Goal: Information Seeking & Learning: Check status

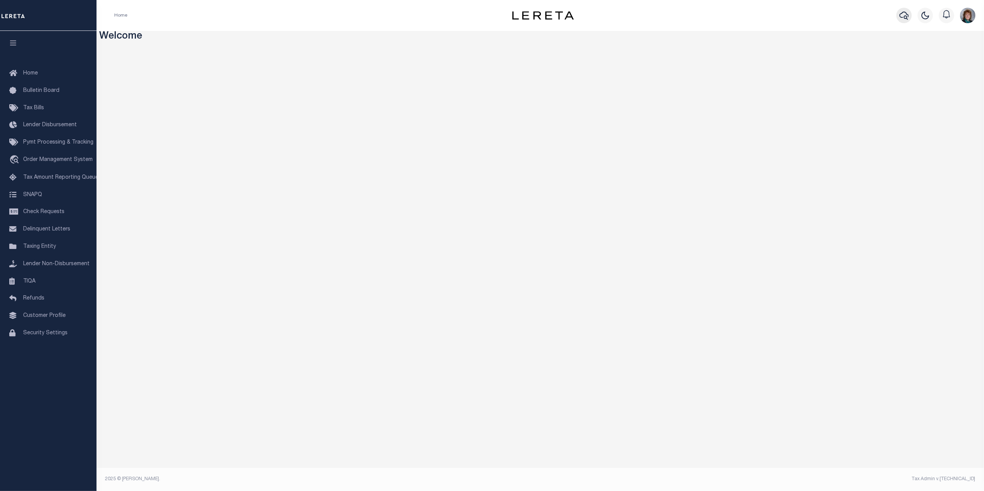
click at [906, 19] on icon "button" at bounding box center [904, 16] width 9 height 8
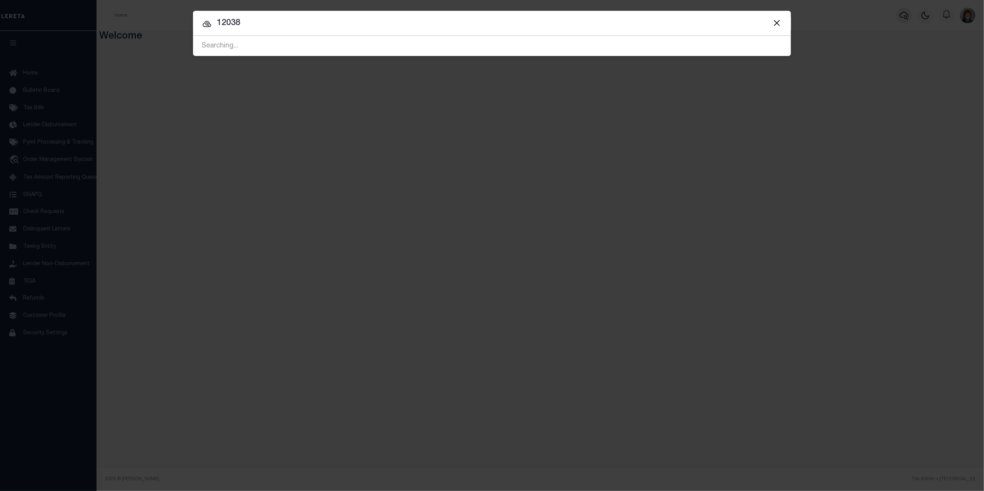
type input "12038"
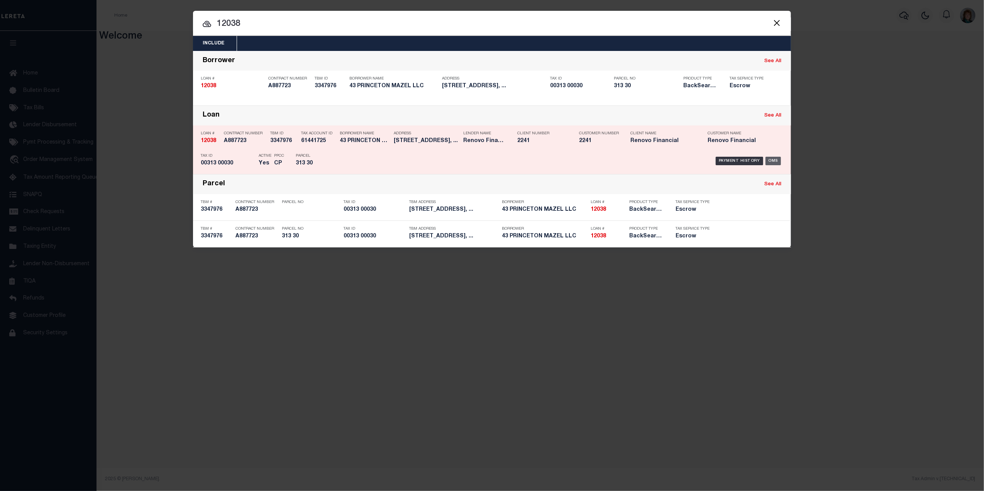
click at [778, 159] on div "OMS" at bounding box center [774, 161] width 16 height 8
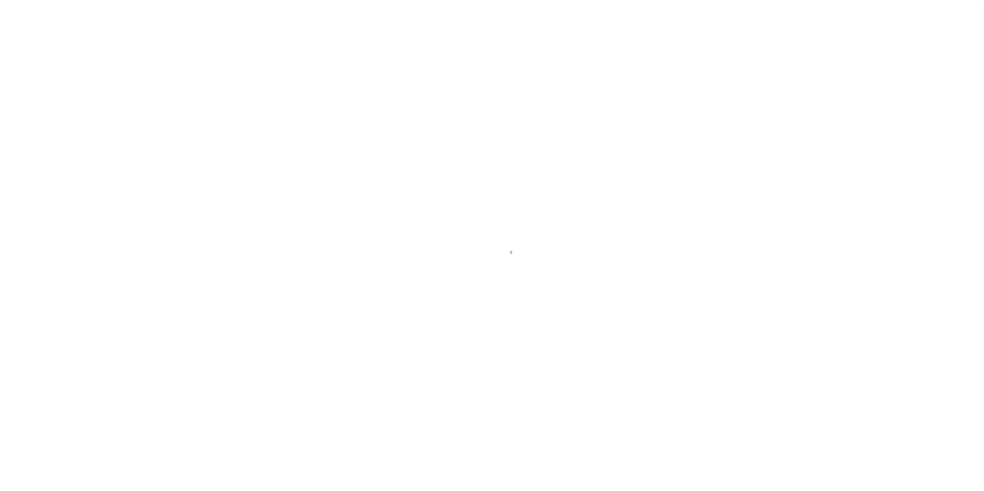
select select "10"
select select "Escrow"
type input "[STREET_ADDRESS]"
select select
type input "[GEOGRAPHIC_DATA]"
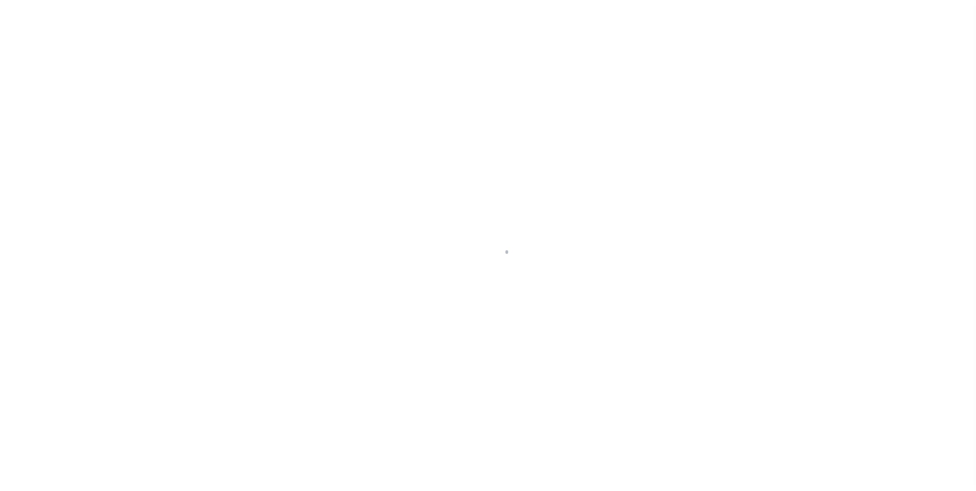
type input "a0kUS0000025CnN"
type input "NJ"
select select
type textarea "LEGAL REQUIRED"
select select "14701"
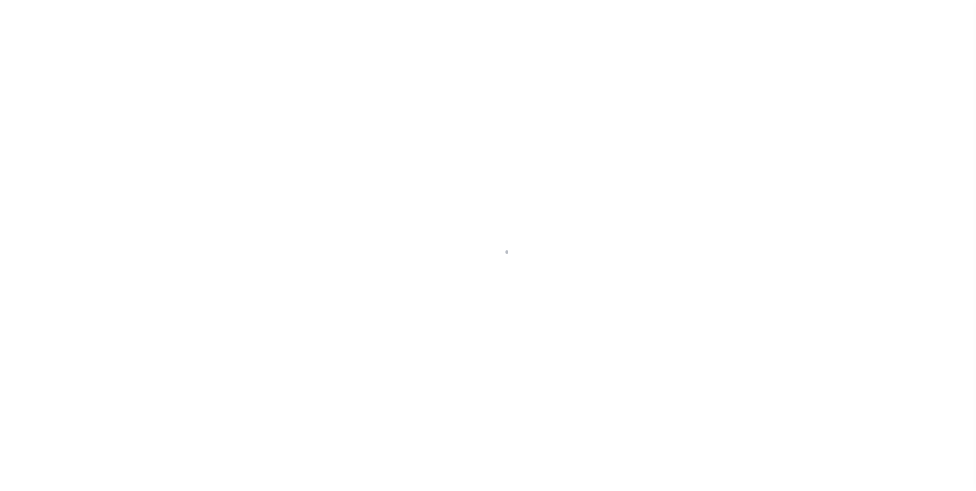
select select "25066"
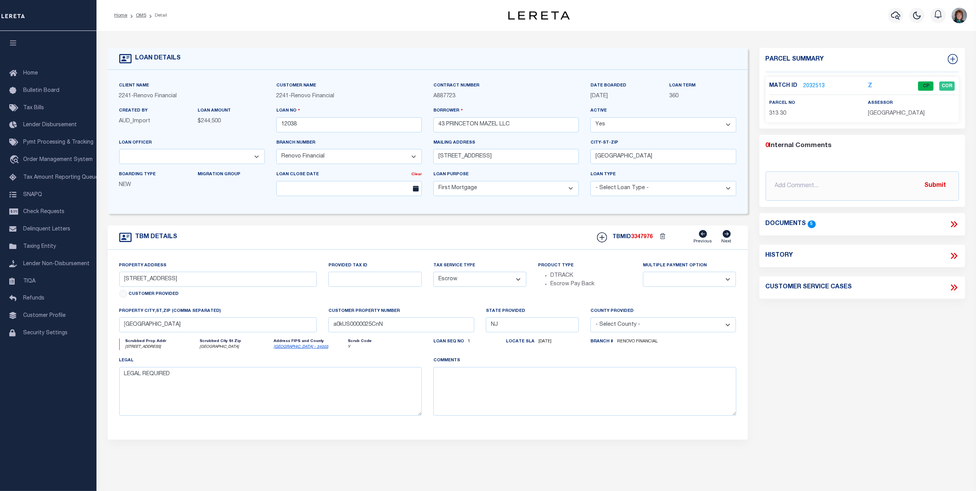
click at [955, 255] on icon at bounding box center [955, 256] width 3 height 6
select select "100"
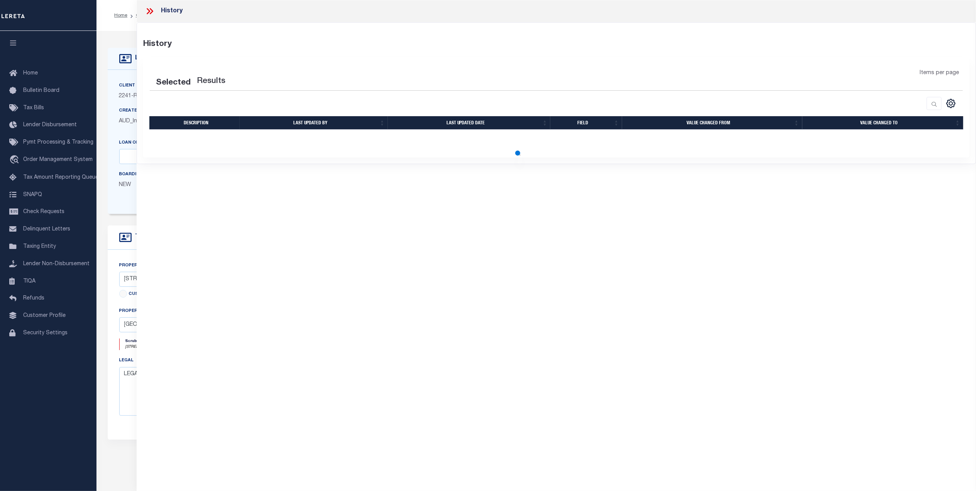
select select "100"
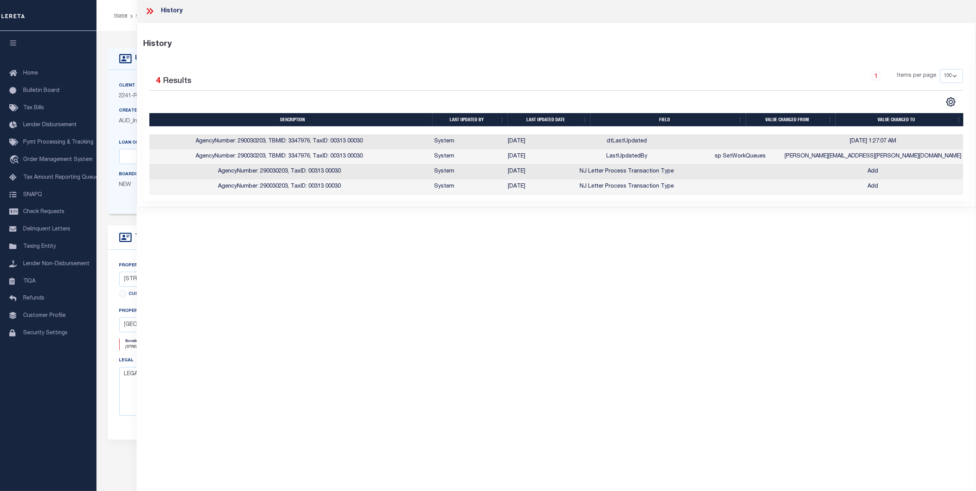
click at [147, 10] on icon at bounding box center [150, 11] width 10 height 10
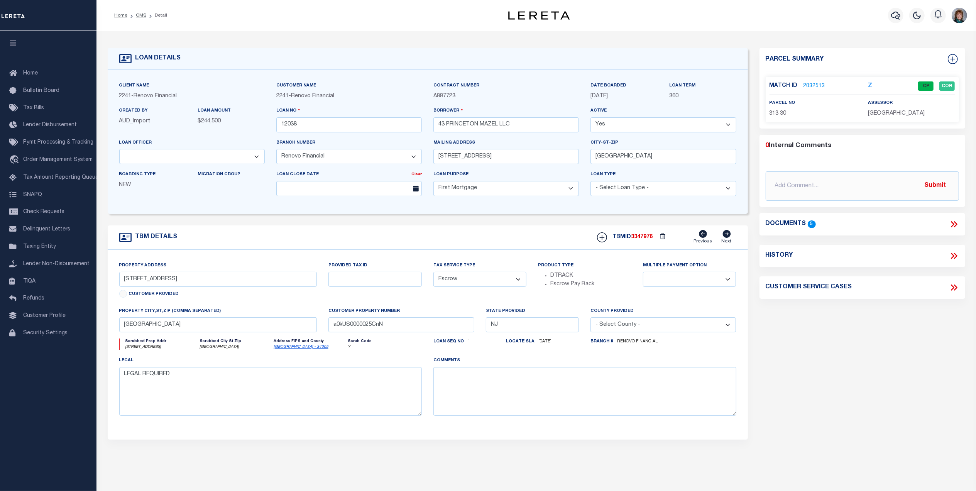
click at [814, 86] on link "2032513" at bounding box center [815, 86] width 22 height 8
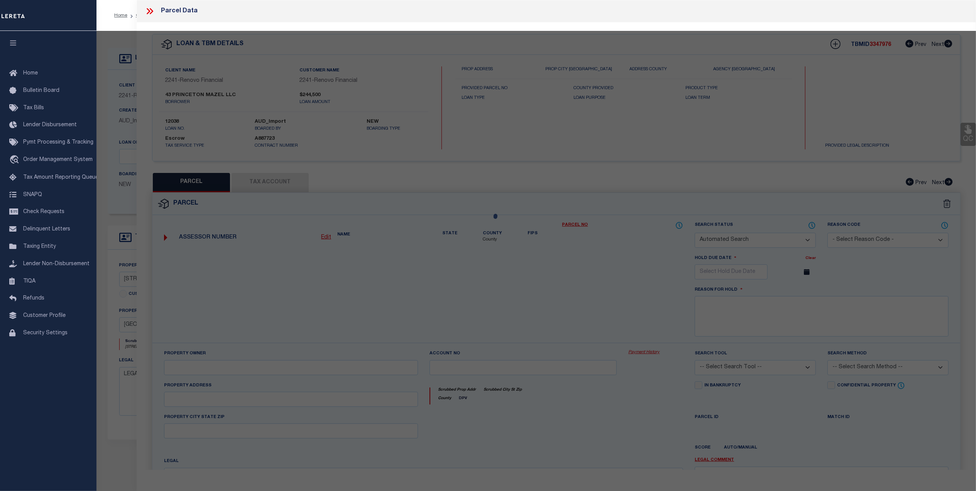
checkbox input "false"
select select "CP"
type input "FORTY THREE PRINCETON MAZEL, LLC"
select select "AGW"
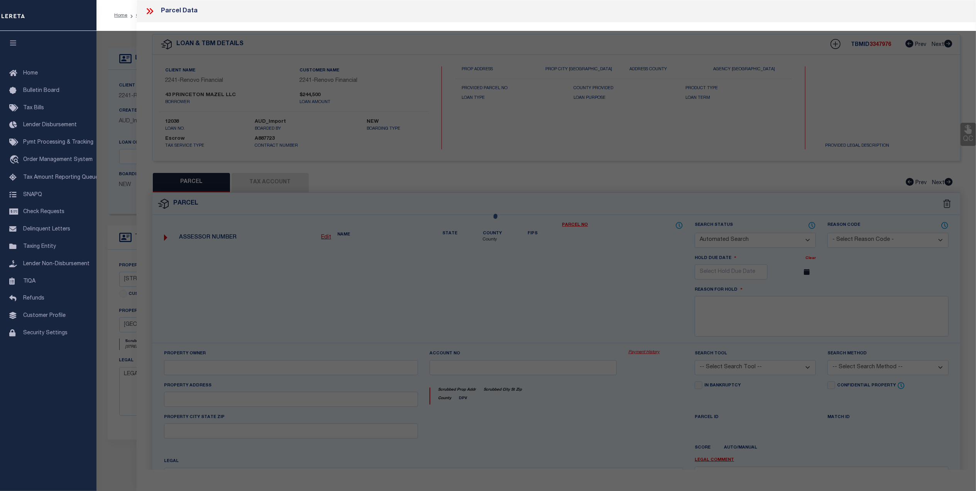
select select
type input "[STREET_ADDRESS]"
checkbox input "false"
type input "Willingboro, NJ 08046"
type textarea "Block/Lot/Qual: 313. 30."
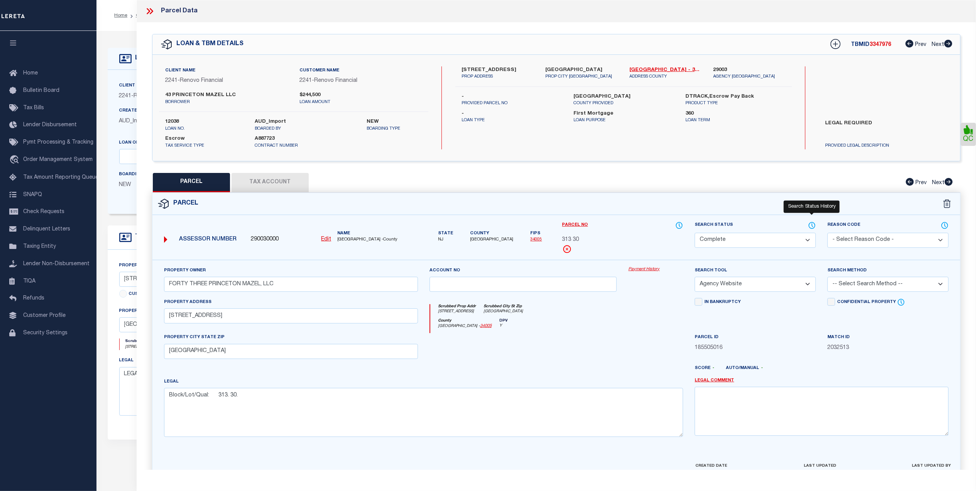
click at [813, 227] on icon at bounding box center [812, 225] width 1 height 3
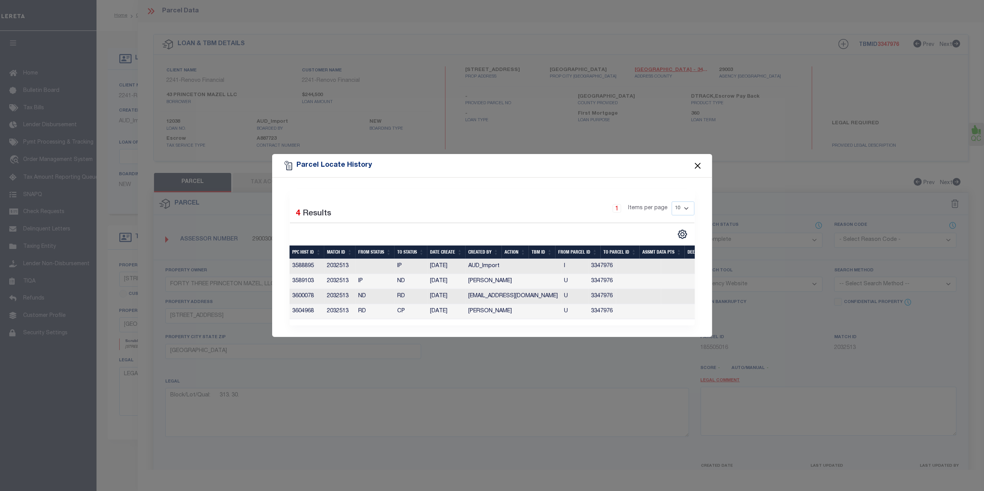
click at [698, 161] on button "Close" at bounding box center [698, 166] width 10 height 10
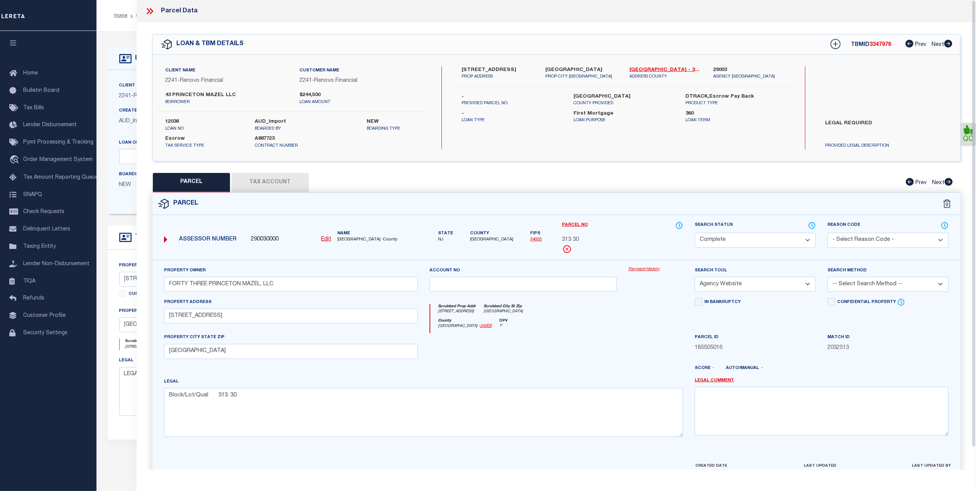
click at [652, 266] on div "Property Owner FORTY THREE PRINCETON MAZEL, LLC Account no Payment History Sear…" at bounding box center [556, 361] width 808 height 202
click at [652, 267] on link "Payment History" at bounding box center [656, 269] width 55 height 7
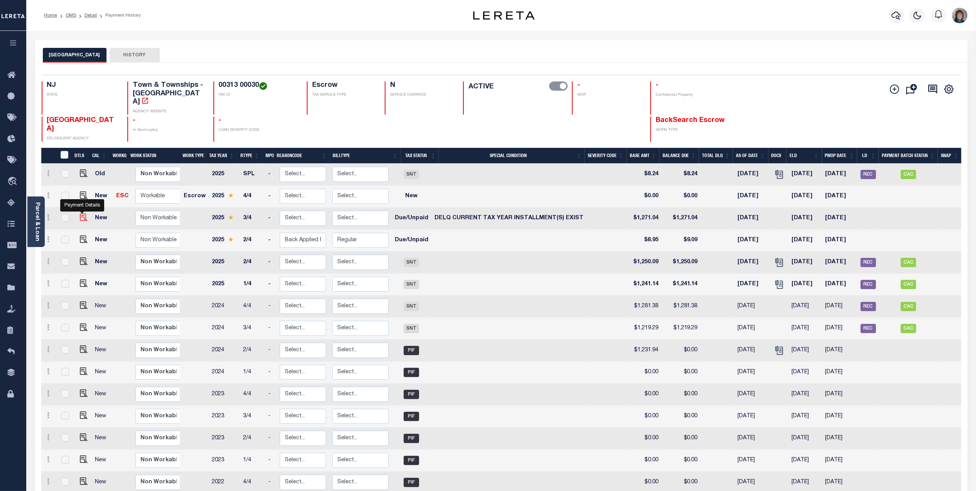
click at [81, 213] on img "" at bounding box center [84, 217] width 8 height 8
checkbox input "true"
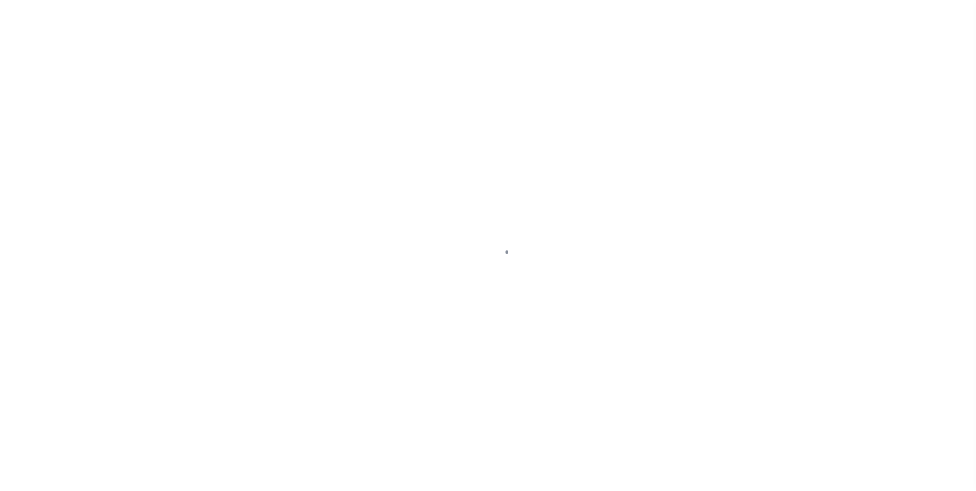
select select "DUE"
select select "17"
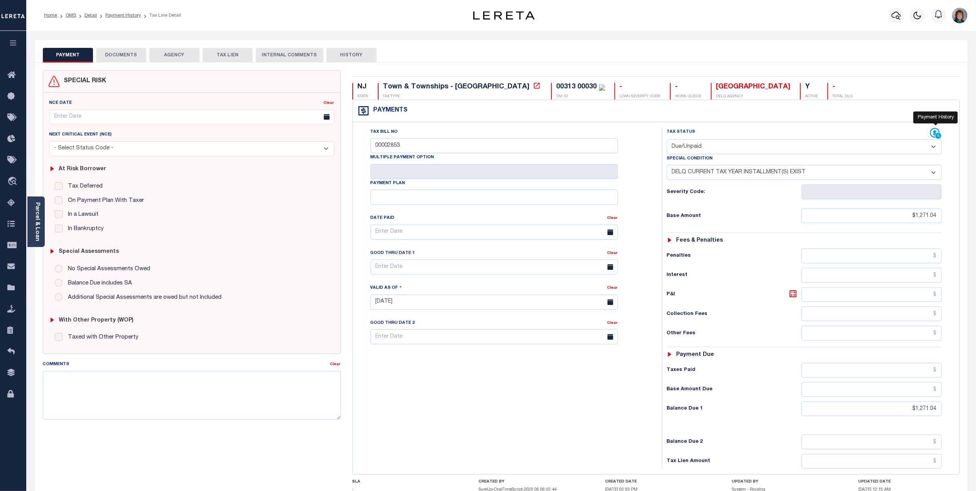
click at [930, 133] on icon at bounding box center [935, 133] width 10 height 10
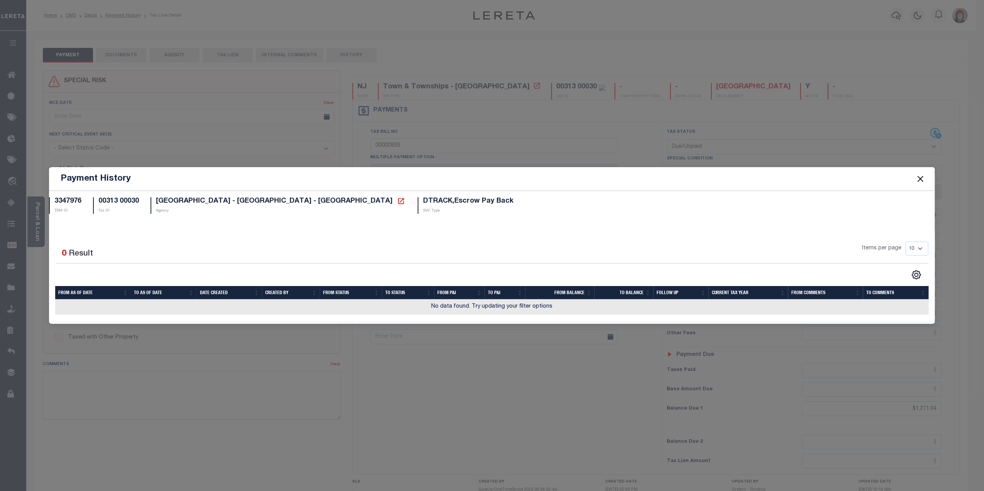
click at [918, 179] on button "Close" at bounding box center [920, 179] width 10 height 10
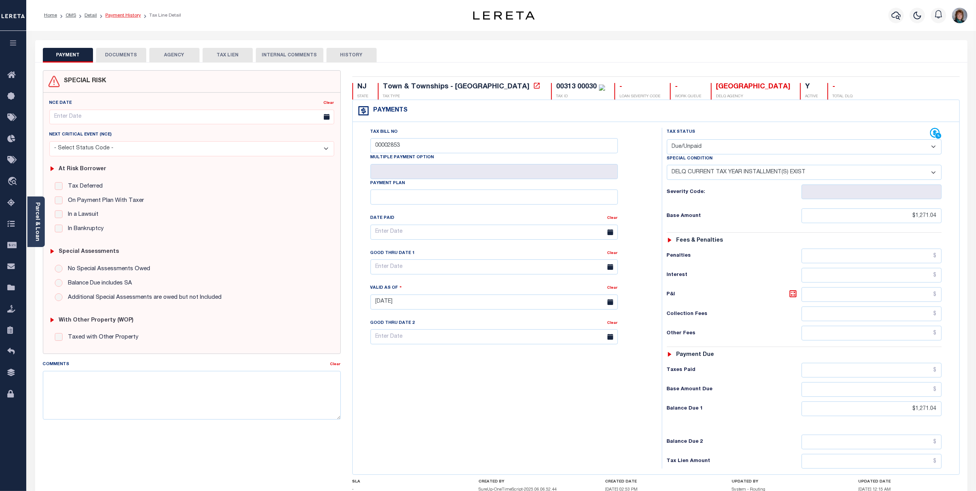
click at [118, 15] on link "Payment History" at bounding box center [123, 15] width 36 height 5
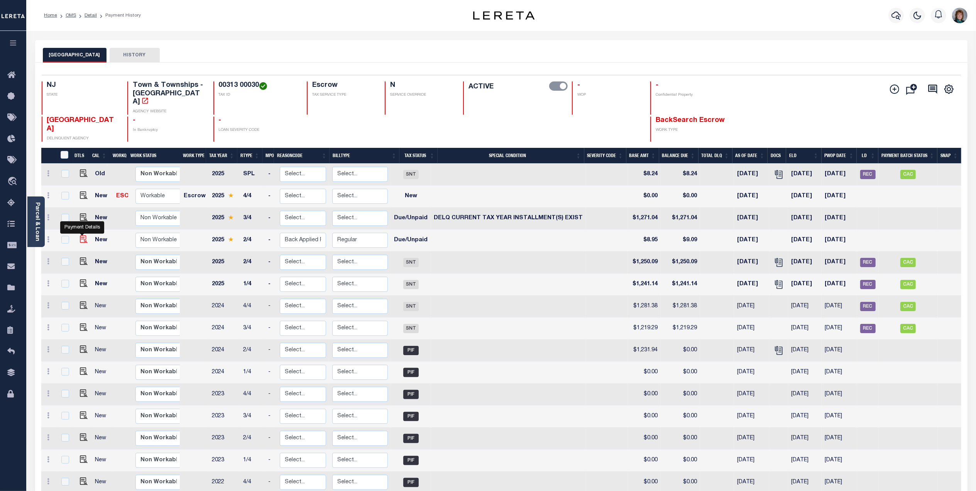
click at [81, 235] on img "" at bounding box center [84, 239] width 8 height 8
checkbox input "true"
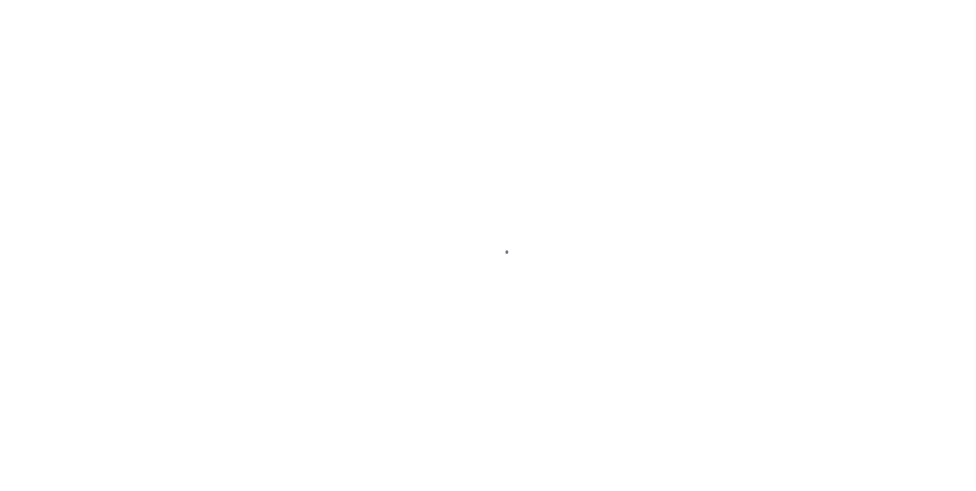
select select "DUE"
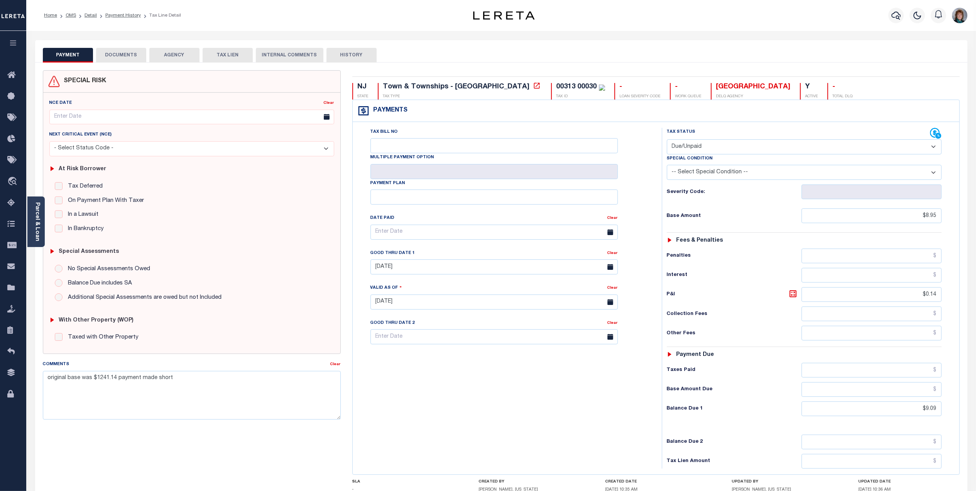
click at [929, 135] on div "Tax Status Status" at bounding box center [798, 134] width 263 height 12
click at [933, 132] on icon at bounding box center [936, 134] width 12 height 12
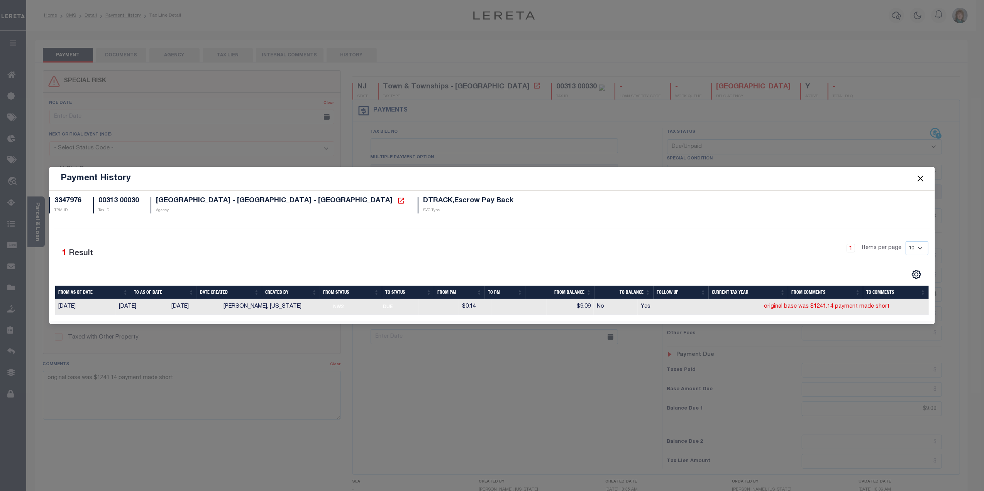
click at [921, 180] on button "Close" at bounding box center [920, 178] width 10 height 10
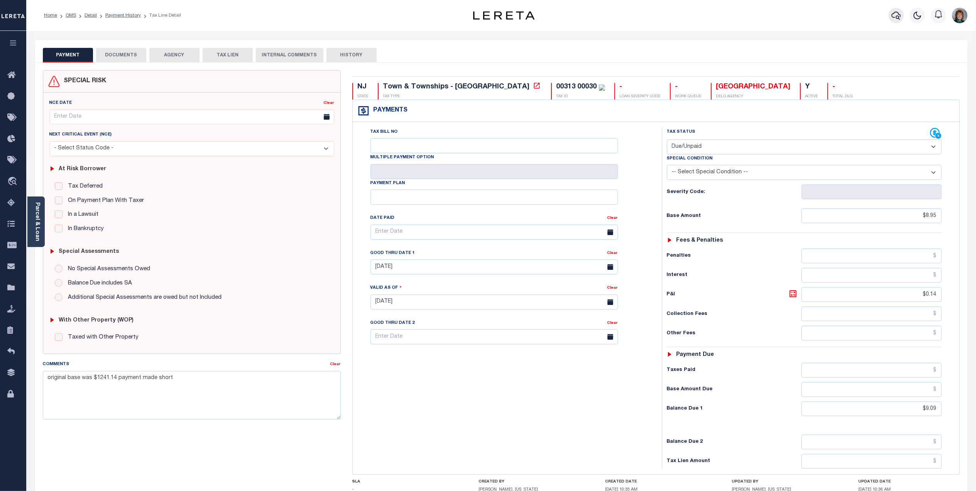
click at [890, 15] on button "button" at bounding box center [896, 15] width 15 height 15
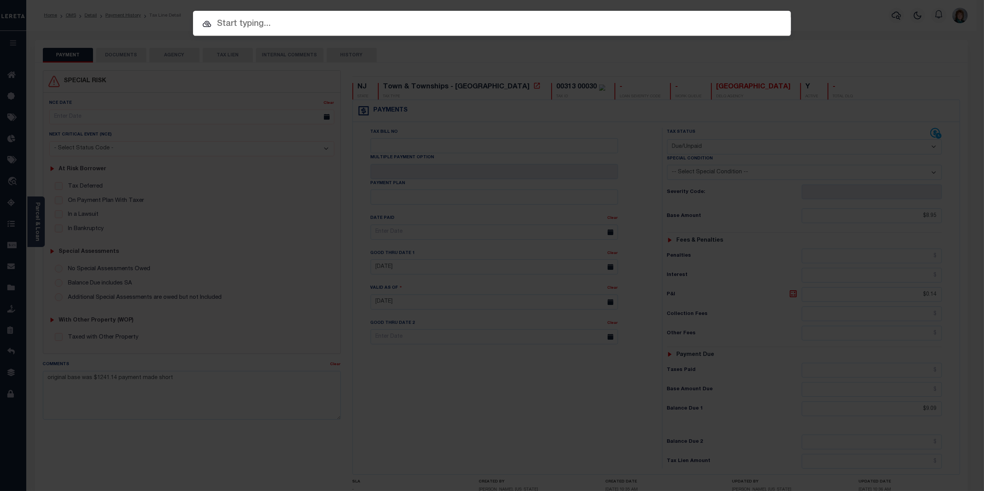
paste input "15408"
type input "15408"
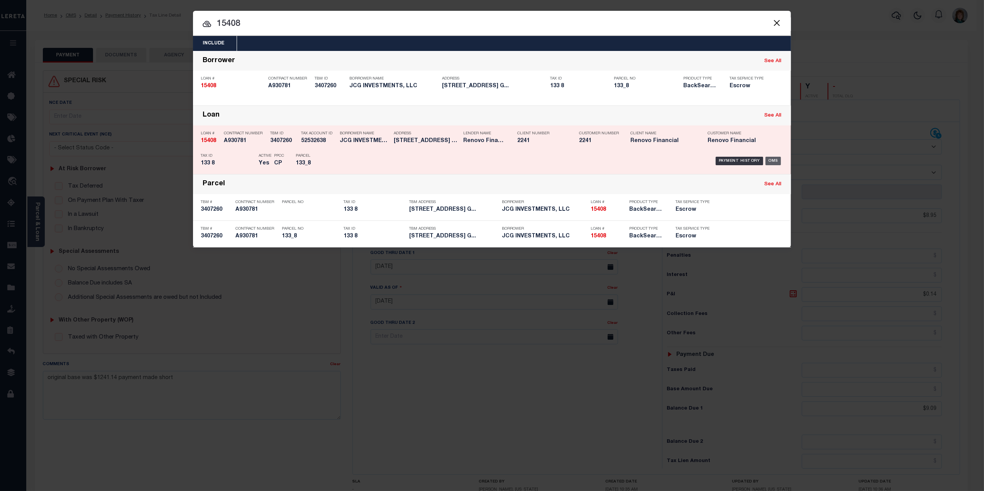
click at [777, 159] on div "OMS" at bounding box center [774, 161] width 16 height 8
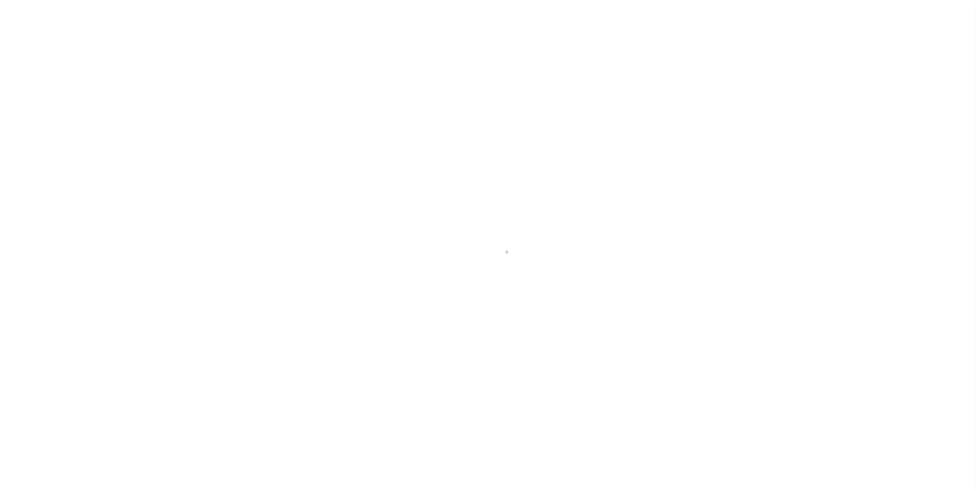
select select "14701"
select select "25066"
select select "10"
select select "Escrow"
type input "[STREET_ADDRESS]"
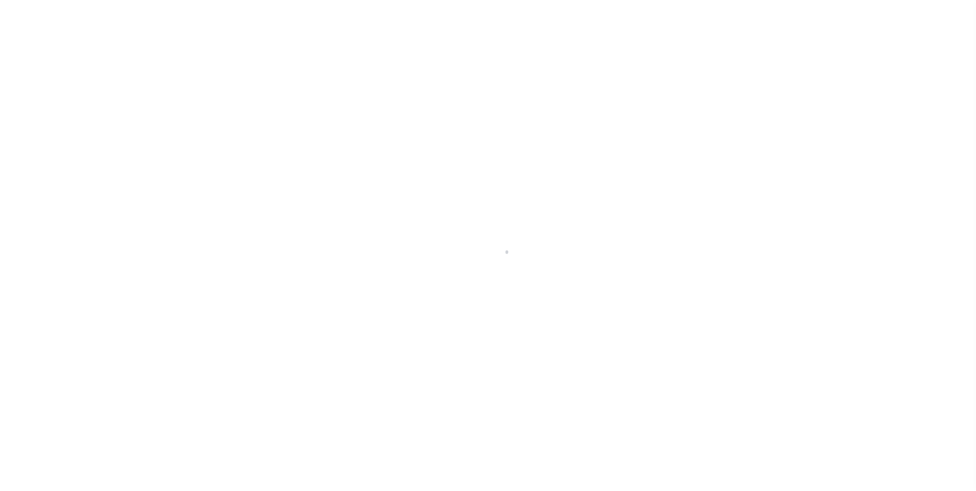
select select
type input "Gloucester, MA 01930"
type input "a0kUS000006T2z3"
type input "MA"
select select
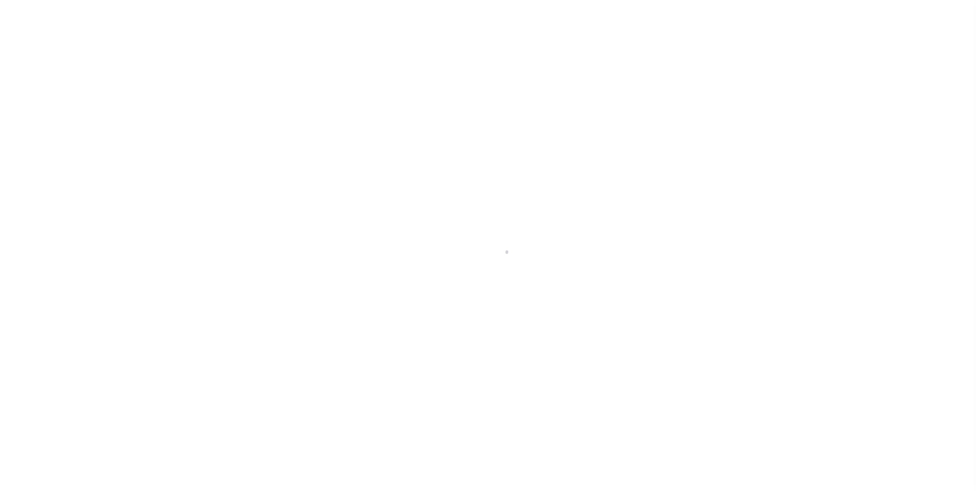
type textarea "LEGAL REQUIRED"
type textarea "Liability Limited to Customer Provided Parcel"
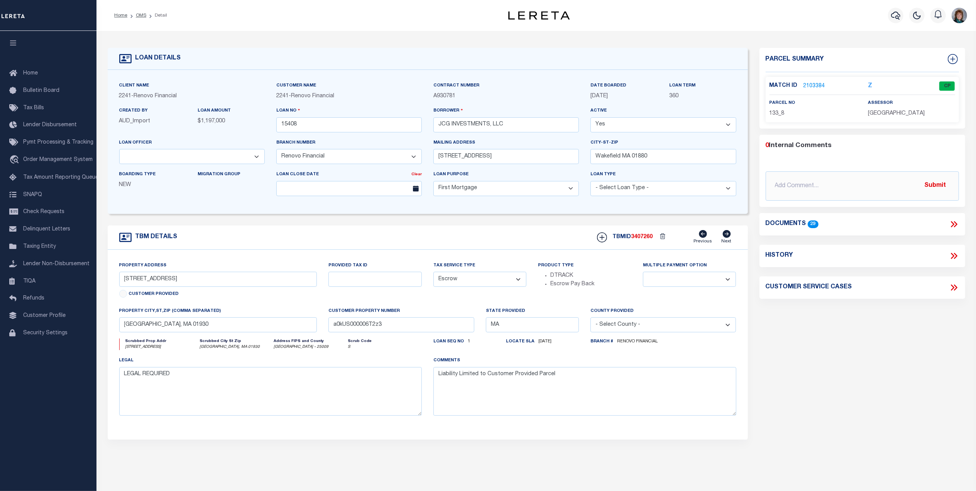
click at [812, 86] on link "2103384" at bounding box center [815, 86] width 22 height 8
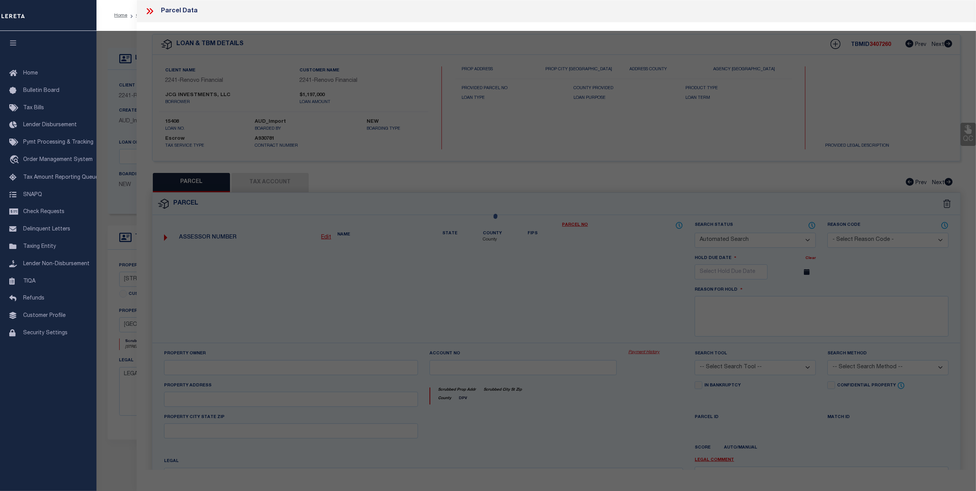
checkbox input "false"
select select "CP"
type input "JCG INVESTMENTS LLC"
select select "AGW"
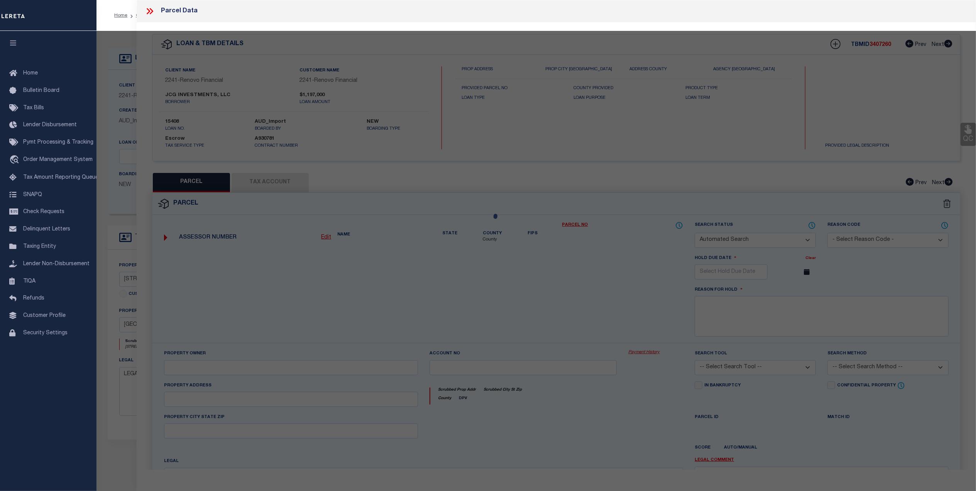
select select
type input "66 EASTERN POINT RD"
checkbox input "false"
type input "Gloucester, ma, 01930"
type textarea "Size (Acres) 0.23"
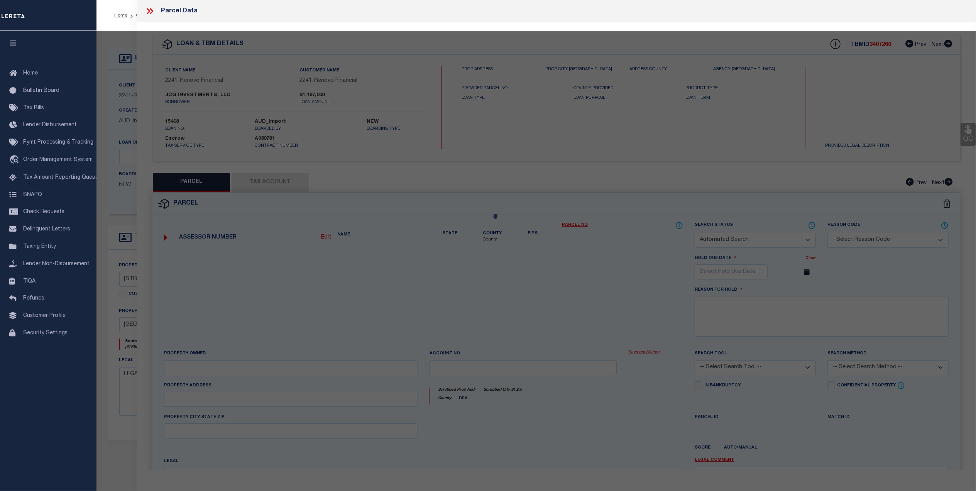
type textarea "MC Reviewed on 3-20-25 and is a WOP. SC- 01/18/2025 NILES BEACH CONDOMINIUM not…"
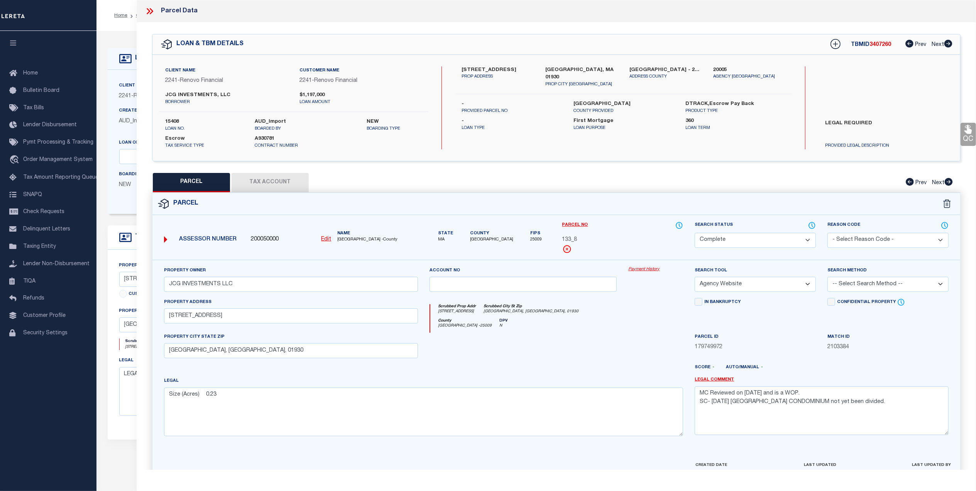
click at [641, 269] on link "Payment History" at bounding box center [656, 269] width 55 height 7
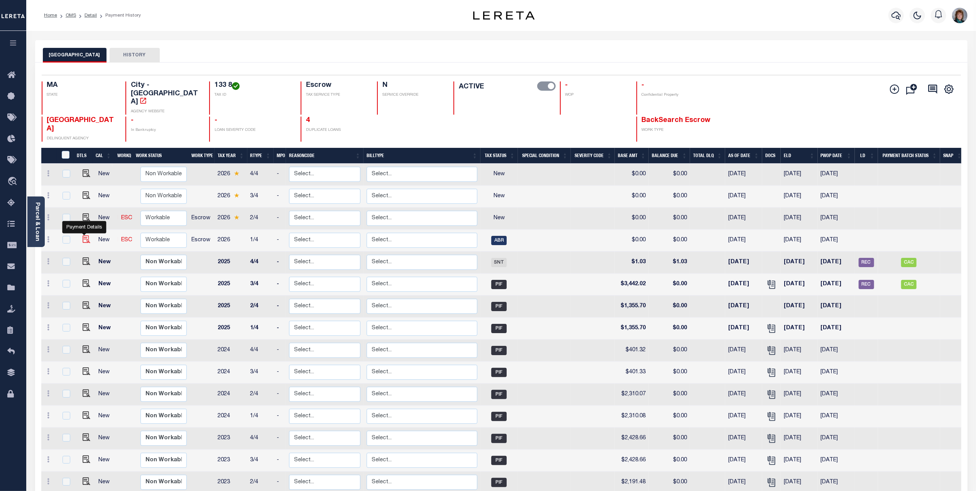
click at [83, 235] on img "" at bounding box center [87, 239] width 8 height 8
checkbox input "true"
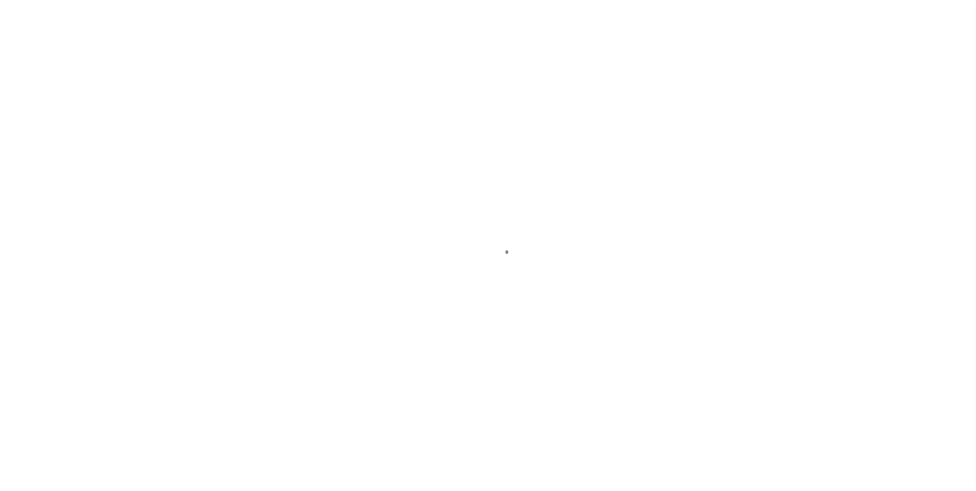
select select "ABR"
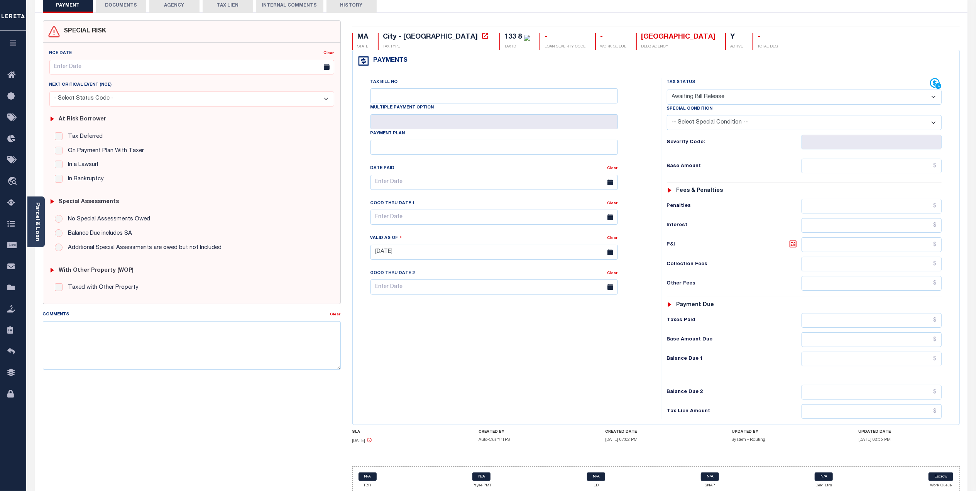
scroll to position [32, 0]
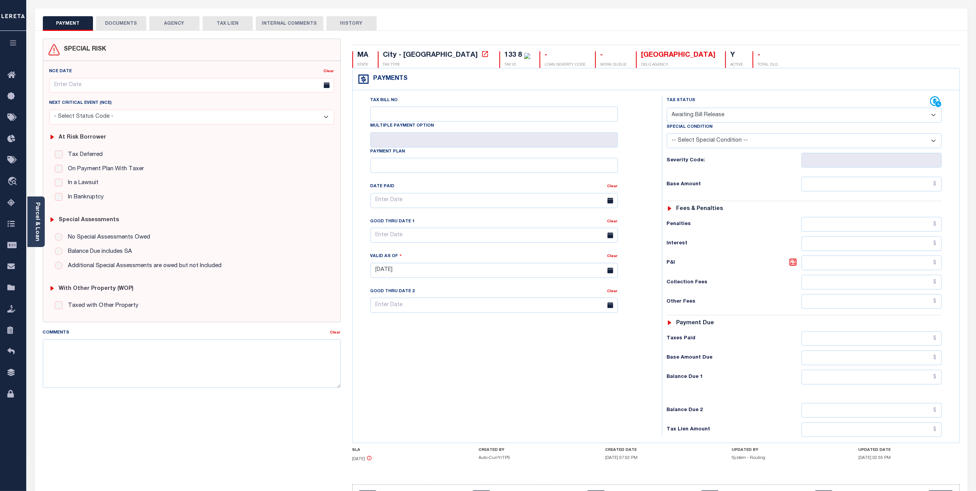
click at [934, 100] on icon at bounding box center [936, 102] width 12 height 12
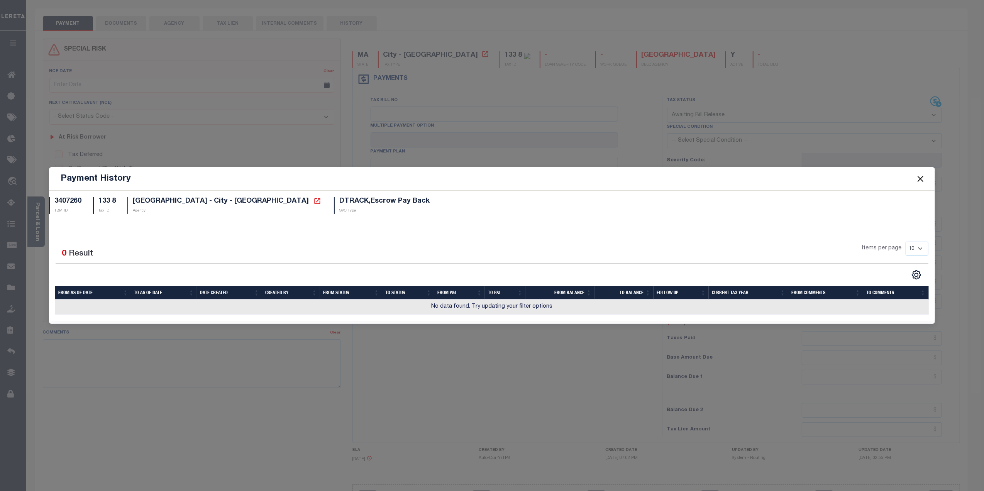
click at [916, 180] on button "Close" at bounding box center [920, 179] width 10 height 10
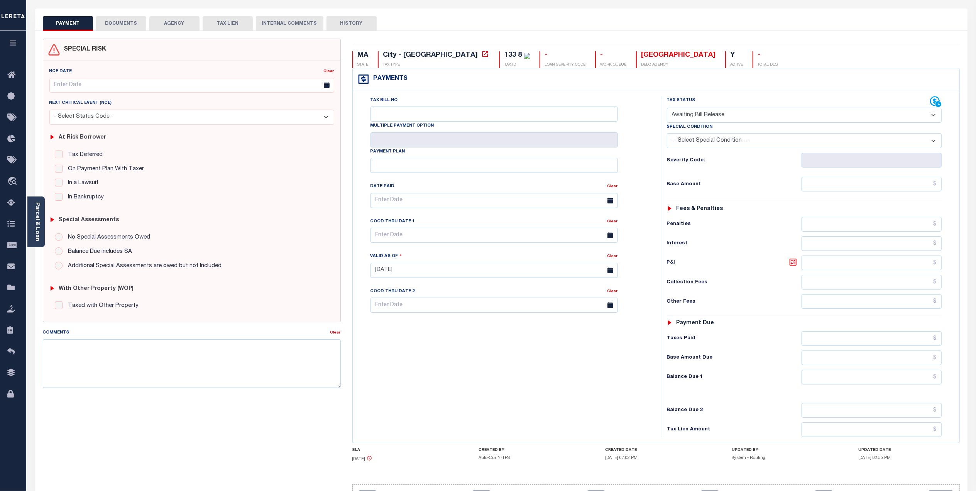
click at [340, 27] on button "HISTORY" at bounding box center [352, 23] width 50 height 15
select select "50"
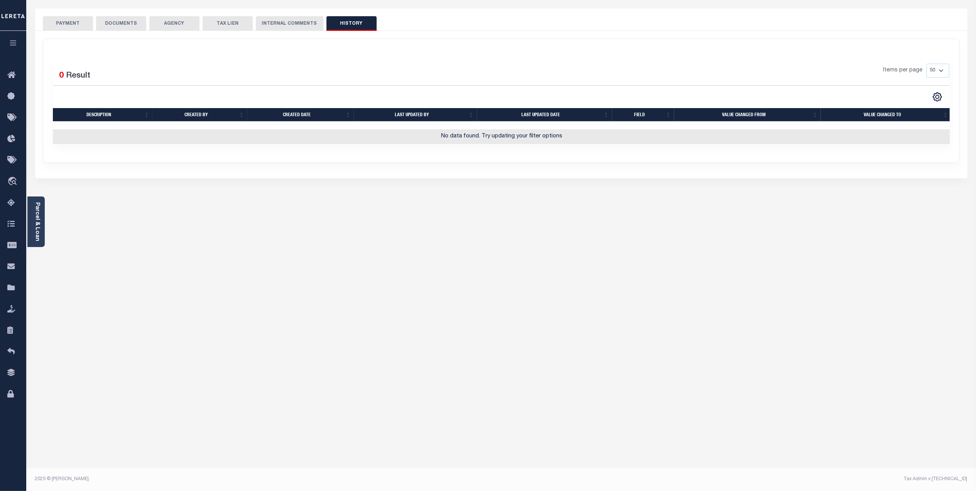
scroll to position [0, 0]
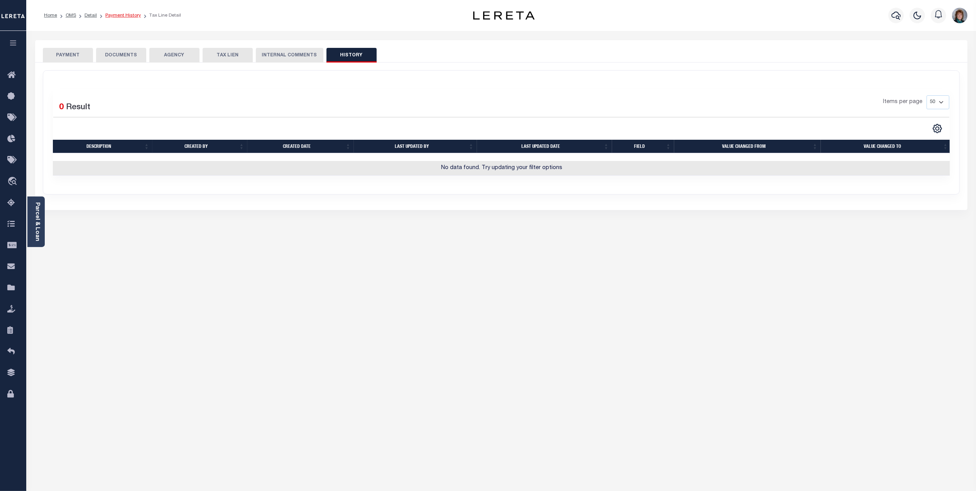
click at [124, 13] on link "Payment History" at bounding box center [123, 15] width 36 height 5
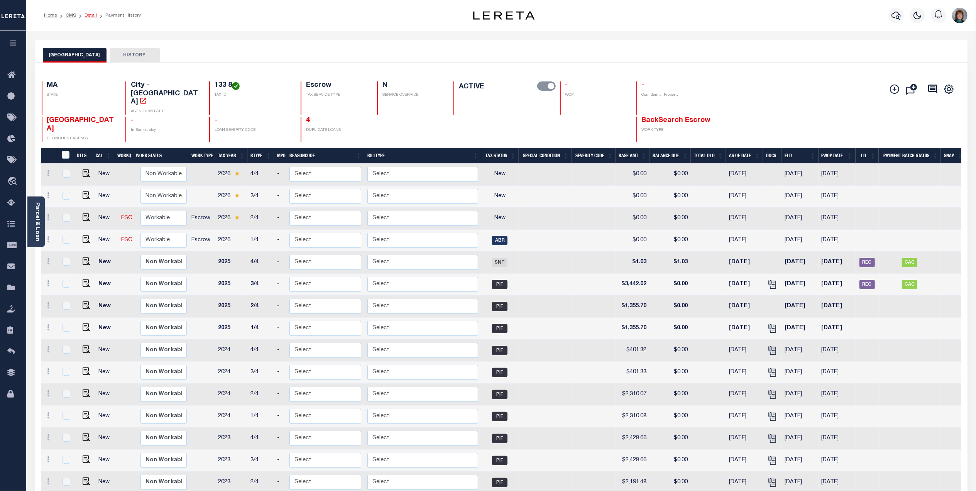
click at [89, 17] on link "Detail" at bounding box center [91, 15] width 12 height 5
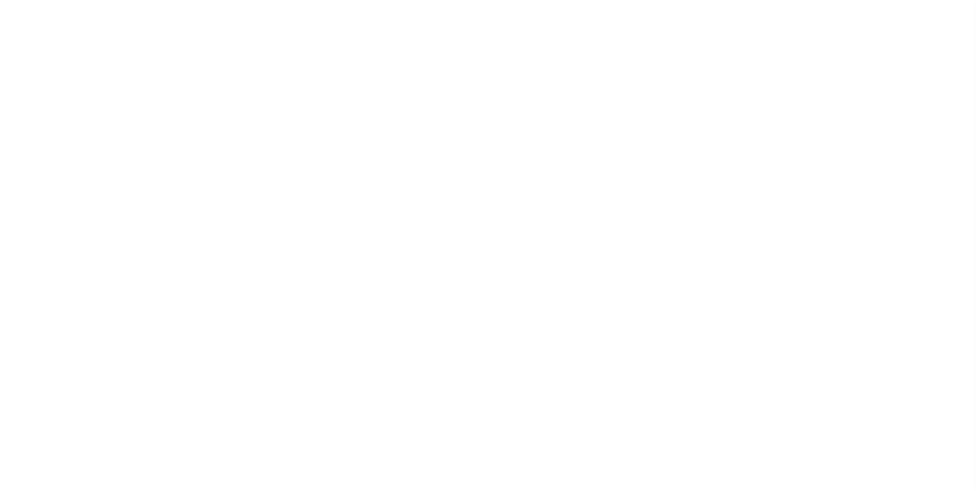
select select "14701"
select select "25066"
select select "10"
select select "Escrow"
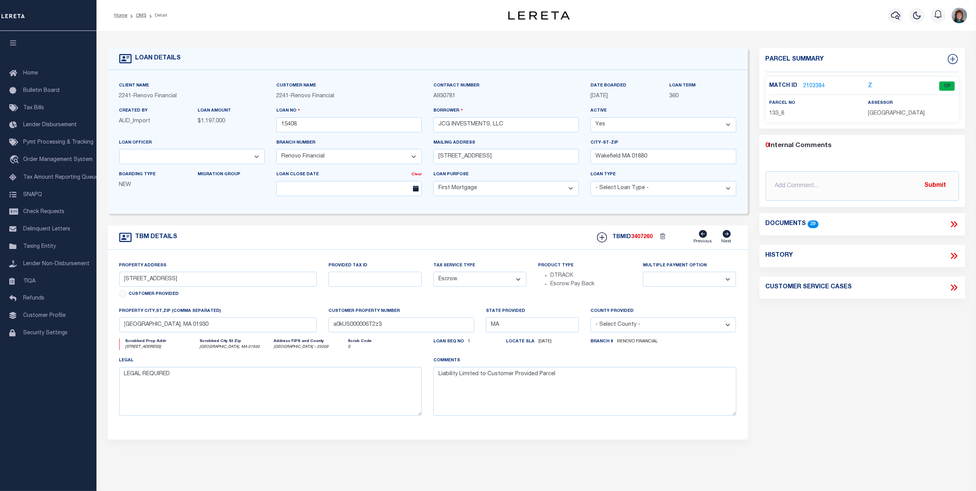
click at [949, 256] on div "History" at bounding box center [862, 256] width 193 height 10
click at [950, 256] on icon at bounding box center [954, 256] width 10 height 10
select select "100"
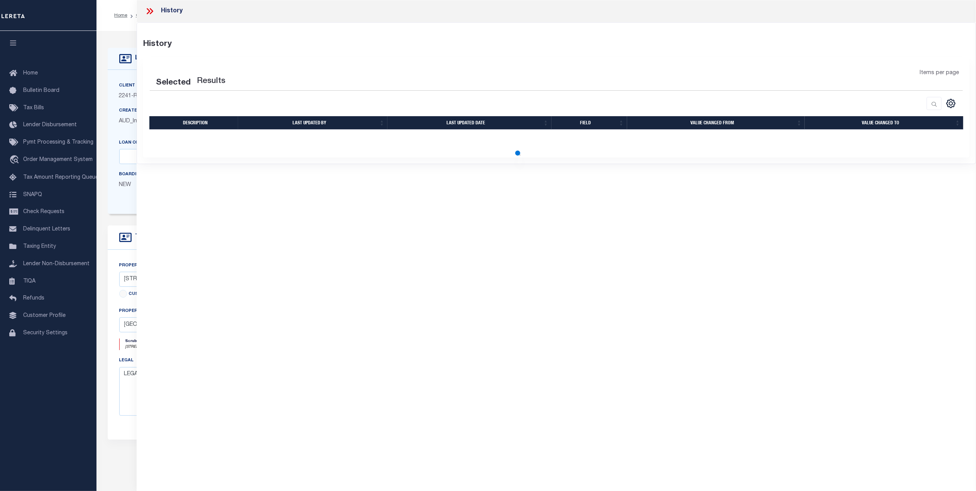
select select "100"
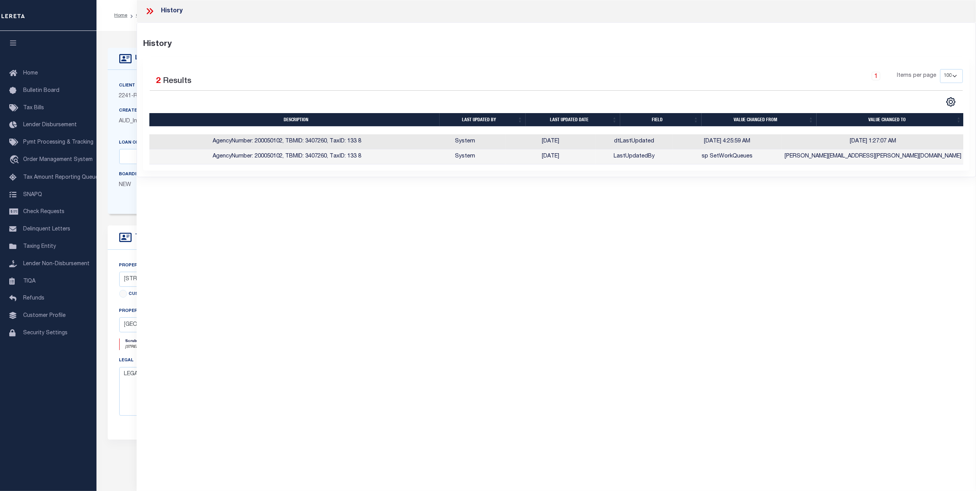
click at [154, 11] on icon at bounding box center [150, 11] width 10 height 10
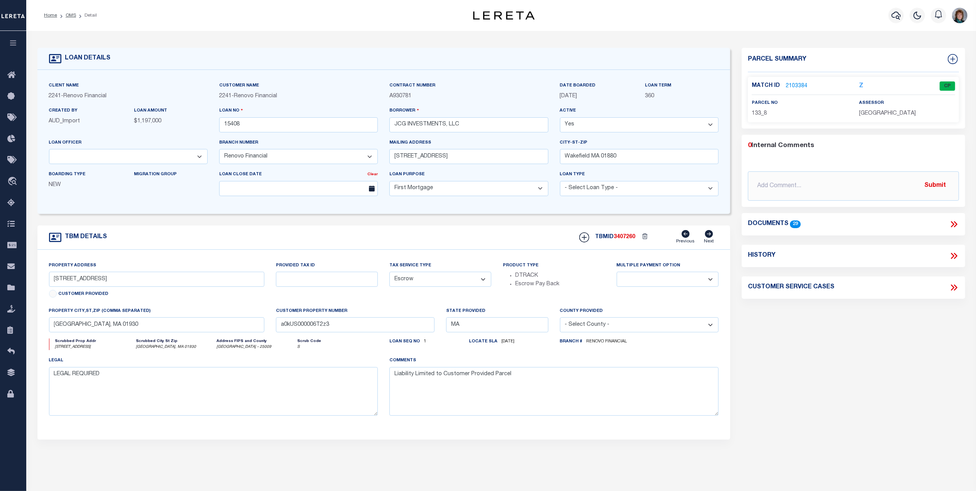
click at [952, 255] on icon at bounding box center [952, 256] width 3 height 6
select select "100"
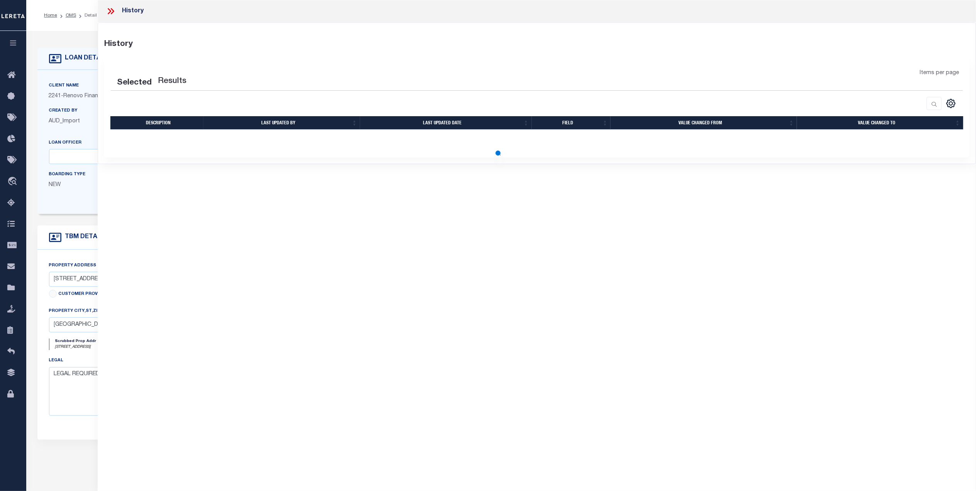
select select "100"
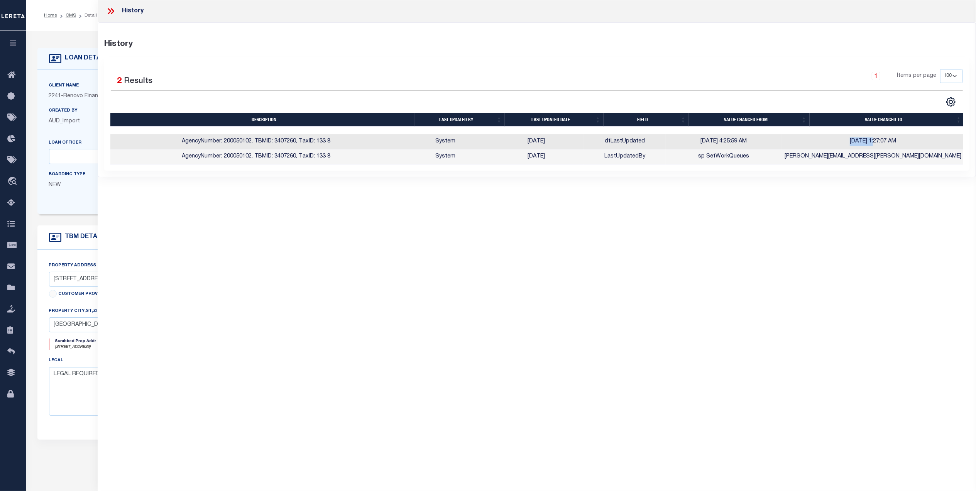
drag, startPoint x: 885, startPoint y: 143, endPoint x: 839, endPoint y: 143, distance: 46.3
click at [839, 143] on td "7/15/2025 1:27:07 AM" at bounding box center [873, 141] width 183 height 15
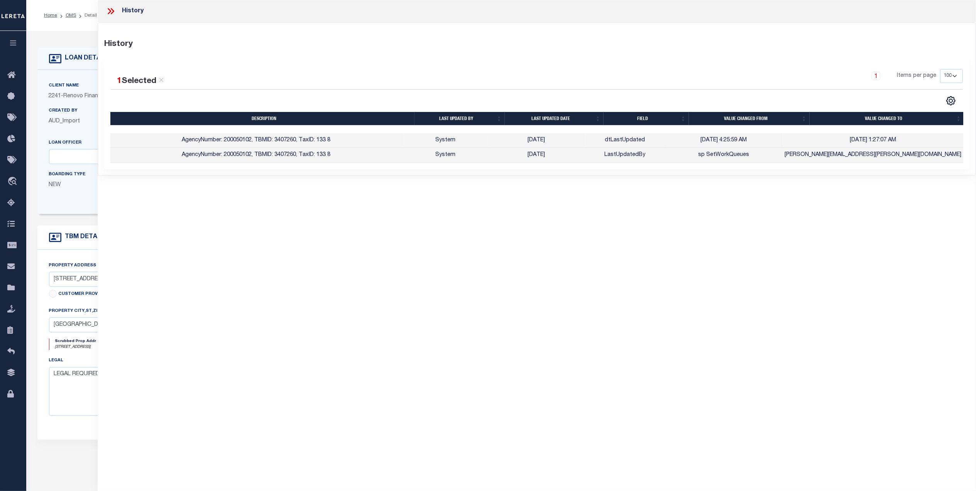
click at [851, 212] on div "History History 1 Selected 2 Results 1 Items per page" at bounding box center [537, 235] width 879 height 470
click at [110, 11] on icon at bounding box center [111, 11] width 10 height 10
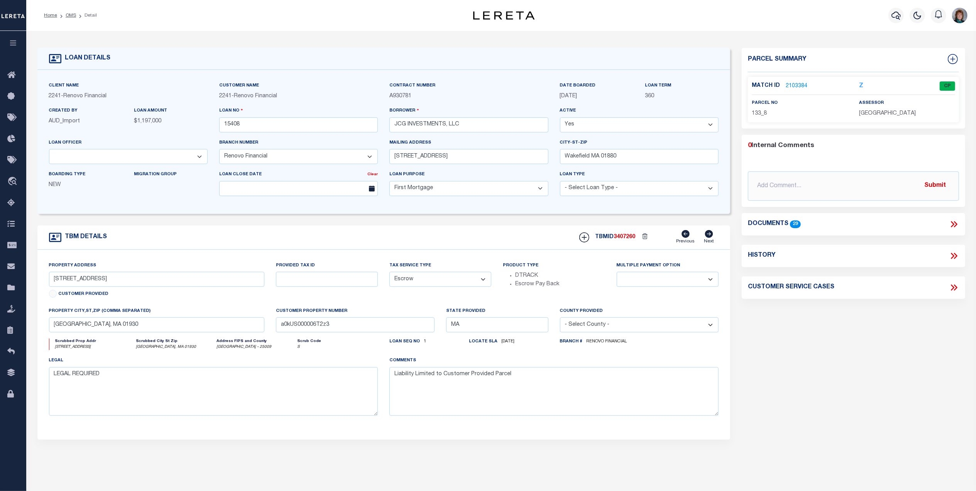
click at [799, 85] on link "2103384" at bounding box center [797, 86] width 22 height 8
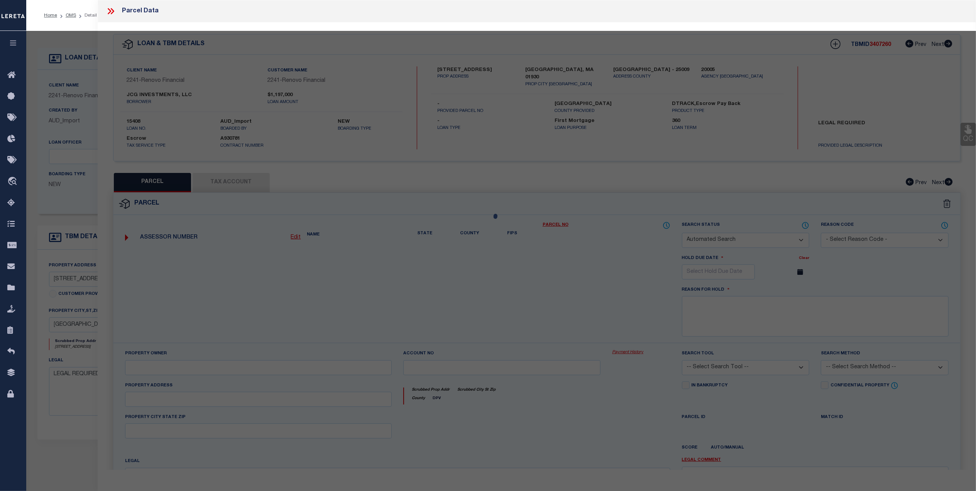
checkbox input "false"
select select "CP"
type input "JCG INVESTMENTS LLC"
select select "AGW"
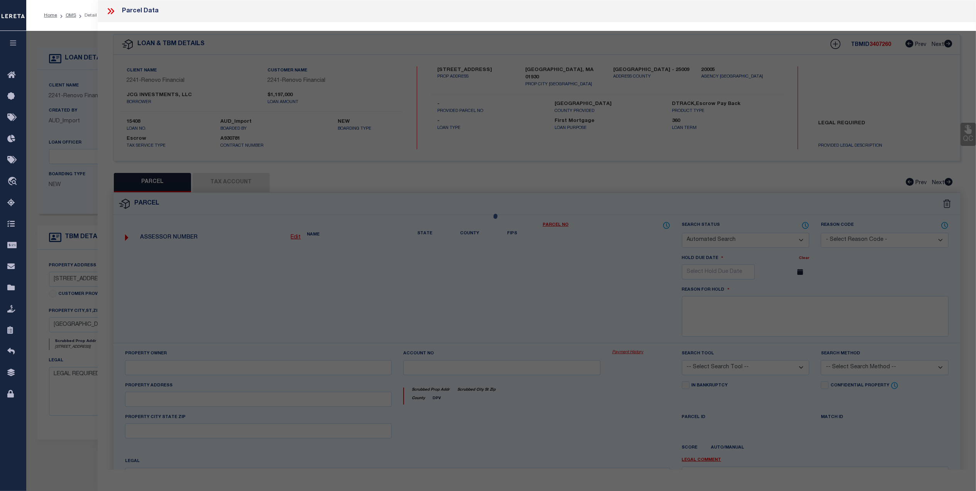
select select
type input "66 EASTERN POINT RD"
checkbox input "false"
type input "Gloucester, ma, 01930"
type textarea "Size (Acres) 0.23"
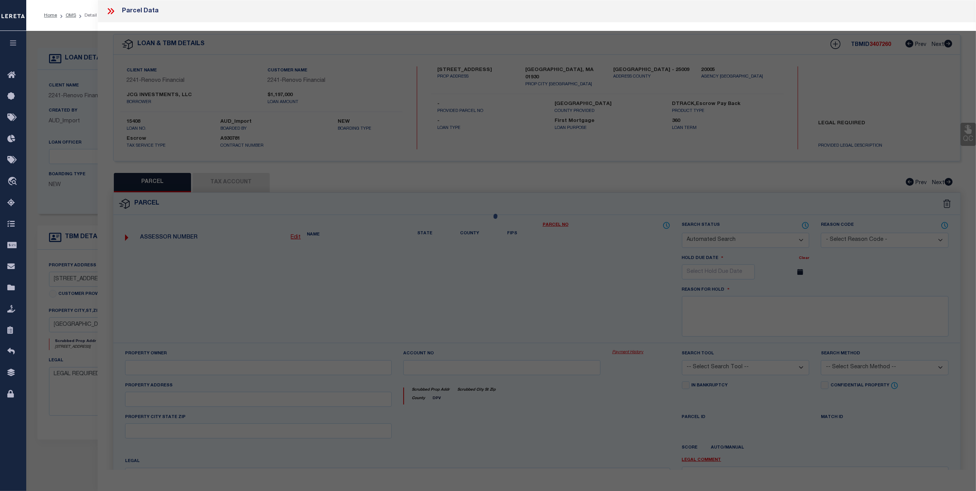
type textarea "MC Reviewed on 3-20-25 and is a WOP. SC- 01/18/2025 NILES BEACH CONDOMINIUM not…"
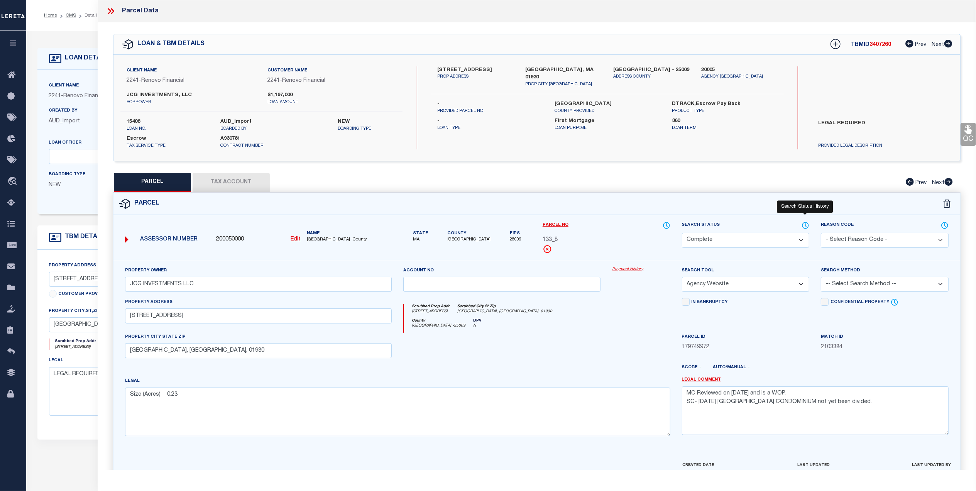
click at [805, 225] on icon at bounding box center [806, 225] width 8 height 8
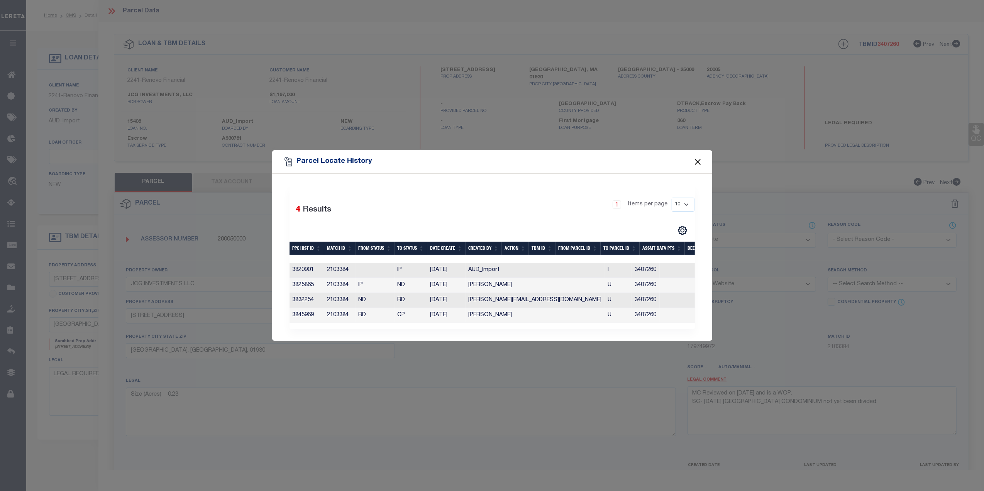
click at [694, 158] on button "Close" at bounding box center [698, 162] width 10 height 10
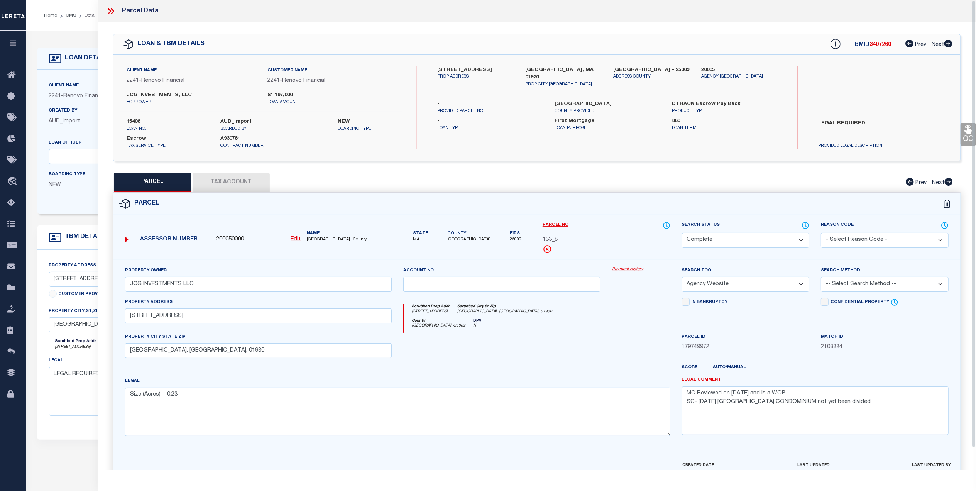
click at [633, 271] on link "Payment History" at bounding box center [641, 269] width 58 height 7
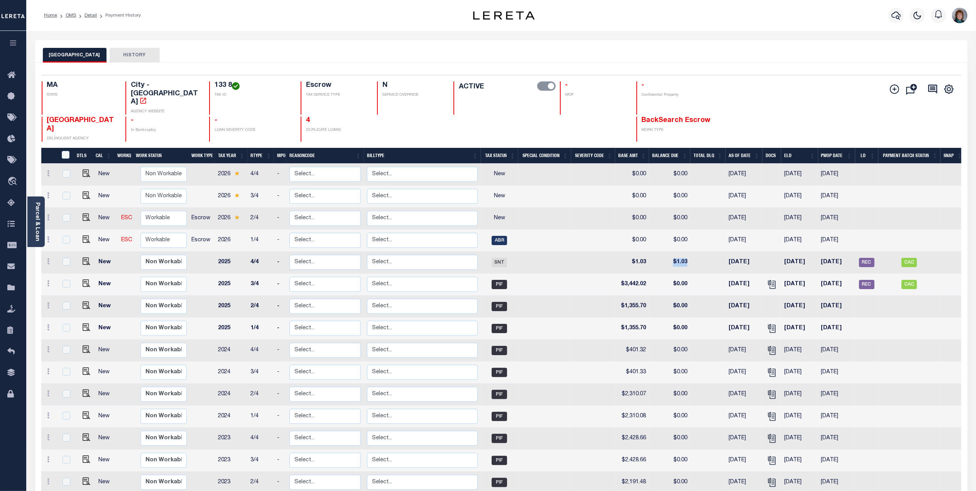
drag, startPoint x: 690, startPoint y: 248, endPoint x: 673, endPoint y: 247, distance: 17.0
click at [673, 252] on td "$1.03" at bounding box center [669, 263] width 41 height 22
checkbox input "true"
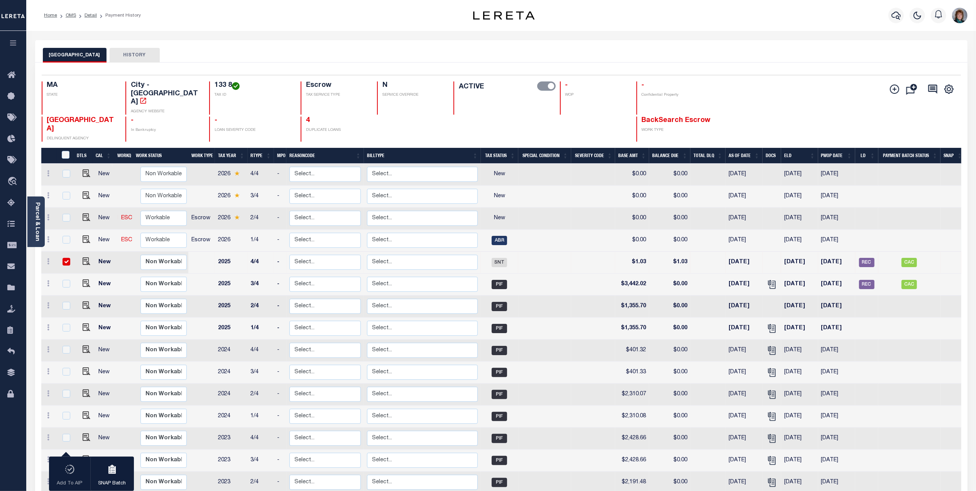
click at [618, 230] on td "$0.00" at bounding box center [632, 241] width 34 height 22
checkbox input "true"
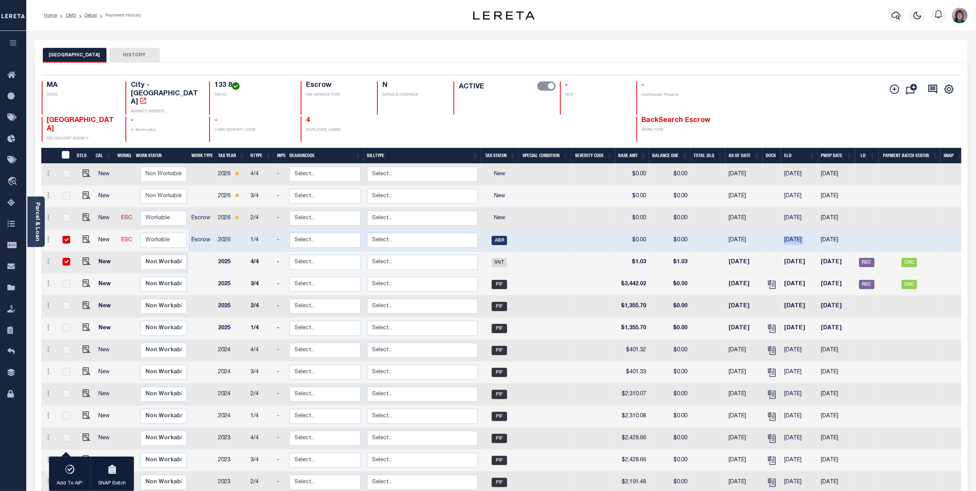
drag, startPoint x: 821, startPoint y: 222, endPoint x: 767, endPoint y: 225, distance: 53.3
click at [767, 230] on tr "New ESC Non Workable Workable Escrow 2026 1/4 - Select... Payment Reversal Taxa…" at bounding box center [503, 241] width 925 height 22
click at [87, 235] on img "" at bounding box center [87, 239] width 8 height 8
checkbox input "false"
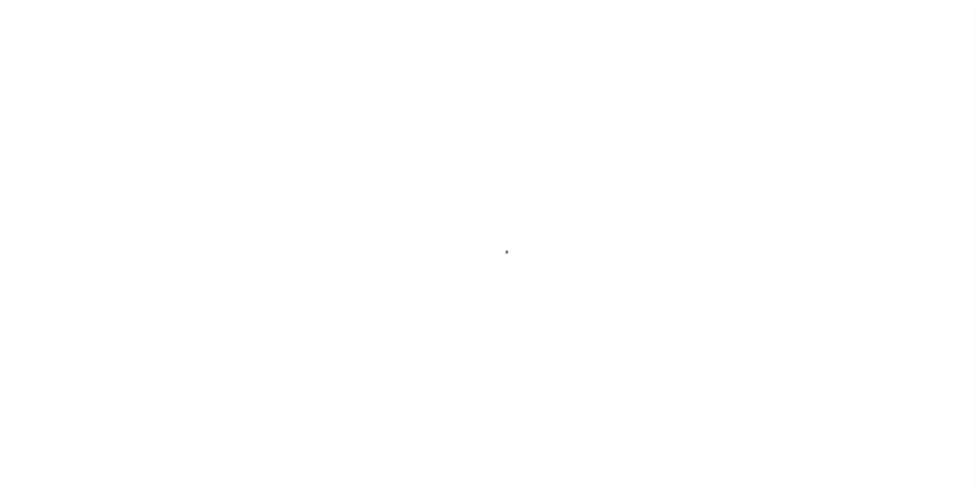
select select "ABR"
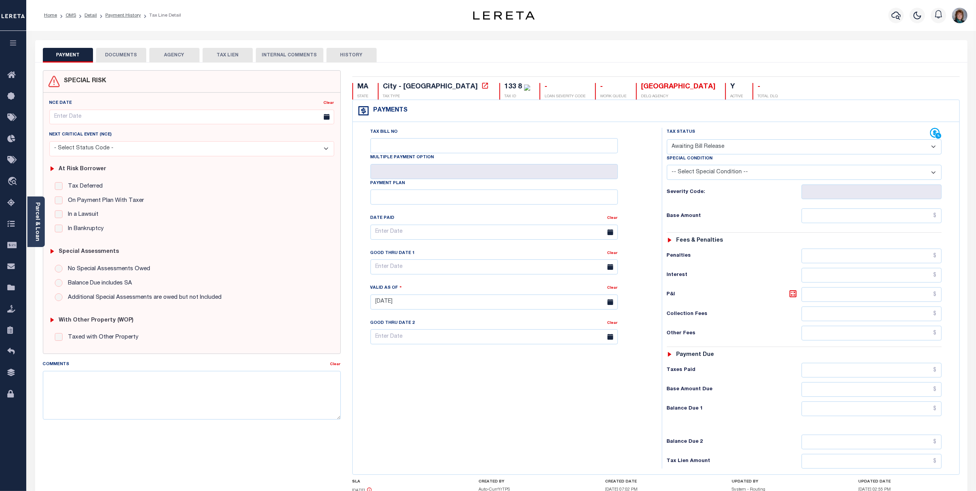
click at [761, 150] on select "- Select Status Code - Open Due/Unpaid Paid Incomplete No Tax Due Internal Refu…" at bounding box center [804, 146] width 275 height 15
click at [766, 308] on div "Tax Status Status - Select Status Code -" at bounding box center [807, 298] width 290 height 341
drag, startPoint x: 116, startPoint y: 381, endPoint x: 180, endPoint y: 381, distance: 63.7
click at [180, 381] on textarea "Comments" at bounding box center [192, 395] width 298 height 49
click at [442, 268] on input "text" at bounding box center [494, 266] width 247 height 15
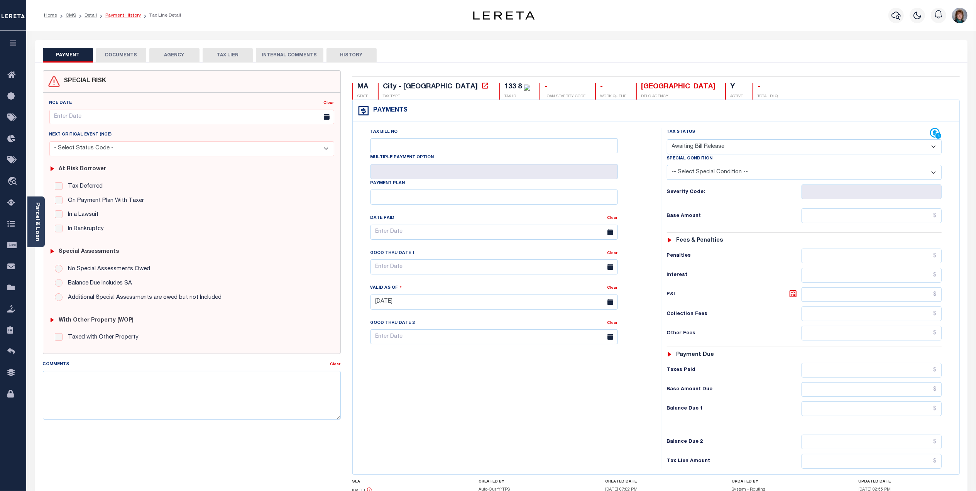
click at [118, 17] on link "Payment History" at bounding box center [123, 15] width 36 height 5
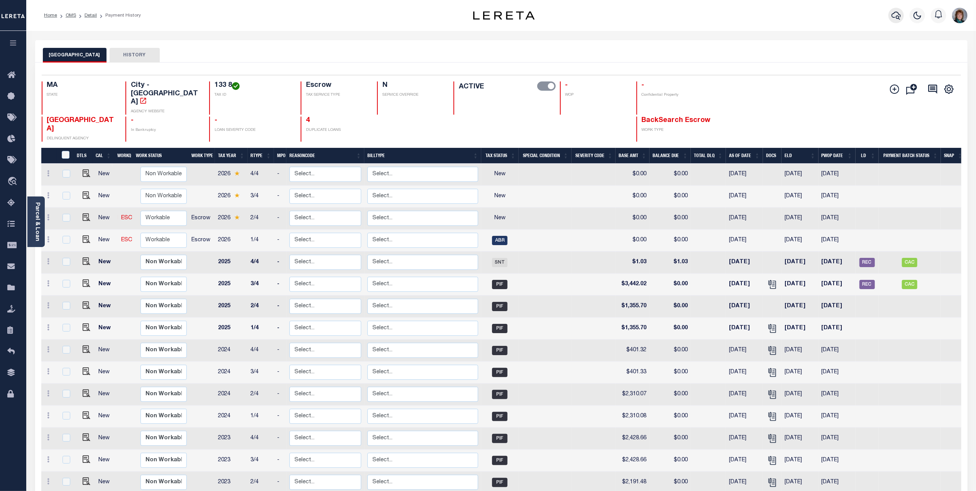
click at [896, 11] on icon "button" at bounding box center [896, 15] width 9 height 9
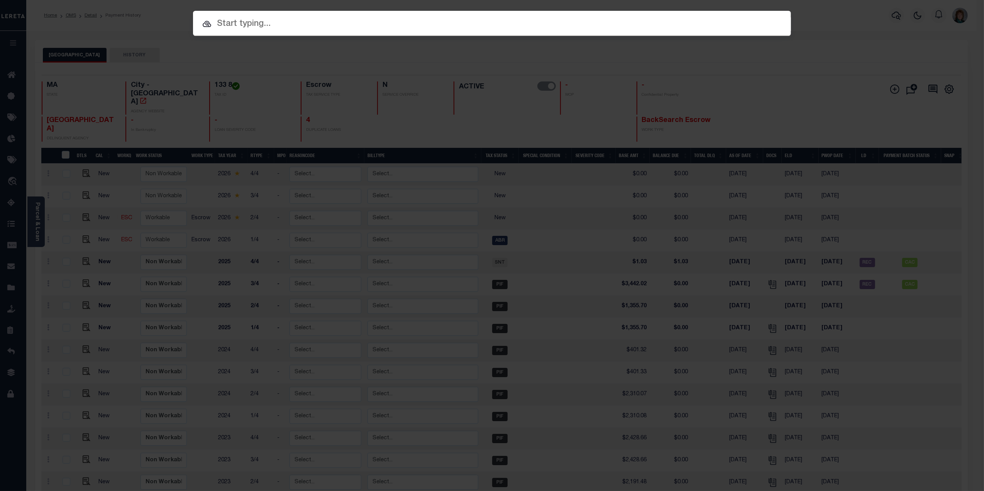
paste input "5423816"
type input "5423816"
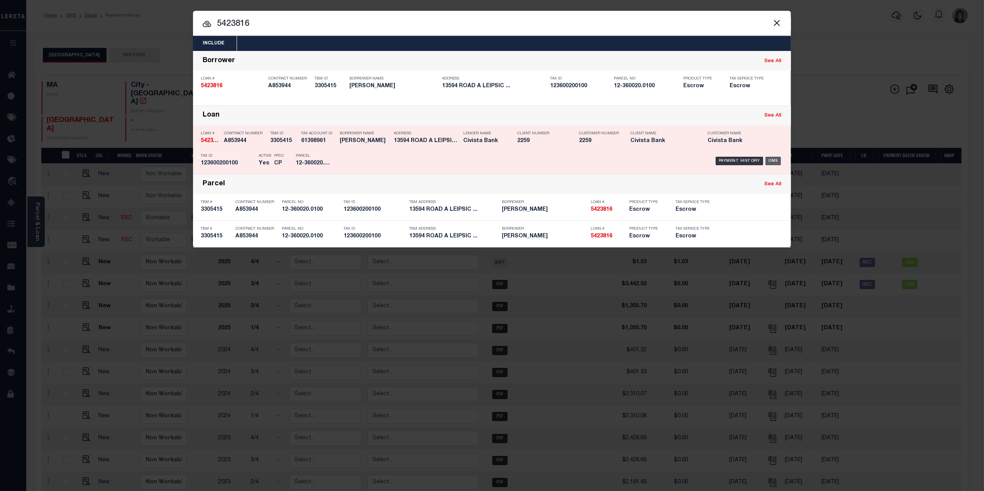
click at [780, 157] on div "OMS" at bounding box center [774, 161] width 16 height 8
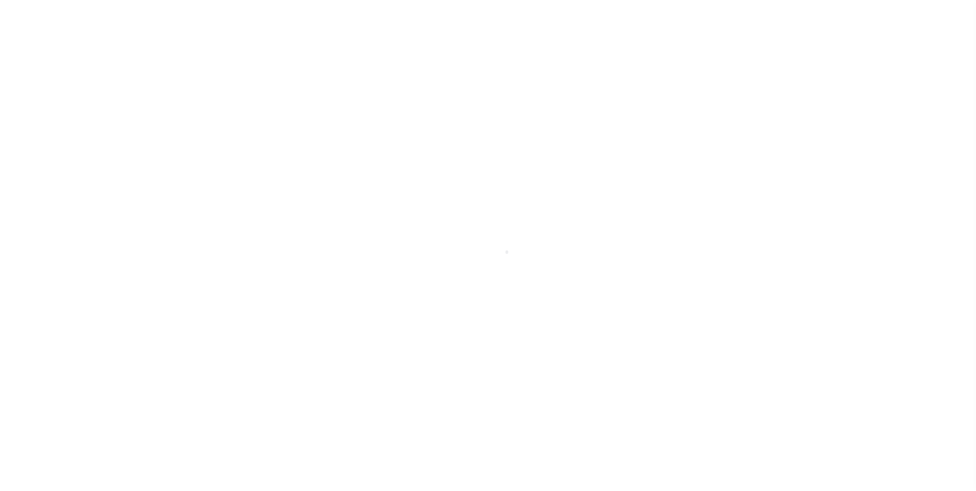
select select "25496"
select select "8670"
select select "Escrow"
type input "13594 ROAD A"
type input "12-360020.0100"
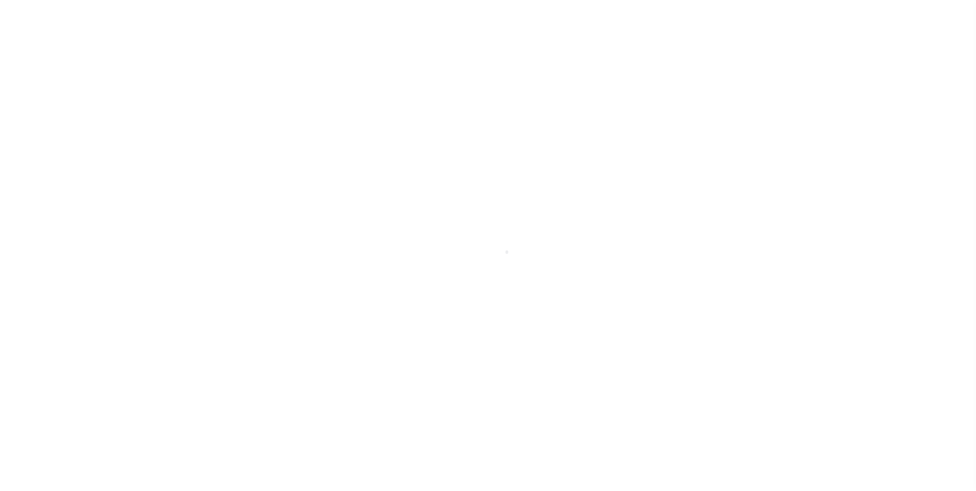
select select
type input "LEIPSIC OH 458569299"
type input "R"
type input "OH"
select select
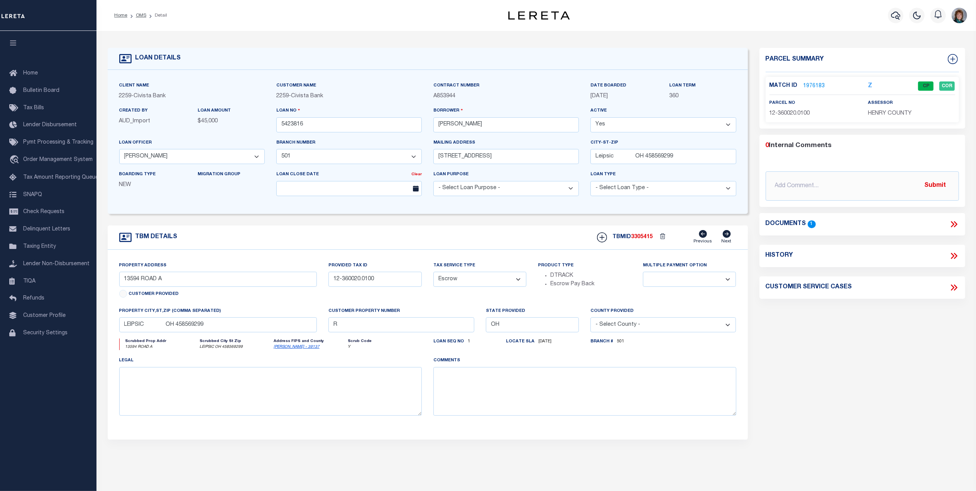
click at [957, 252] on icon at bounding box center [954, 256] width 10 height 10
select select "100"
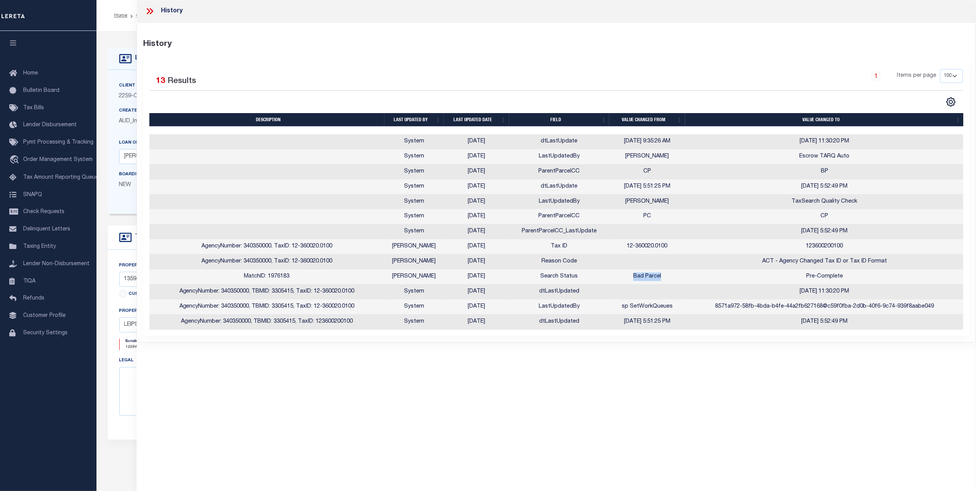
drag, startPoint x: 633, startPoint y: 283, endPoint x: 670, endPoint y: 285, distance: 37.1
click at [670, 285] on td "Bad Parcel" at bounding box center [648, 276] width 76 height 15
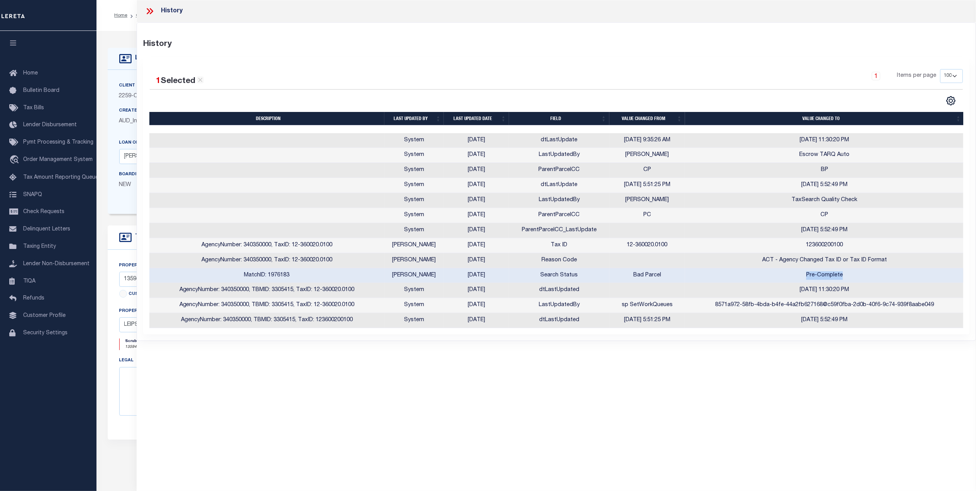
drag, startPoint x: 670, startPoint y: 285, endPoint x: 843, endPoint y: 280, distance: 173.0
click at [843, 280] on td "Pre-Complete" at bounding box center [824, 275] width 279 height 15
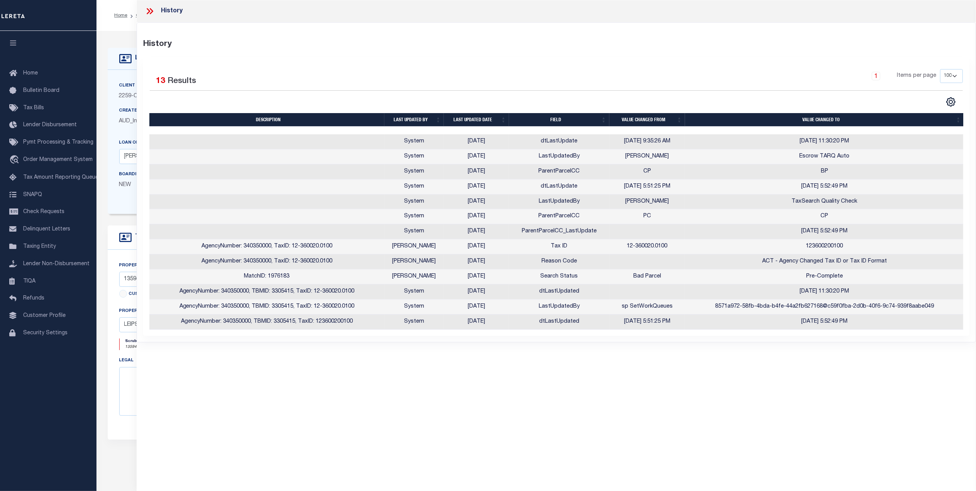
click at [149, 5] on div "History" at bounding box center [557, 11] width 840 height 22
click at [149, 8] on icon at bounding box center [150, 11] width 10 height 10
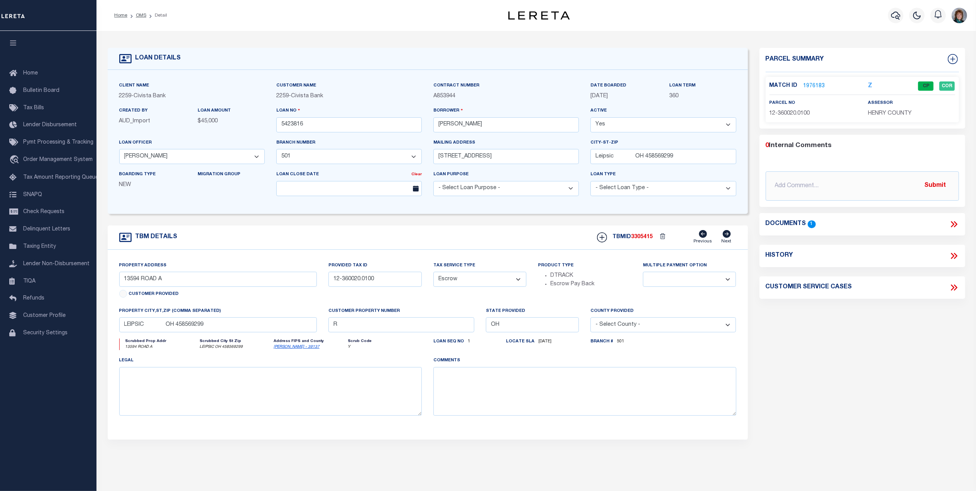
click at [808, 86] on link "1976183" at bounding box center [815, 86] width 22 height 8
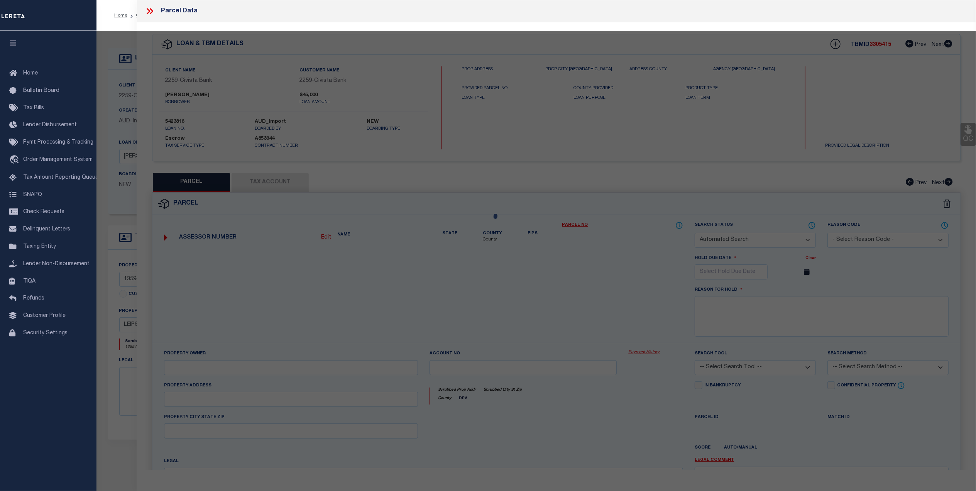
checkbox input "false"
select select "CP"
type input "[PERSON_NAME], ETUX"
select select "AGW"
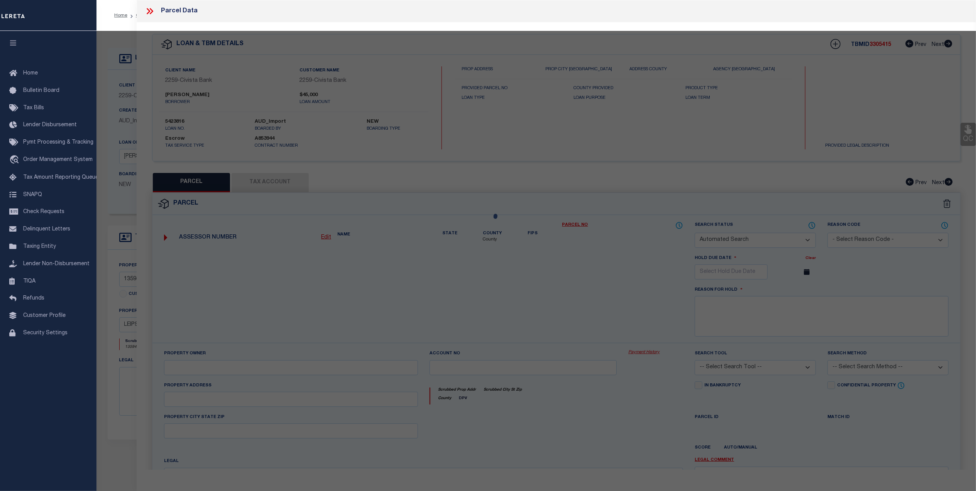
select select
type input "[STREET_ADDRESS]"
type input "LEIPSIC OH 45856"
type textarea "PCL E 1/2 SE SW"
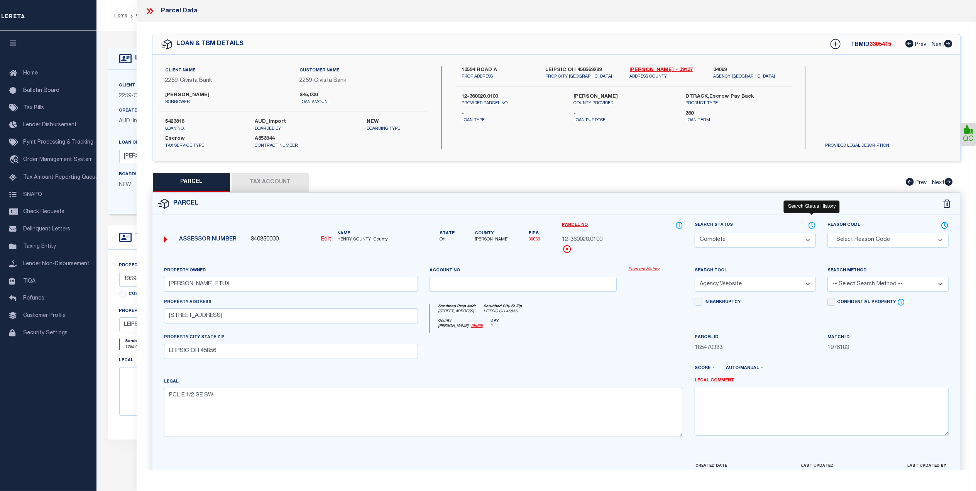
click at [812, 224] on icon at bounding box center [812, 225] width 8 height 8
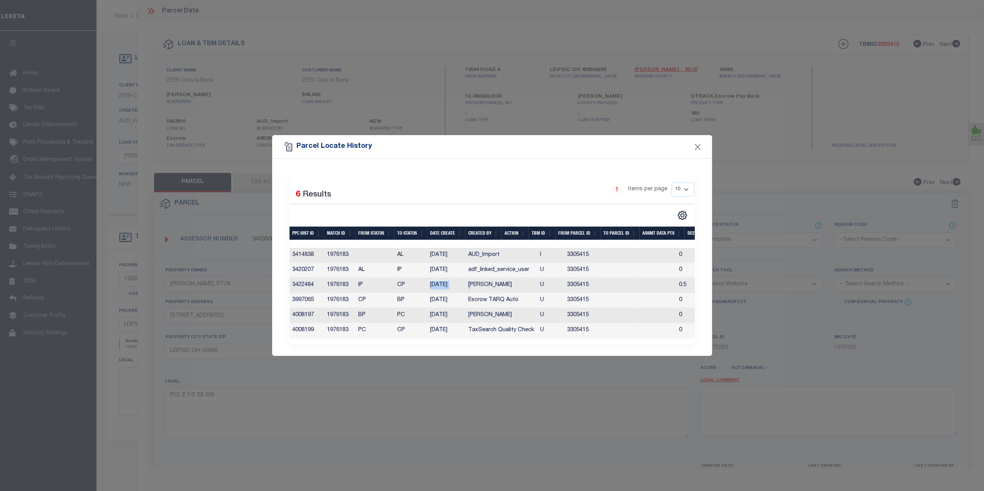
drag, startPoint x: 426, startPoint y: 286, endPoint x: 470, endPoint y: 289, distance: 44.1
click at [470, 289] on tr "3422484 1976183 IP CP 09/08/2023 Saloni Williams U 3305415 0.5 0 0 0 1 0.1 0 1.6" at bounding box center [649, 285] width 718 height 15
drag, startPoint x: 392, startPoint y: 300, endPoint x: 411, endPoint y: 299, distance: 18.5
click at [411, 299] on tr "3997065 1976183 CP BP 06/06/2025 Escrow TARQ Auto U 3305415 0 0 0 0 0 0 0 0" at bounding box center [649, 300] width 718 height 15
drag, startPoint x: 411, startPoint y: 299, endPoint x: 510, endPoint y: 300, distance: 99.6
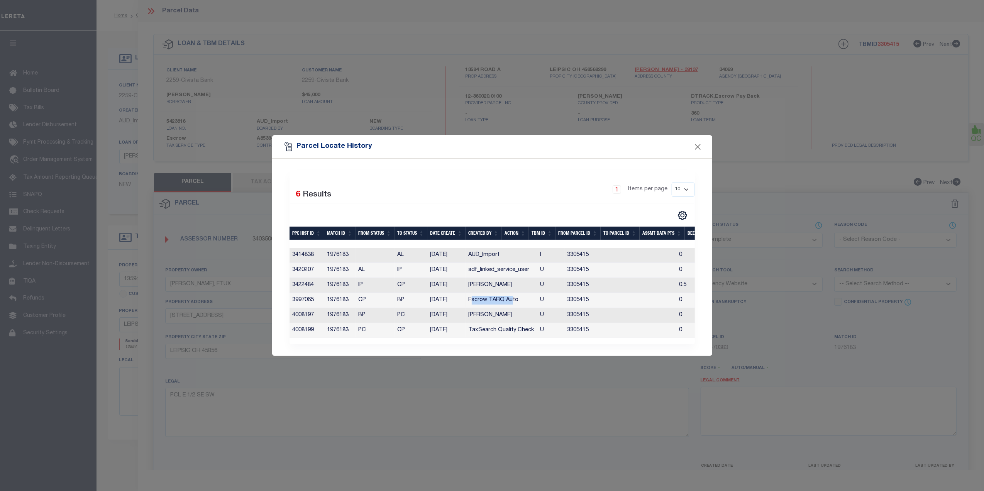
click at [510, 300] on td "Escrow TARQ Auto" at bounding box center [502, 300] width 72 height 15
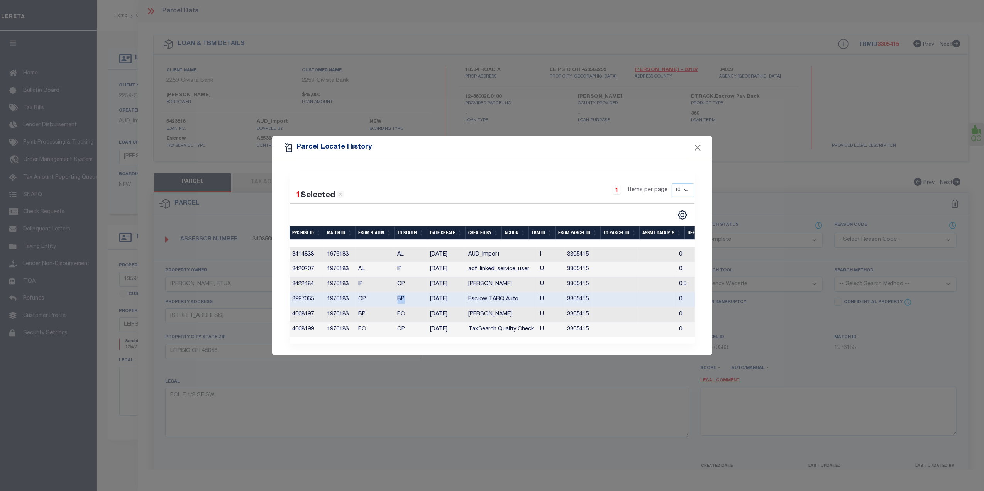
drag, startPoint x: 399, startPoint y: 296, endPoint x: 408, endPoint y: 296, distance: 8.9
click at [408, 296] on td "BP" at bounding box center [411, 299] width 33 height 15
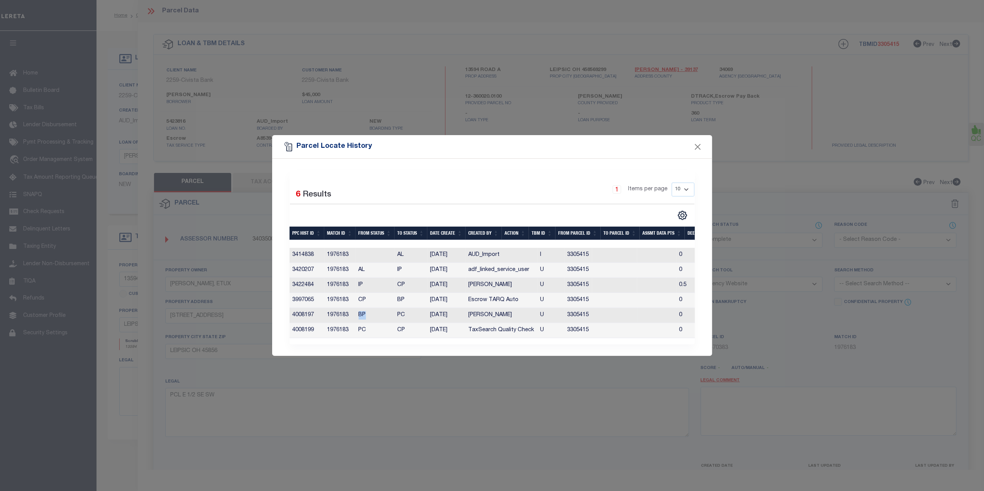
drag, startPoint x: 408, startPoint y: 296, endPoint x: 364, endPoint y: 315, distance: 47.2
click at [364, 315] on td "BP" at bounding box center [375, 315] width 39 height 15
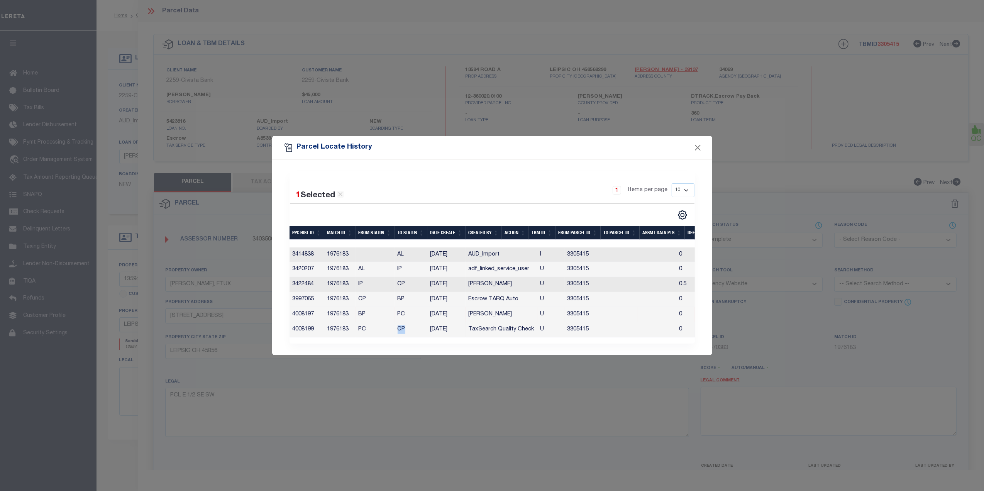
drag, startPoint x: 364, startPoint y: 315, endPoint x: 405, endPoint y: 328, distance: 42.5
click at [405, 328] on td "CP" at bounding box center [411, 329] width 33 height 15
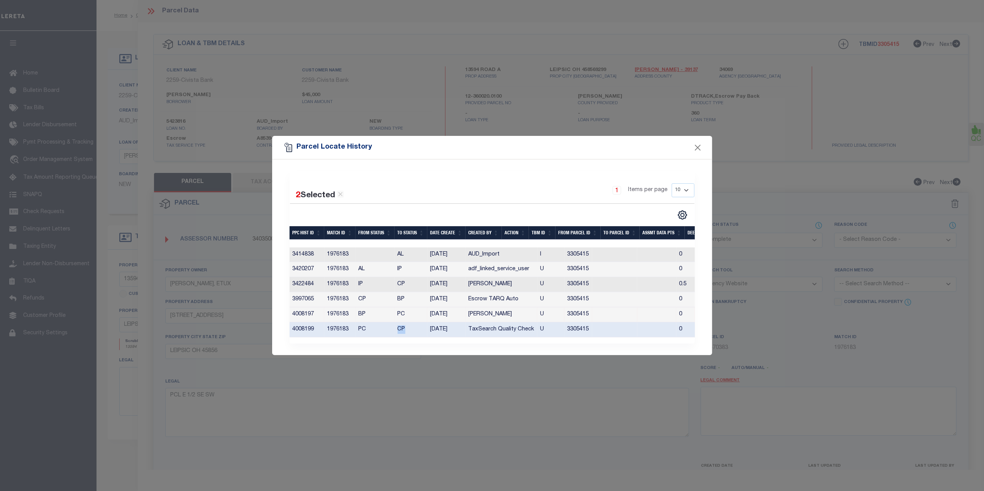
drag, startPoint x: 428, startPoint y: 327, endPoint x: 459, endPoint y: 327, distance: 31.3
click at [459, 327] on td "06/08/2025" at bounding box center [446, 329] width 38 height 15
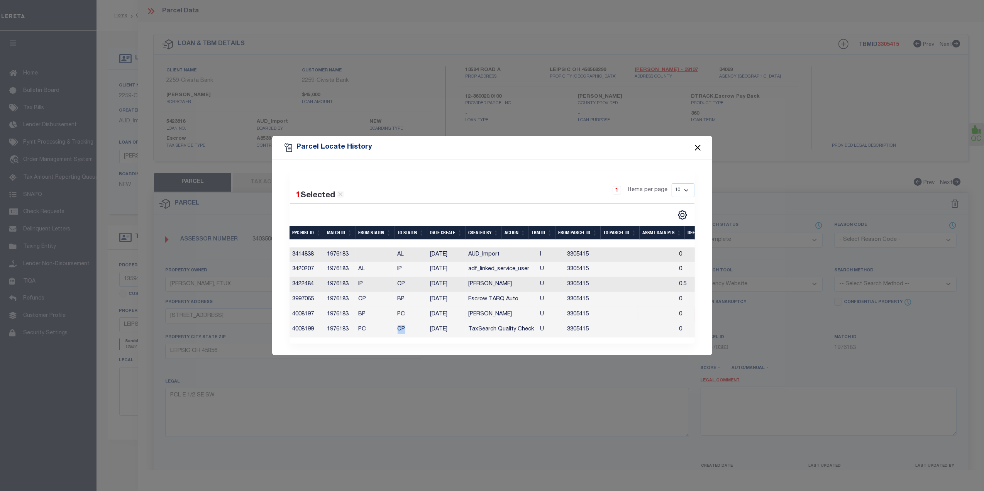
click at [698, 146] on button "Close" at bounding box center [698, 147] width 10 height 10
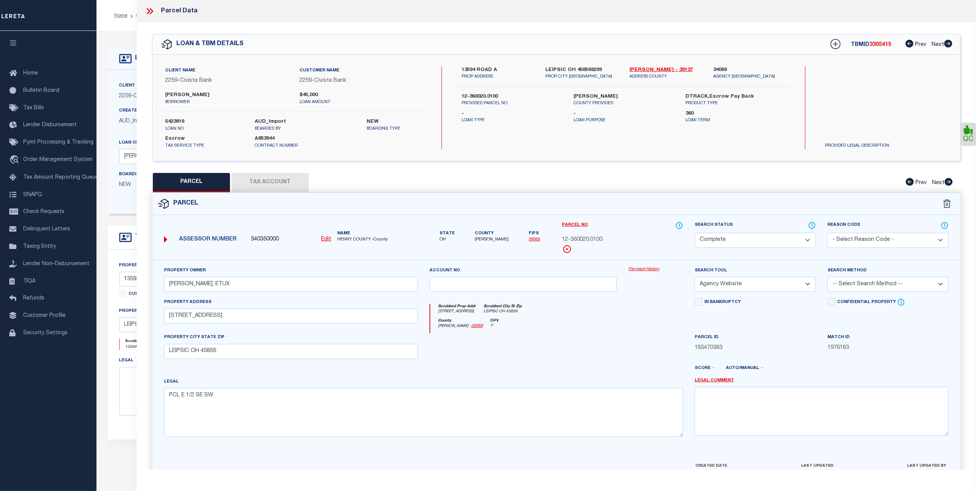
click at [635, 269] on link "Payment History" at bounding box center [656, 269] width 55 height 7
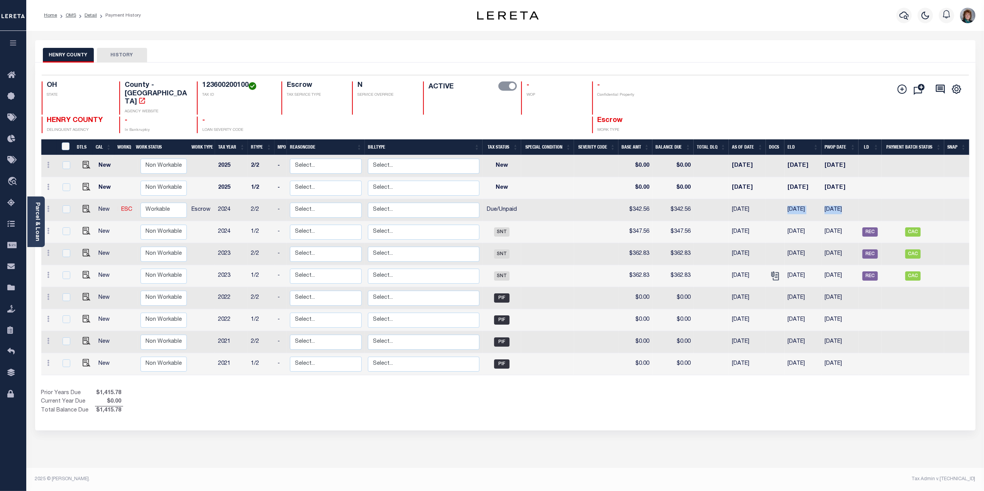
drag, startPoint x: 778, startPoint y: 193, endPoint x: 869, endPoint y: 191, distance: 91.1
click at [869, 199] on tr "New ESC Non Workable Workable Escrow 2024 2/2 - Select... Payment Reversal Taxa…" at bounding box center [505, 210] width 928 height 22
drag, startPoint x: 690, startPoint y: 197, endPoint x: 632, endPoint y: 198, distance: 57.9
click at [632, 199] on tr "New ESC Non Workable Workable Escrow 2024 2/2 - Select... Payment Reversal Taxa…" at bounding box center [505, 210] width 928 height 22
click at [83, 205] on img "" at bounding box center [87, 209] width 8 height 8
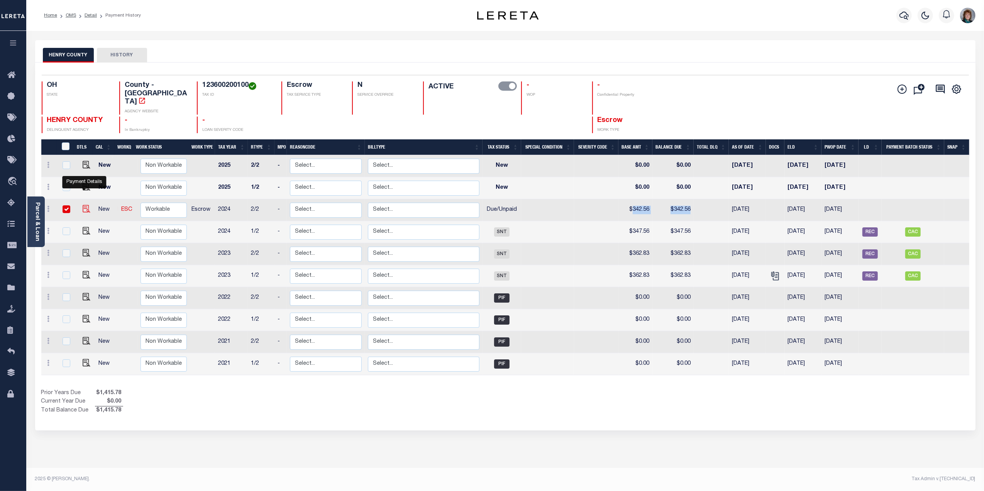
checkbox input "true"
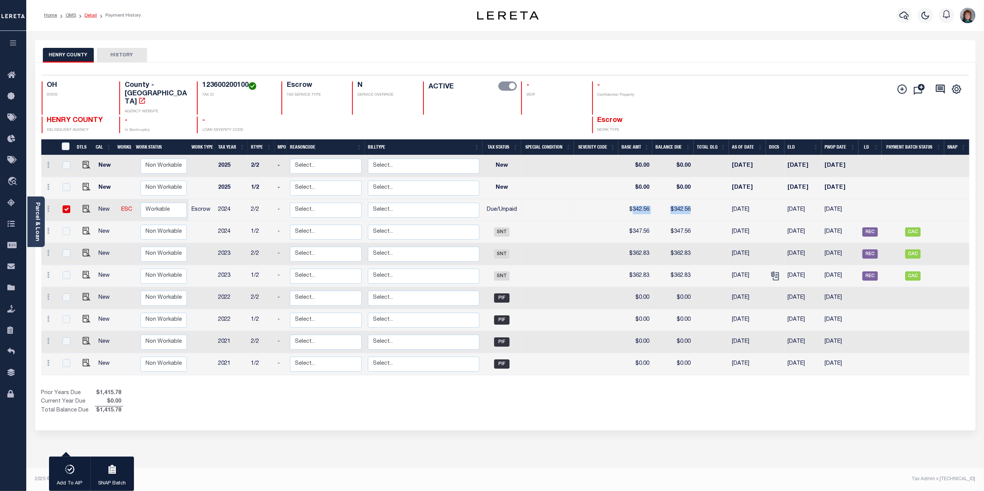
drag, startPoint x: 88, startPoint y: 14, endPoint x: 95, endPoint y: 15, distance: 7.0
click at [88, 14] on link "Detail" at bounding box center [91, 15] width 12 height 5
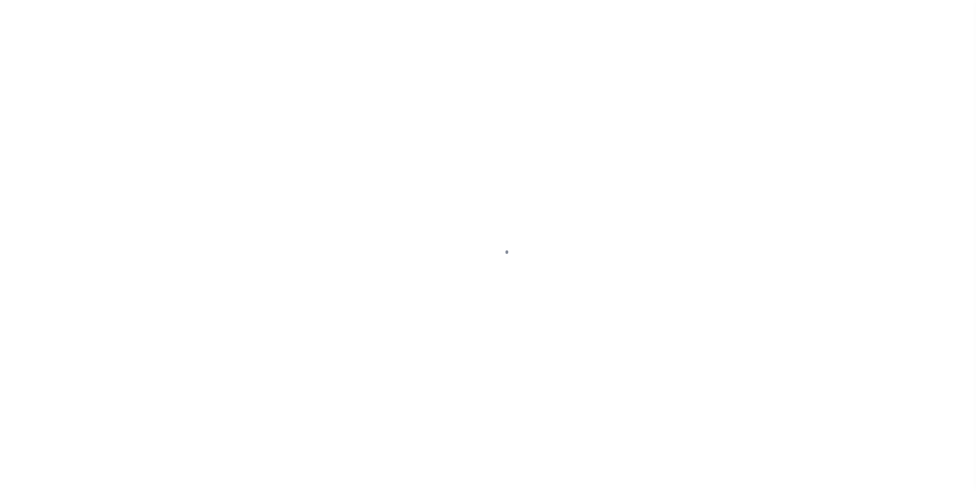
select select "DUE"
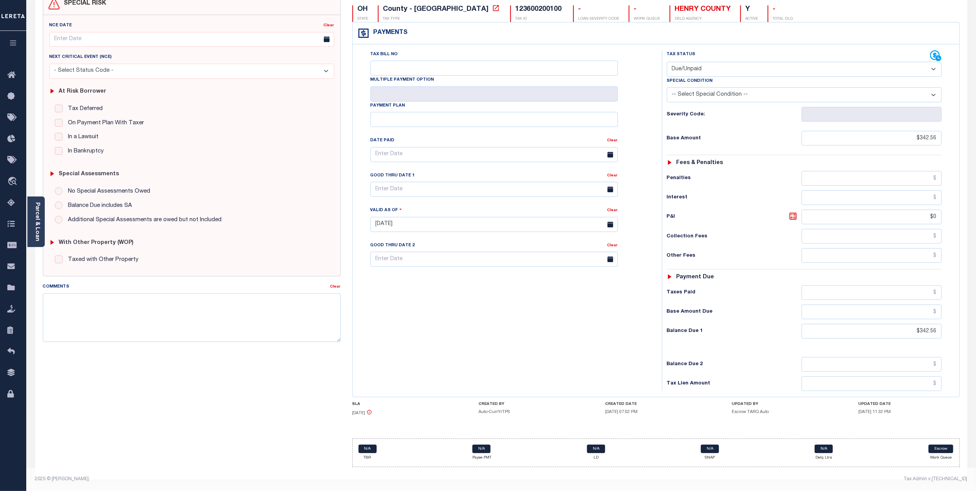
scroll to position [83, 0]
drag, startPoint x: 733, startPoint y: 413, endPoint x: 772, endPoint y: 410, distance: 39.5
click at [772, 410] on h5 "Escrow TARQ Auto" at bounding box center [782, 412] width 101 height 5
drag, startPoint x: 772, startPoint y: 410, endPoint x: 887, endPoint y: 407, distance: 115.1
click at [887, 407] on div "SLA [DATE] CREATED BY Auto-CurrYrTPS CREATED DATE [DATE] 07:02 PM UPDATED BY Es…" at bounding box center [656, 410] width 608 height 17
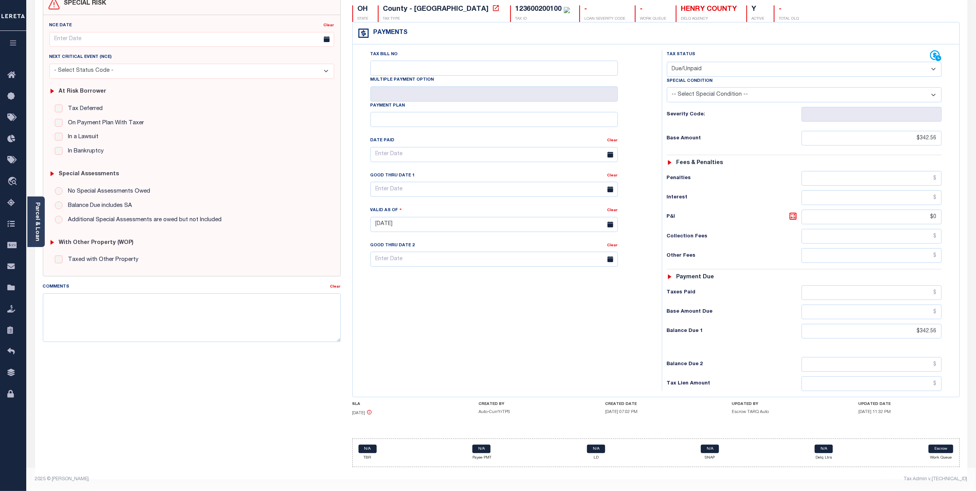
click at [753, 331] on h6 "Balance Due 1" at bounding box center [734, 331] width 135 height 6
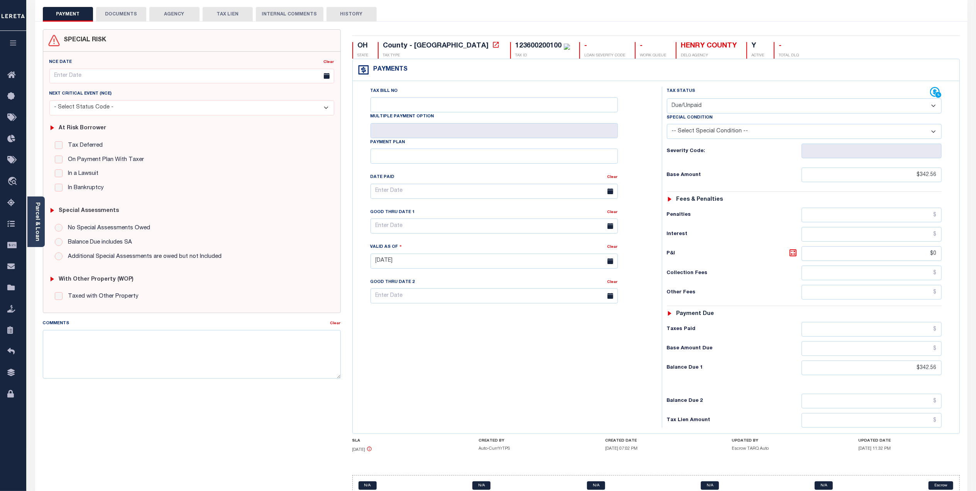
scroll to position [0, 0]
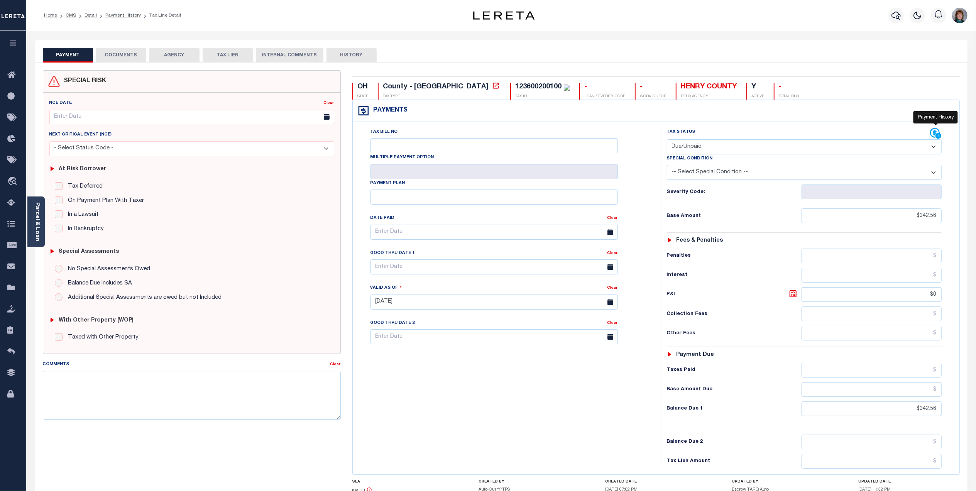
click at [935, 138] on icon at bounding box center [935, 133] width 10 height 10
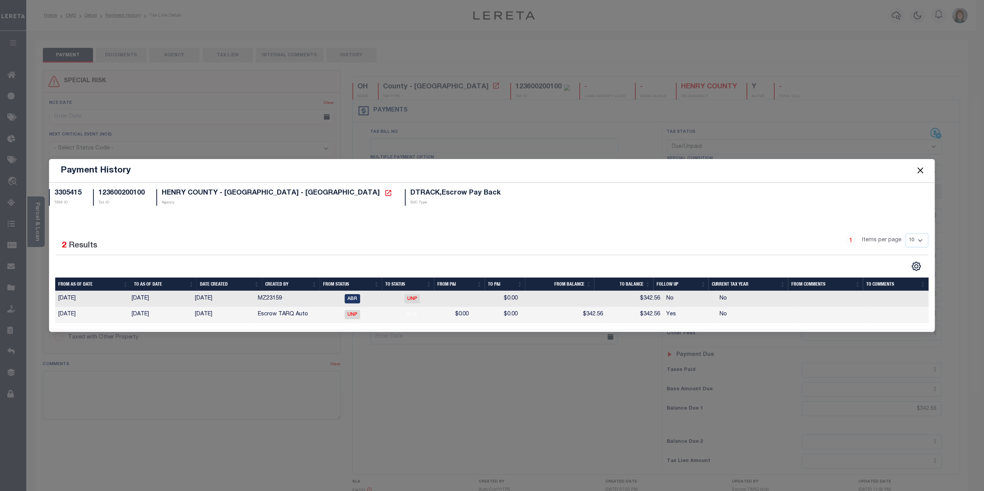
drag, startPoint x: 247, startPoint y: 290, endPoint x: 251, endPoint y: 291, distance: 3.9
click at [251, 291] on div "From As of Date To As of Date Date Created Created By From Status To Status Fro…" at bounding box center [491, 300] width 873 height 45
drag, startPoint x: 249, startPoint y: 298, endPoint x: 306, endPoint y: 302, distance: 56.5
click at [306, 302] on tr "[DATE] [DATE] [DATE] MZ23159 ABR UNP $0.00 $342.56 No No" at bounding box center [491, 299] width 873 height 16
drag, startPoint x: 195, startPoint y: 298, endPoint x: 232, endPoint y: 300, distance: 37.9
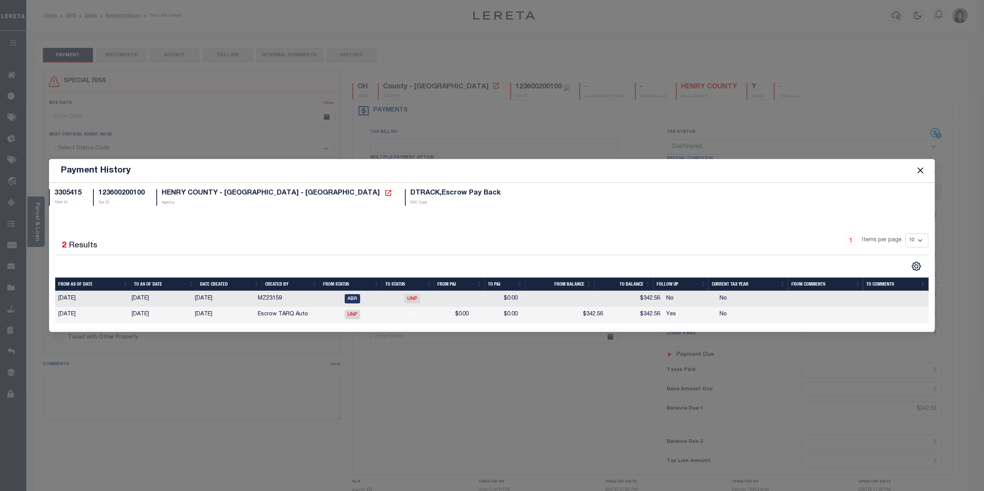
click at [232, 300] on td "[DATE]" at bounding box center [223, 299] width 63 height 16
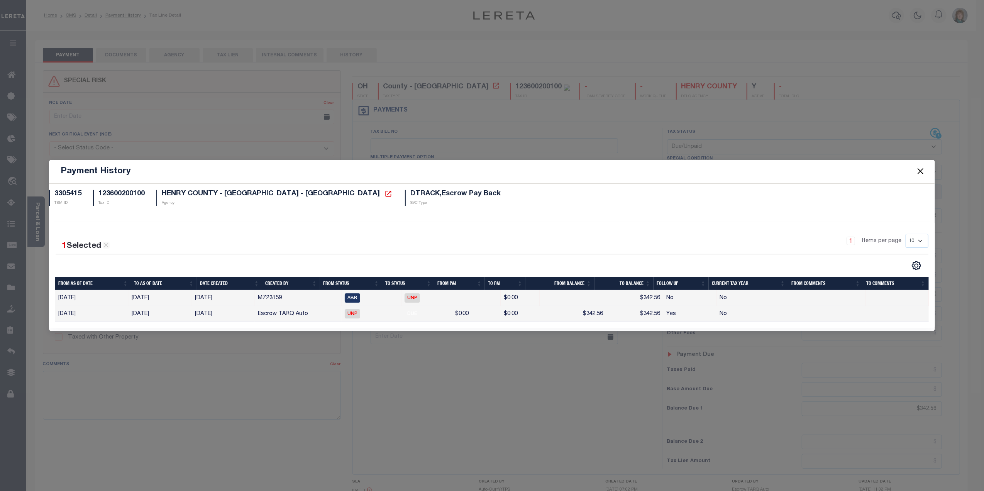
click at [918, 171] on button "Close" at bounding box center [920, 171] width 10 height 10
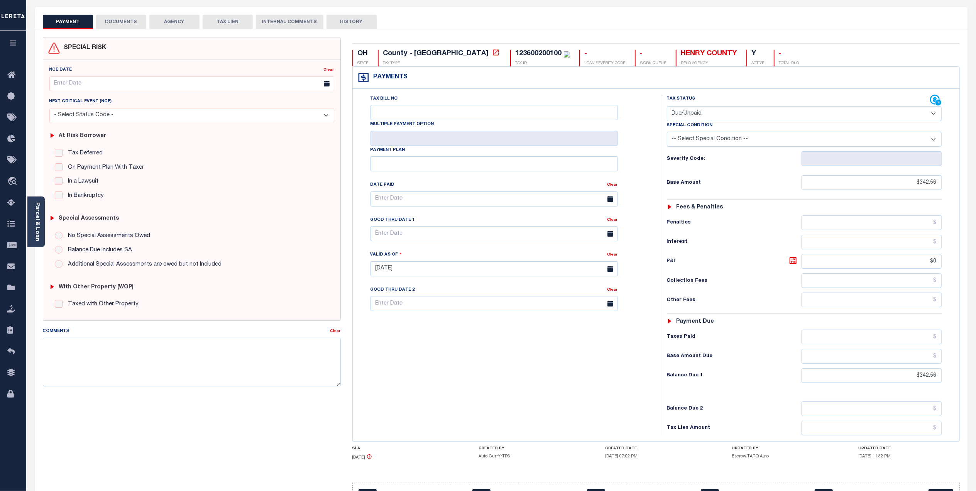
scroll to position [51, 0]
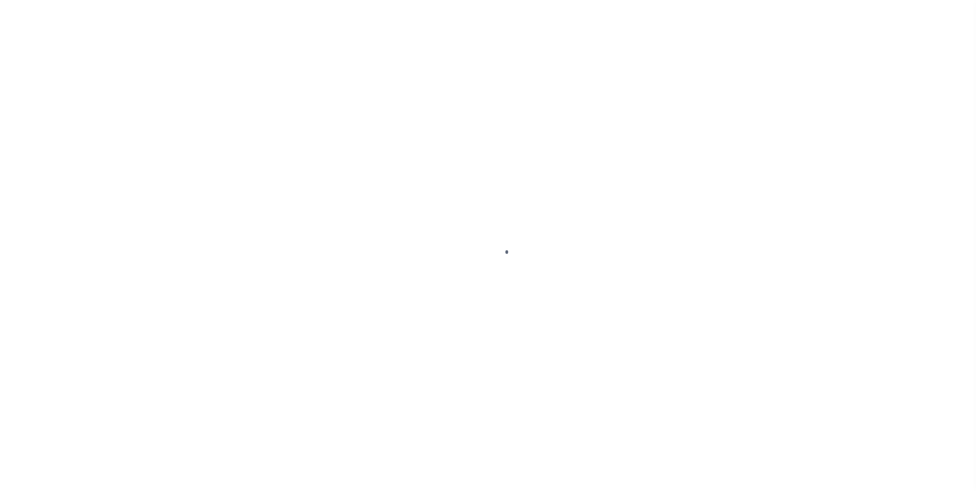
type input "5423816"
type input "[PERSON_NAME]"
select select
type input "[STREET_ADDRESS]"
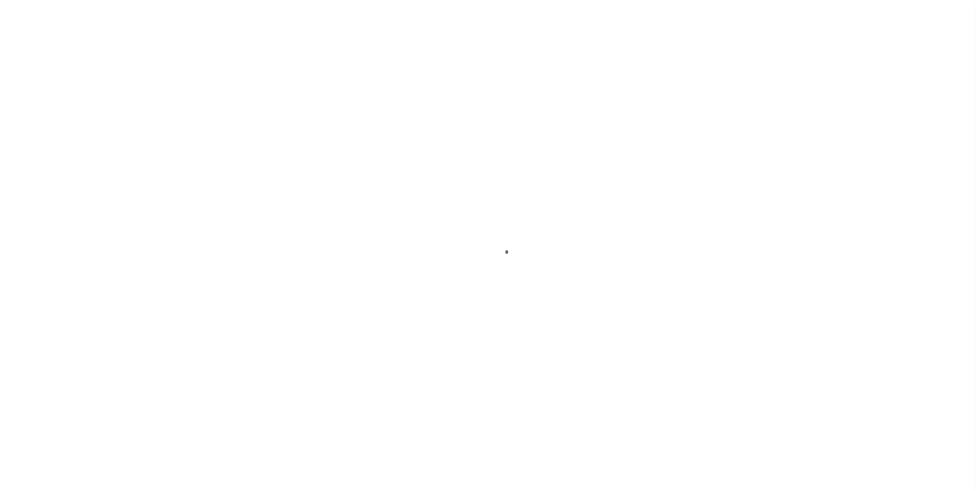
type input "Leipsic OH 458569299"
select select "Escrow"
type input "13594 ROAD A"
type input "12-360020.0100"
select select
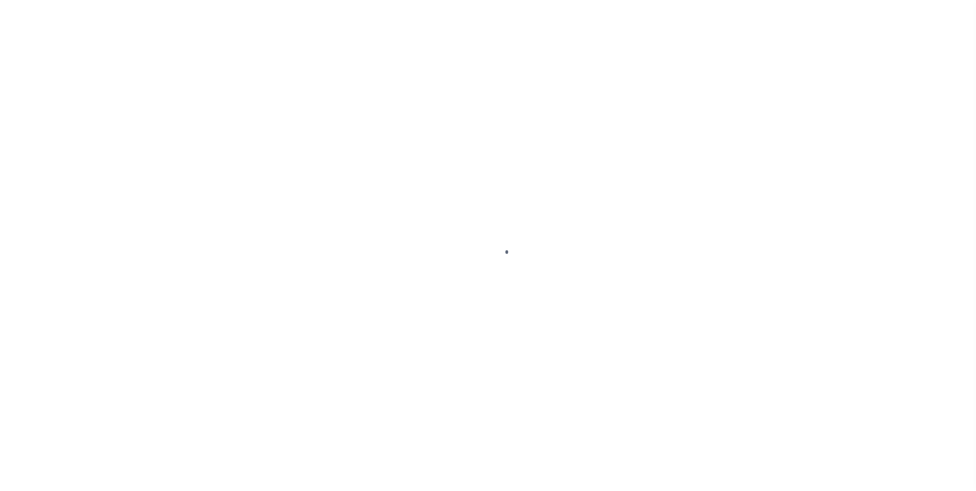
type input "LEIPSIC OH 458569299"
type input "R"
type input "OH"
select select
select select "25496"
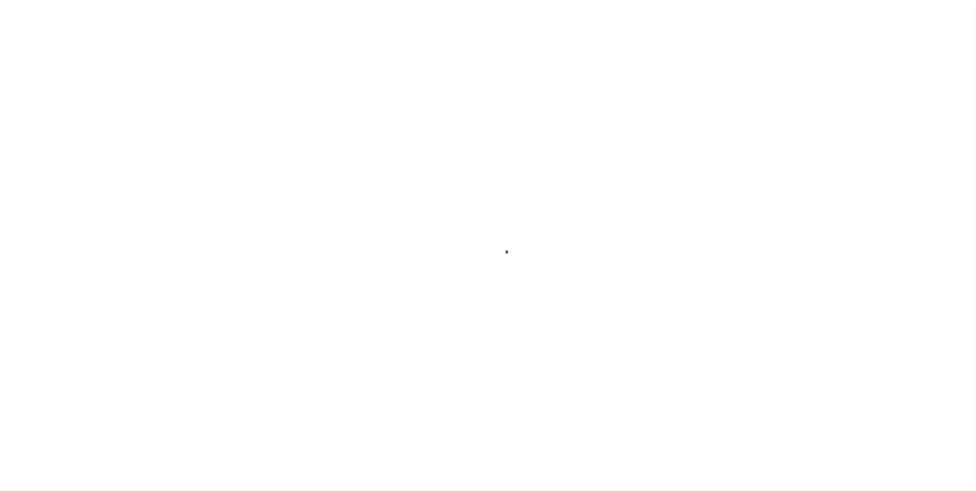
select select "8670"
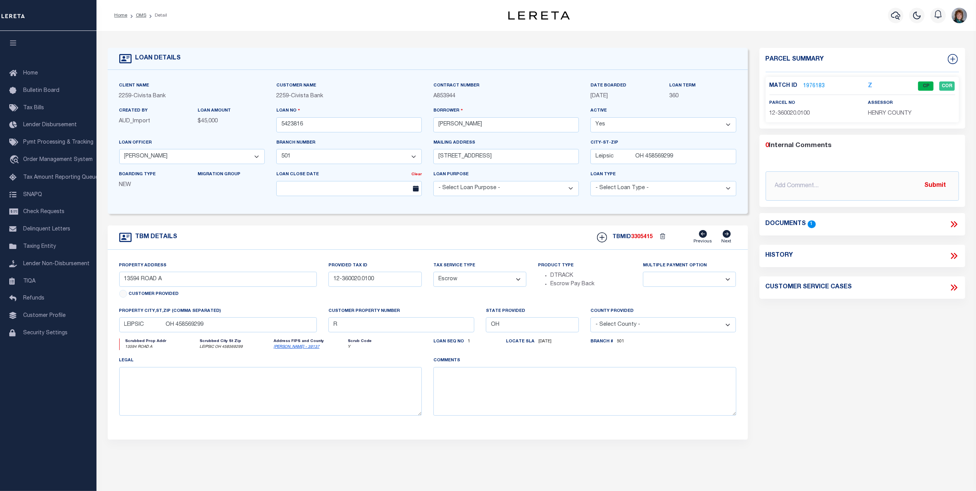
click at [953, 259] on icon at bounding box center [954, 256] width 10 height 10
select select "100"
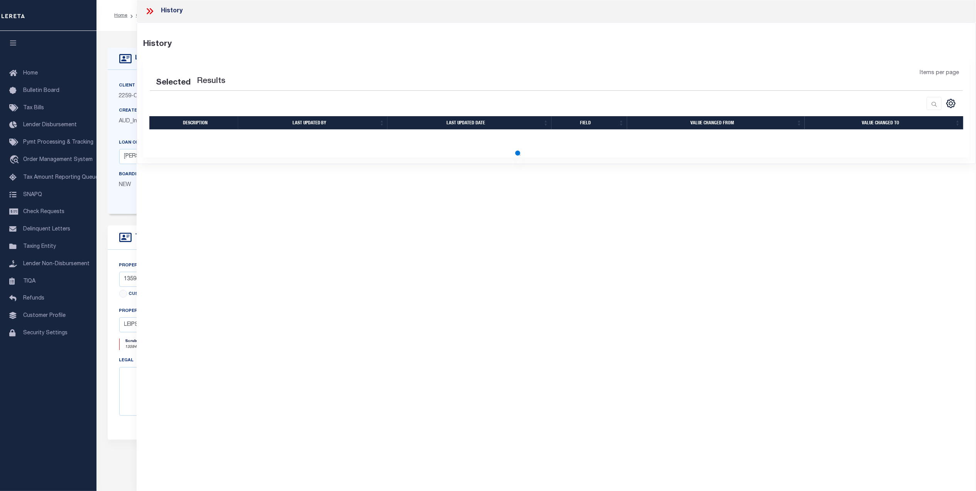
select select "100"
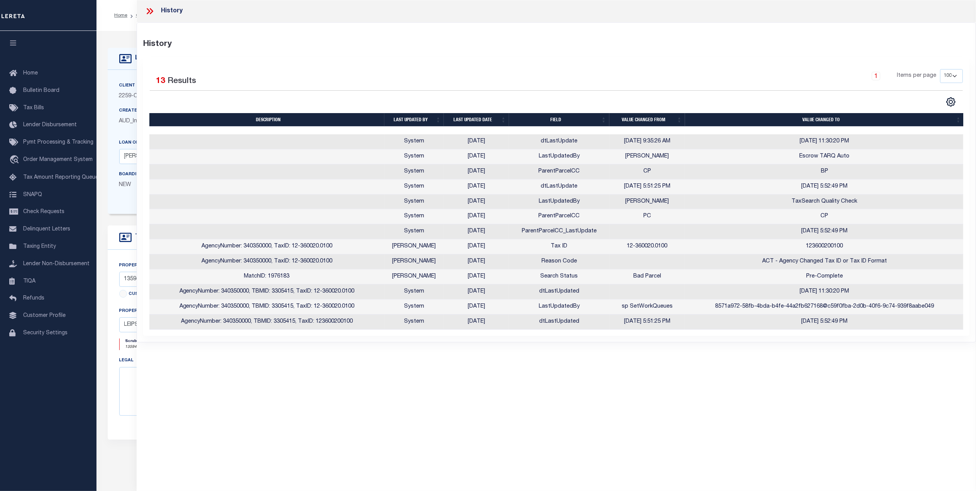
click at [149, 14] on icon at bounding box center [150, 11] width 10 height 10
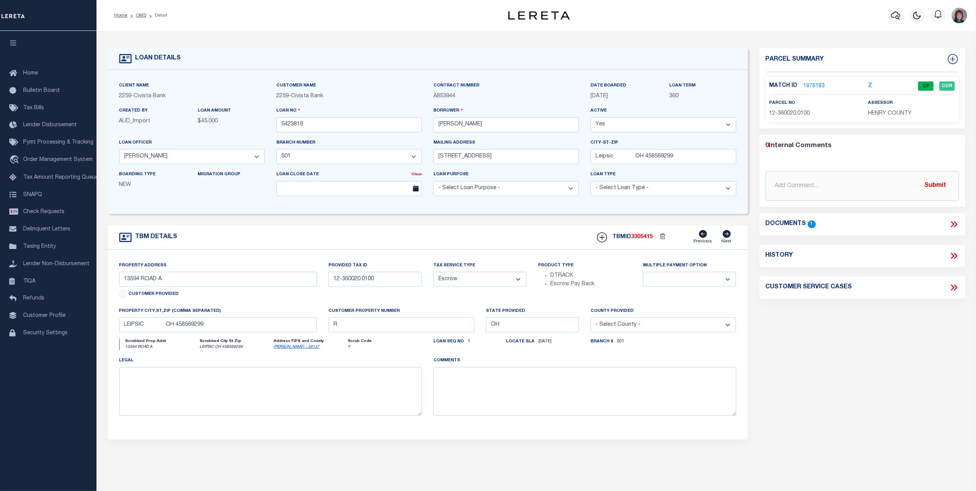
click at [811, 84] on link "1976183" at bounding box center [815, 86] width 22 height 8
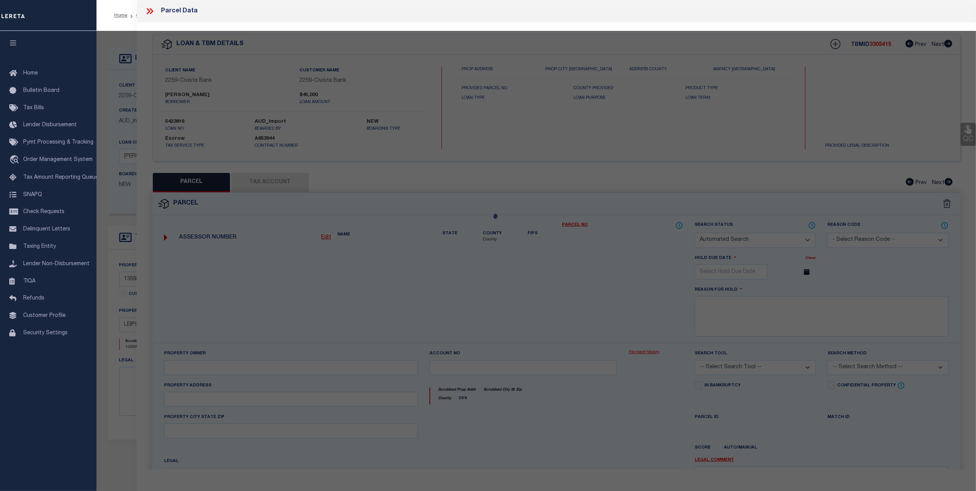
checkbox input "false"
select select "CP"
type input "NIESE, RODNEY J., ETUX"
select select "AGW"
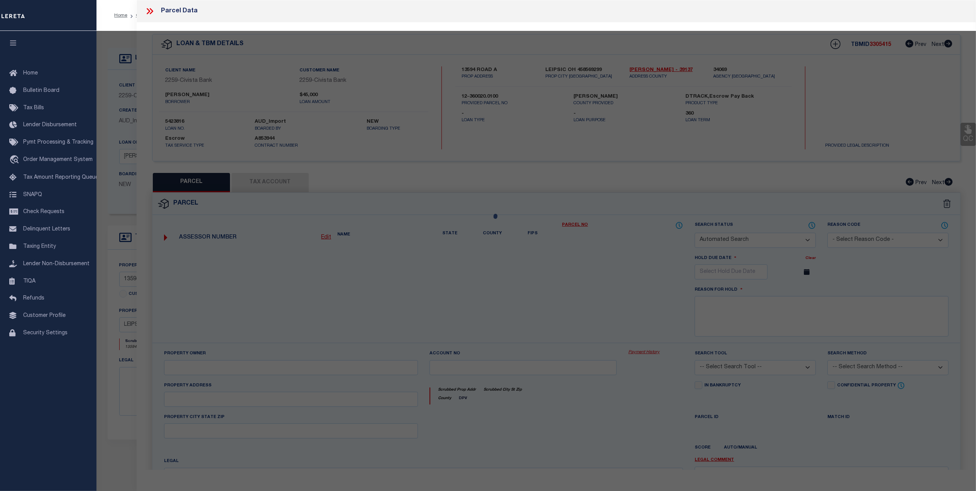
select select
type input "13-594 COUNTY ROAD A"
type input "LEIPSIC OH 45856"
type textarea "PCL E 1/2 SE SW"
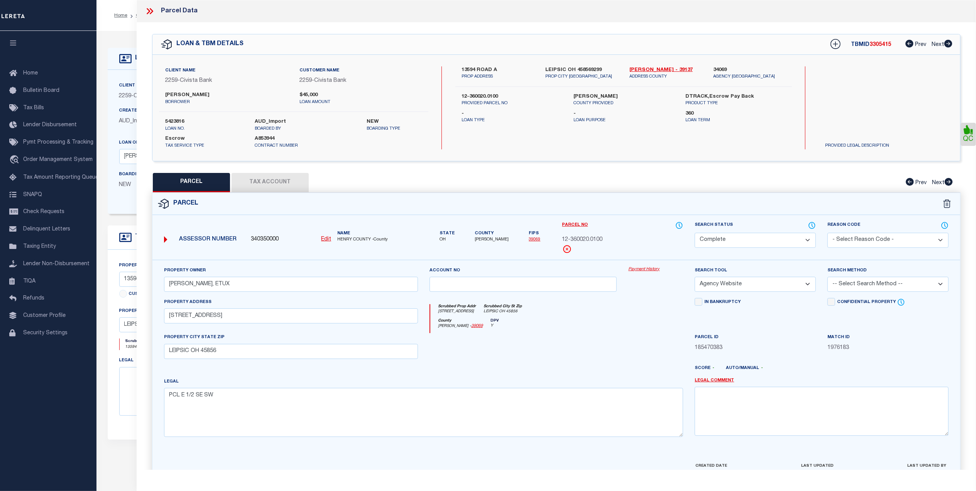
click at [637, 269] on link "Payment History" at bounding box center [656, 269] width 55 height 7
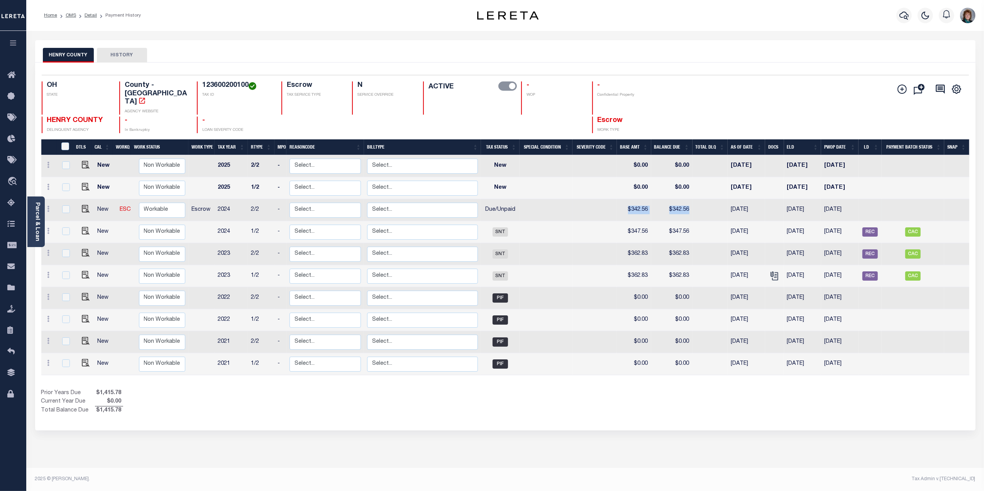
drag, startPoint x: 689, startPoint y: 197, endPoint x: 626, endPoint y: 194, distance: 63.0
click at [626, 199] on tr "New ESC Non Workable Workable Escrow 2024 2/2 - Select... Payment Reversal Taxa…" at bounding box center [505, 210] width 928 height 22
click at [558, 432] on div "HENRY COUNTY HISTORY Selected 10 1" at bounding box center [505, 258] width 952 height 436
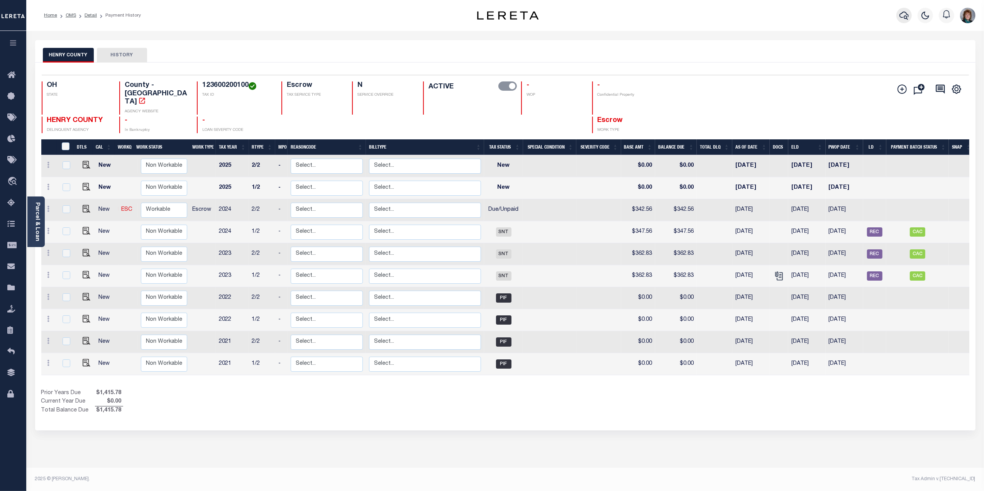
click at [901, 17] on icon "button" at bounding box center [904, 16] width 9 height 8
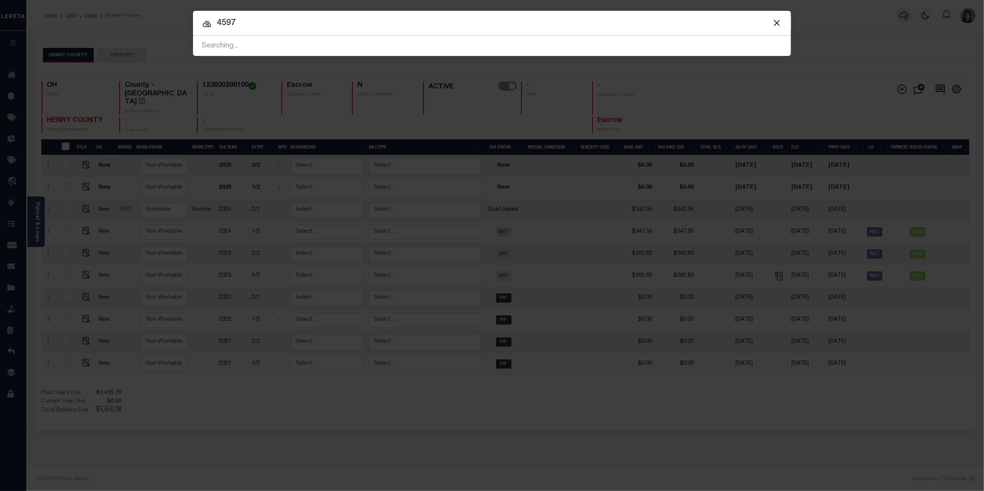
type input "4597"
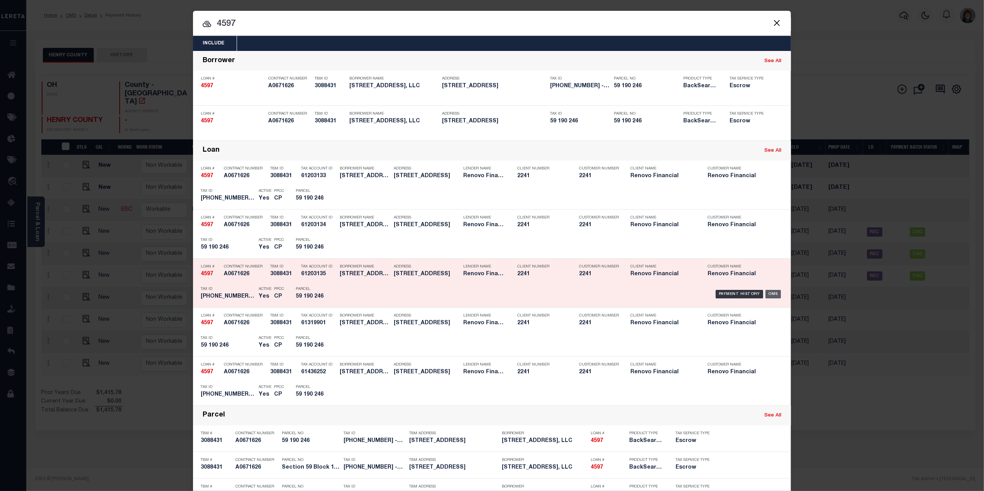
click at [770, 292] on div "OMS" at bounding box center [774, 294] width 16 height 8
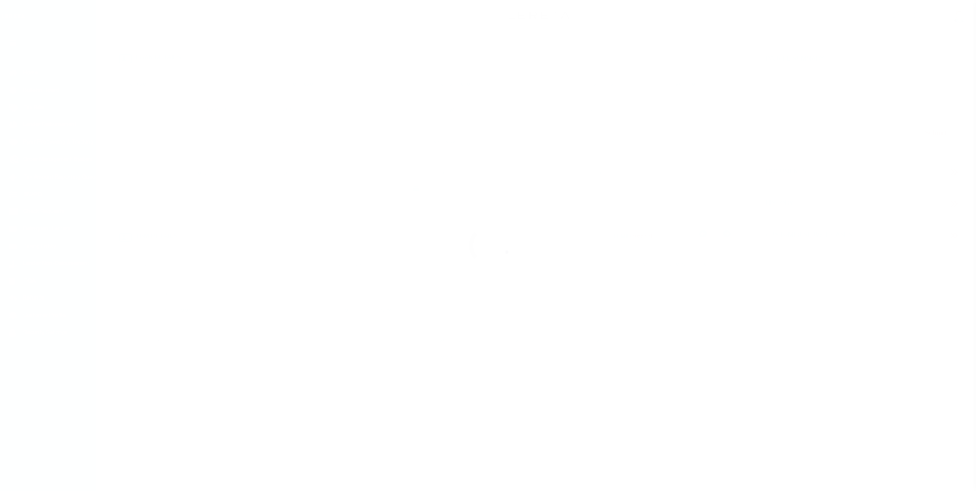
select select "25066"
select select "Escrow"
type input "[STREET_ADDRESS]"
type input "Section 59 Block 190 Lot 246"
type input "[GEOGRAPHIC_DATA]"
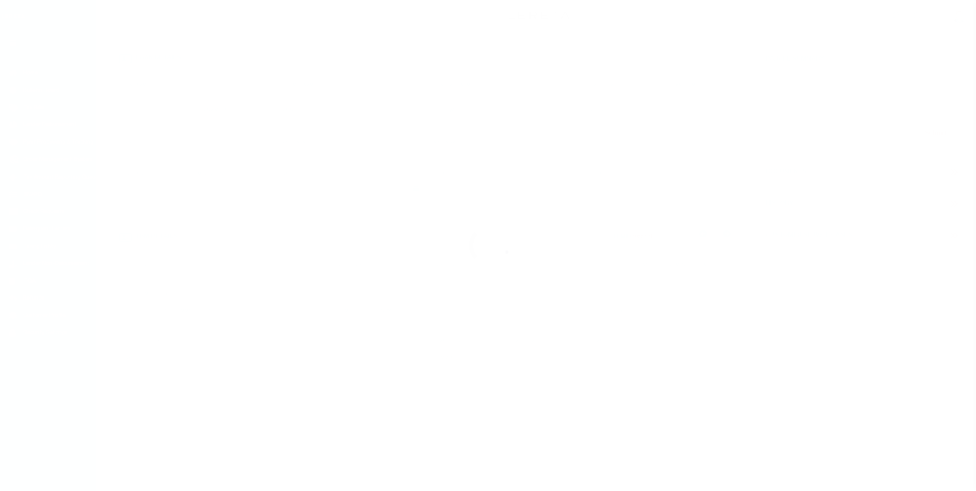
type input "a0k2L00001VJlU7"
type input "NY"
select select
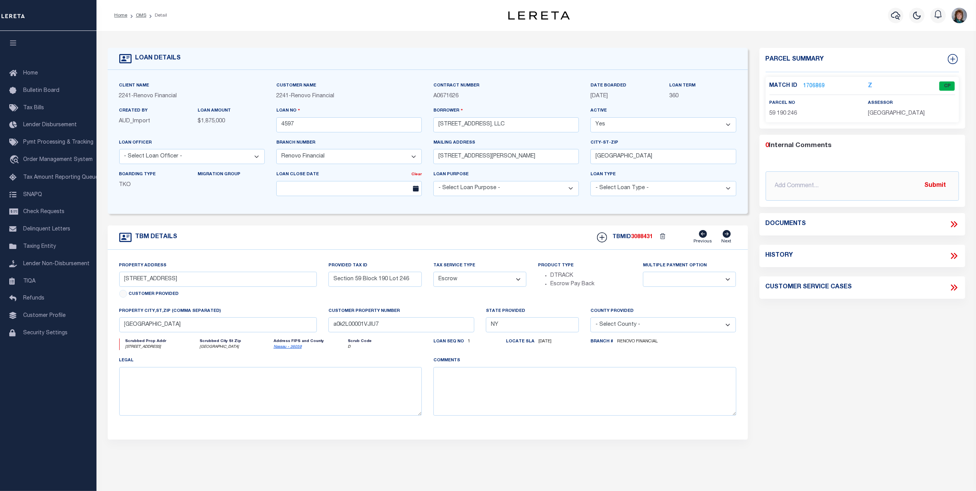
click at [813, 85] on link "1706869" at bounding box center [815, 86] width 22 height 8
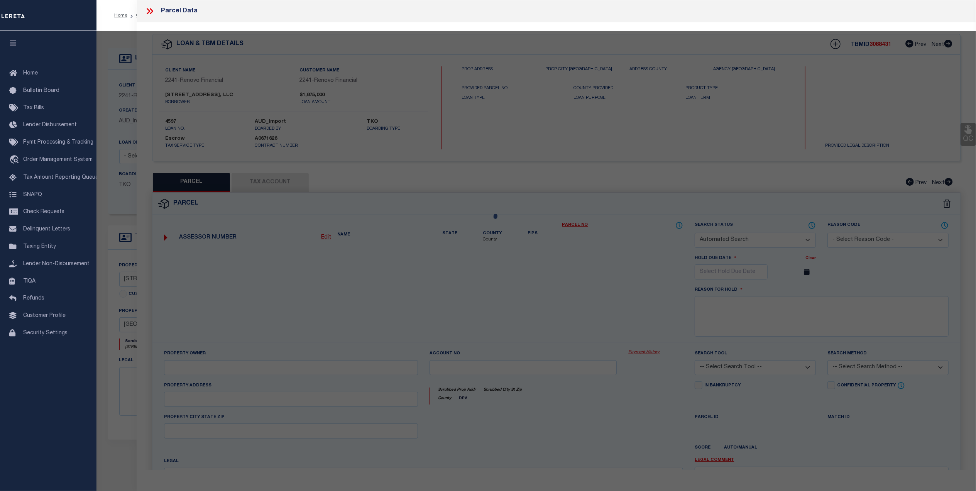
checkbox input "false"
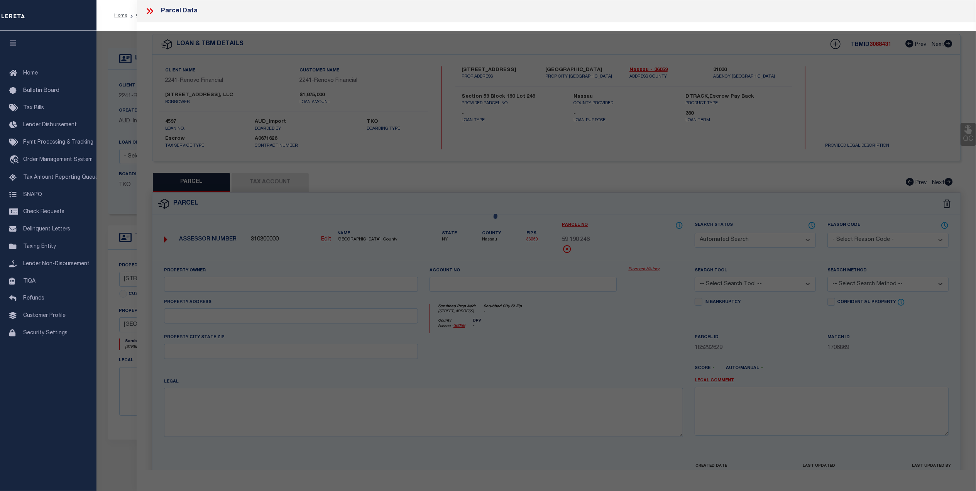
select select "CP"
type input "Town: Long Beach"
select select
type input "[STREET_ADDRESS]"
checkbox input "false"
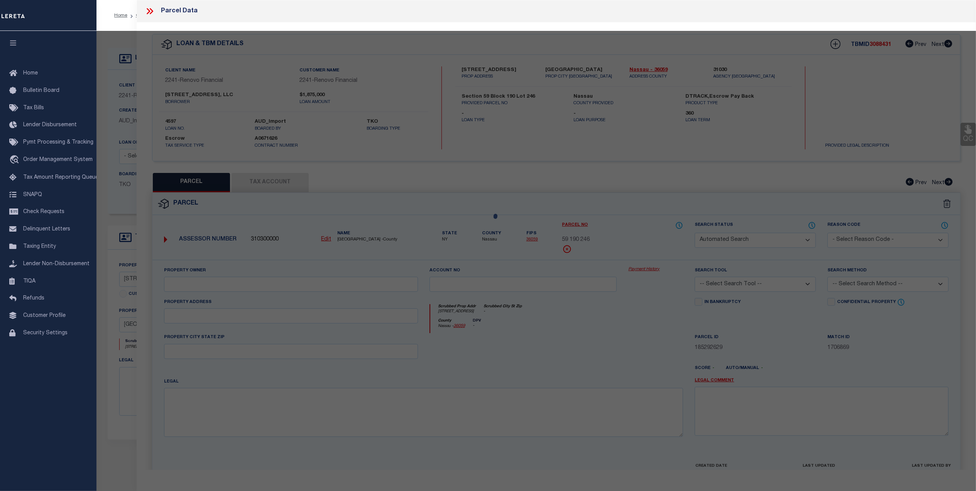
type input "NY"
type textarea "Section: 59Block: 190Lot: 246"
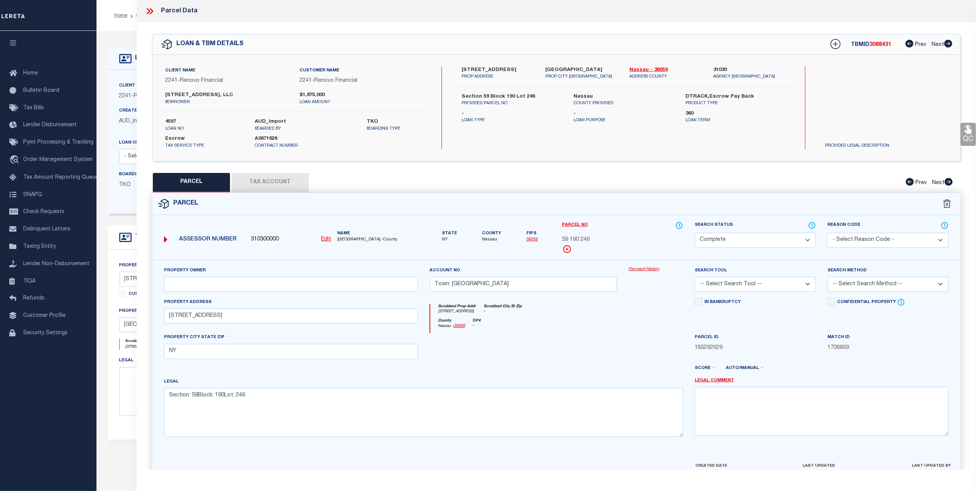
click at [807, 223] on label "Search Status" at bounding box center [755, 225] width 121 height 8
click at [815, 224] on icon at bounding box center [812, 225] width 6 height 6
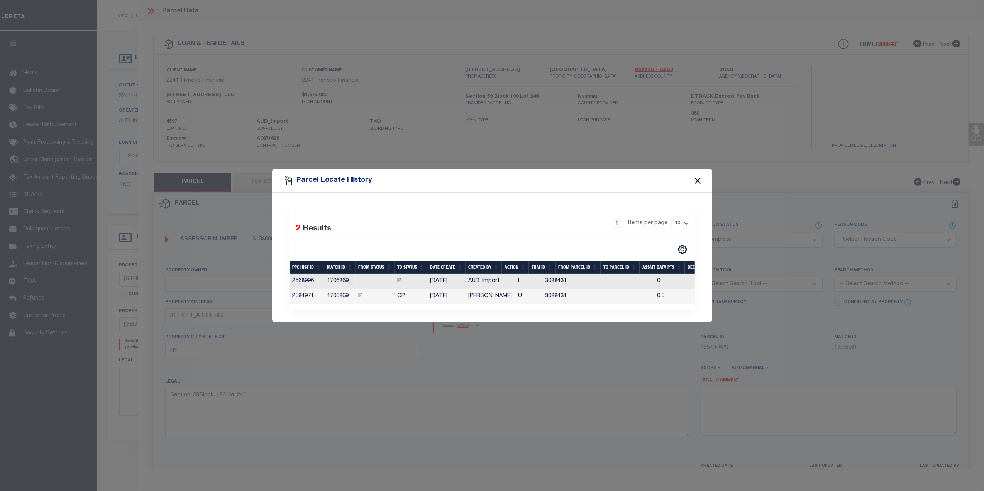
click at [697, 176] on button "Close" at bounding box center [698, 181] width 10 height 10
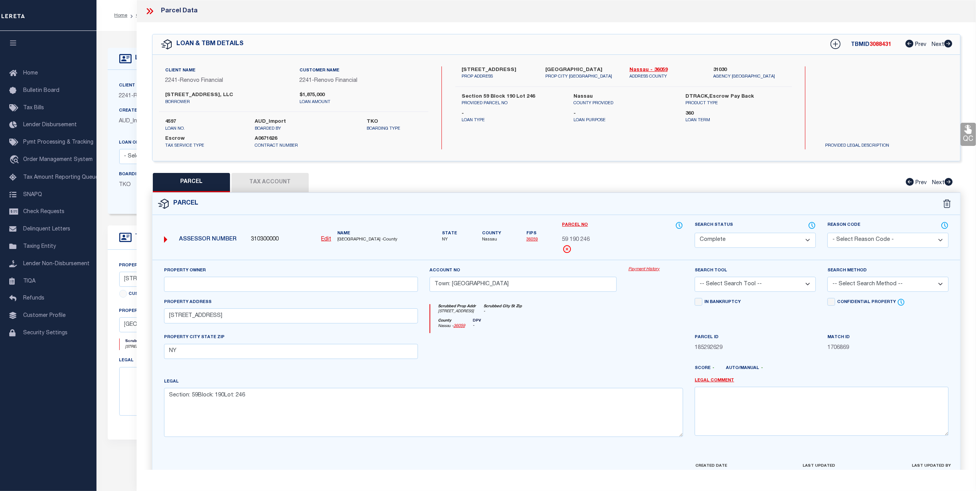
click at [149, 5] on div "Parcel Data" at bounding box center [557, 11] width 840 height 22
click at [149, 12] on icon at bounding box center [148, 11] width 3 height 6
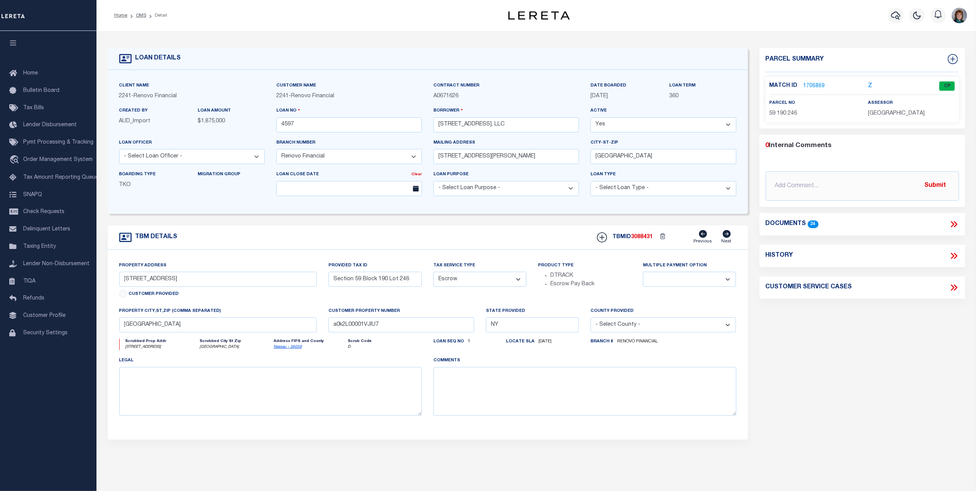
click at [957, 252] on icon at bounding box center [954, 256] width 10 height 10
select select "100"
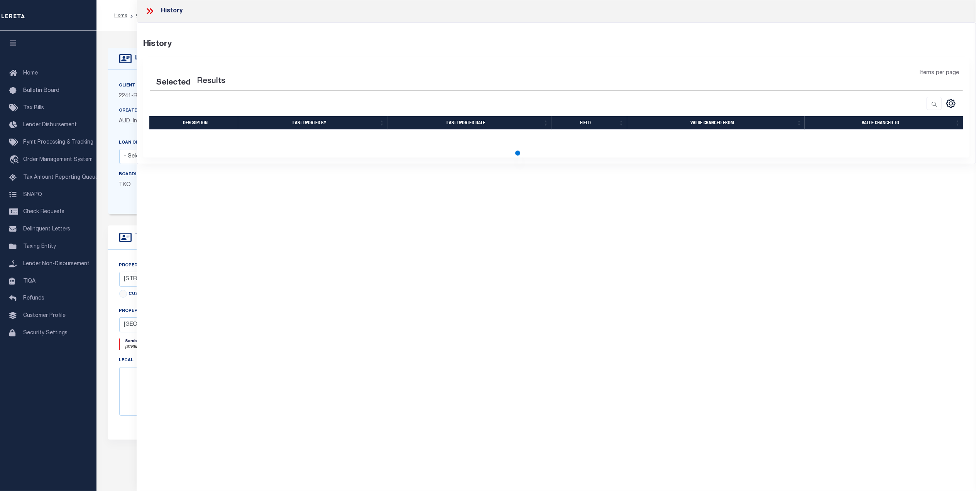
select select "100"
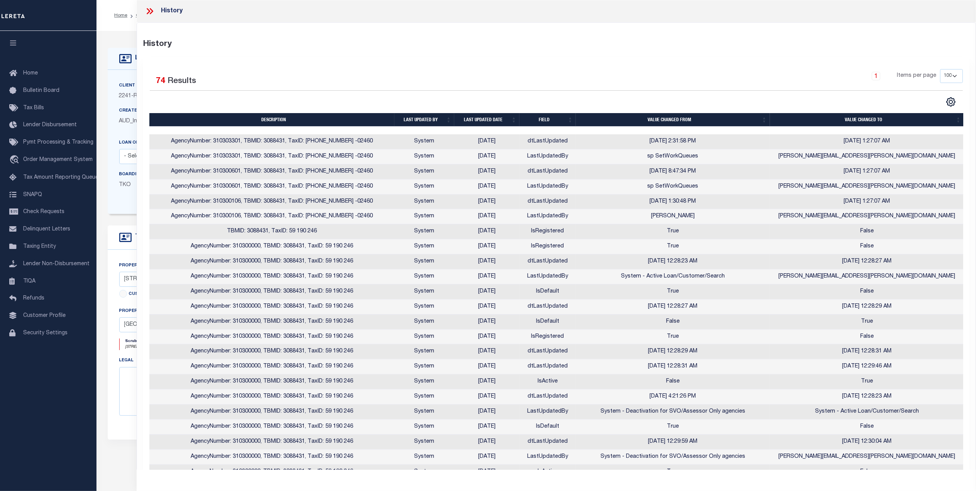
click at [153, 14] on icon at bounding box center [150, 11] width 10 height 10
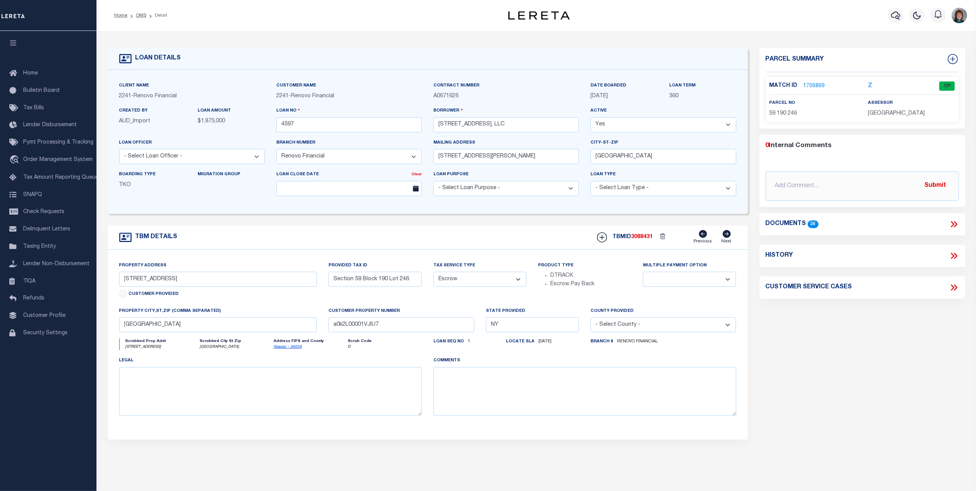
click at [811, 85] on link "1706869" at bounding box center [815, 86] width 22 height 8
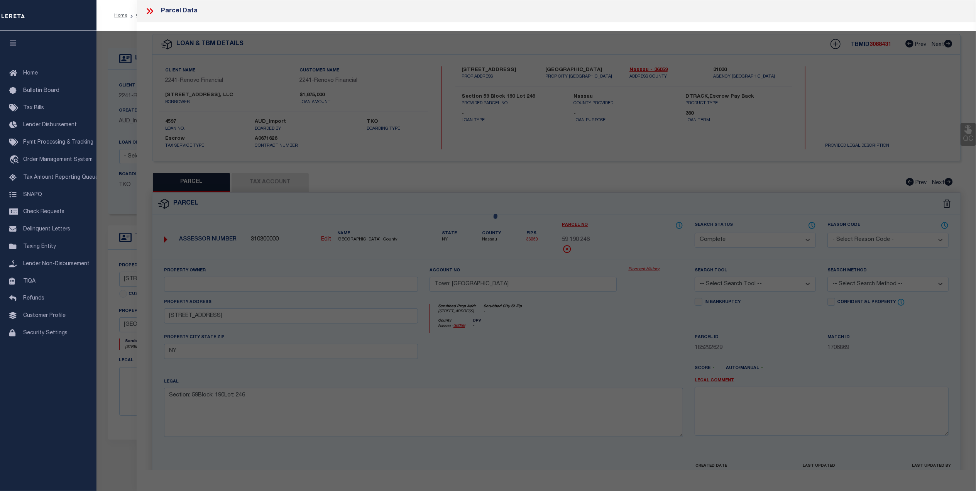
select select "AS"
checkbox input "false"
select select "CP"
type input "Town: Long Beach"
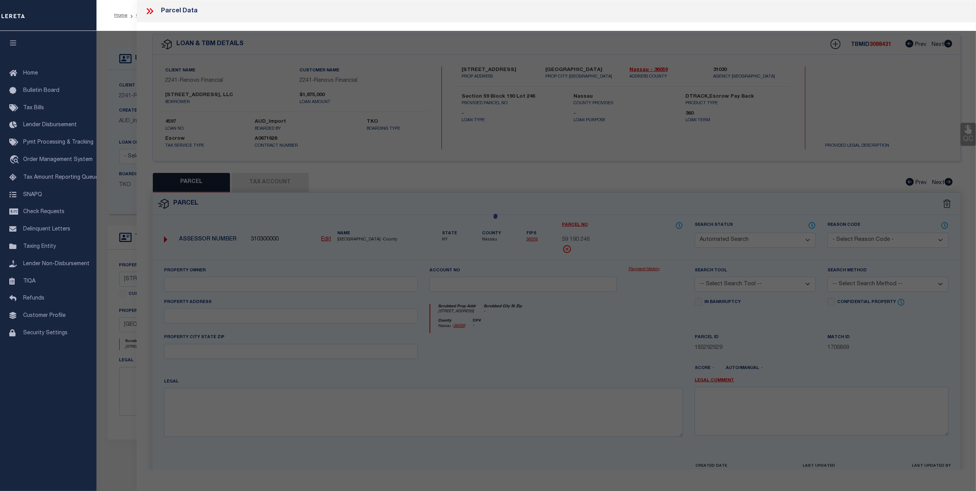
select select
type input "616 E BROADWAY"
checkbox input "false"
type input "NY"
type textarea "Section: 59Block: 190Lot: 246"
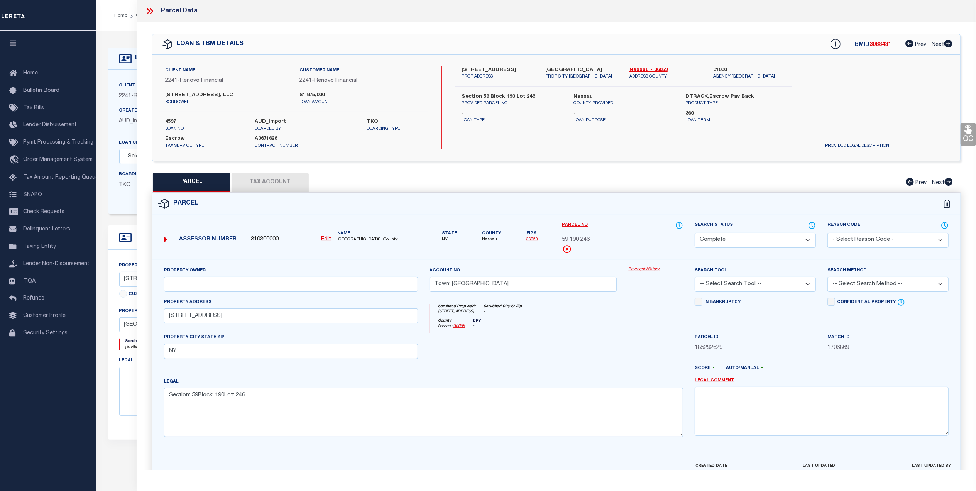
click at [638, 271] on link "Payment History" at bounding box center [656, 269] width 55 height 7
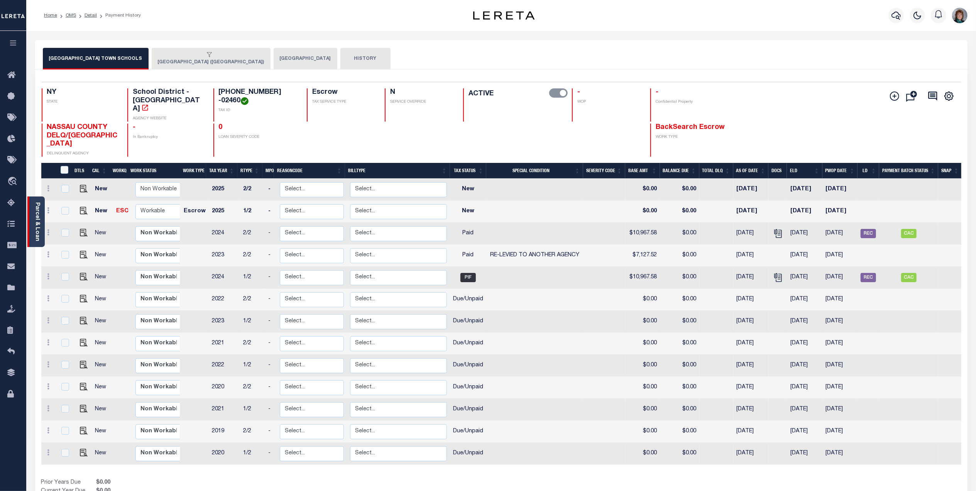
click at [38, 209] on link "Parcel & Loan" at bounding box center [36, 221] width 5 height 39
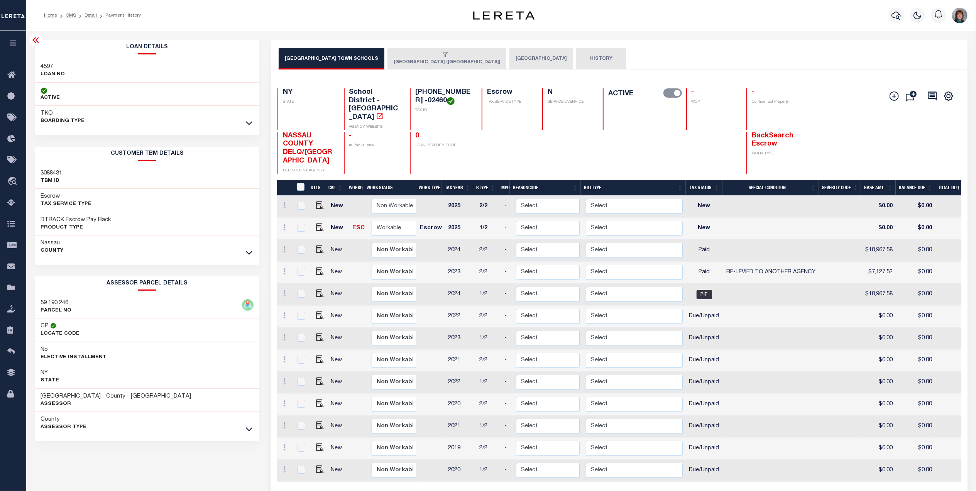
click at [400, 57] on div "button" at bounding box center [445, 55] width 103 height 7
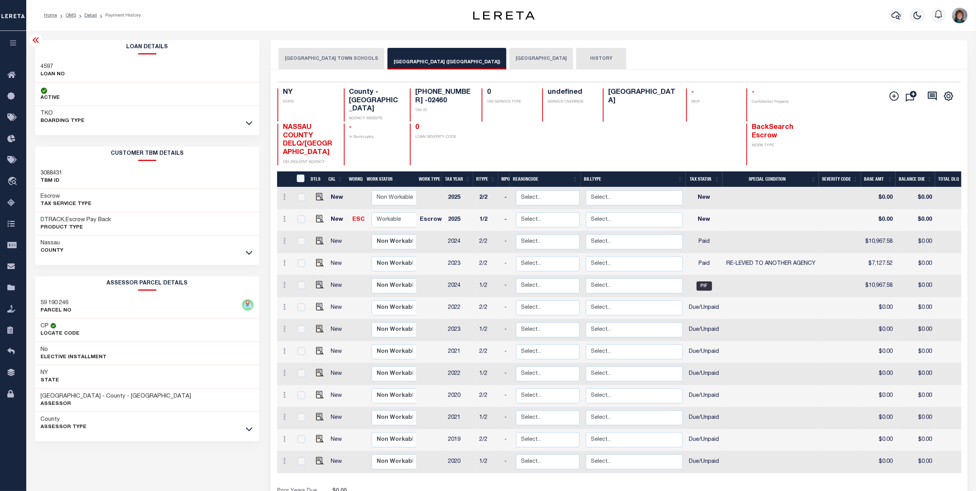
click at [443, 57] on icon "button" at bounding box center [445, 54] width 5 height 5
click at [508, 107] on div "0 TAX SERVICE TYPE" at bounding box center [507, 104] width 51 height 33
click at [417, 64] on button "All [GEOGRAPHIC_DATA] Apply Changes [GEOGRAPHIC_DATA] ([GEOGRAPHIC_DATA])" at bounding box center [447, 59] width 119 height 22
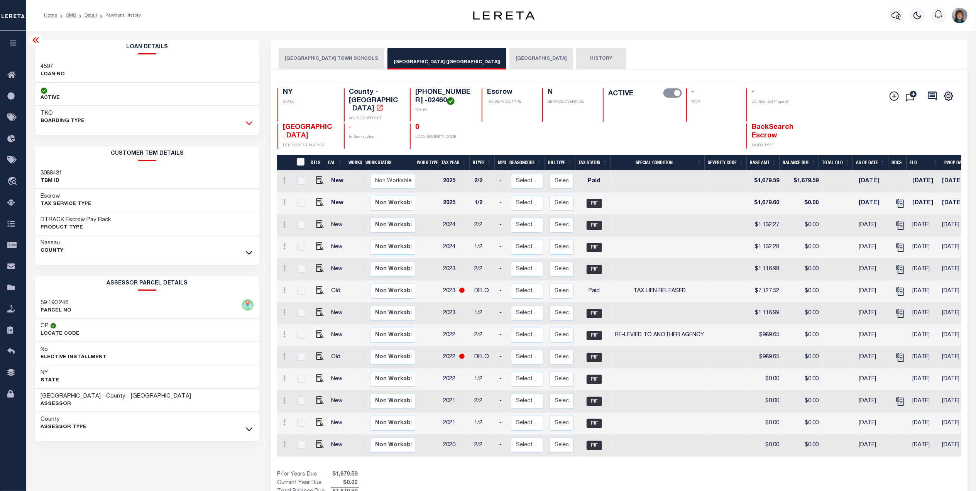
click at [246, 121] on icon at bounding box center [249, 123] width 7 height 8
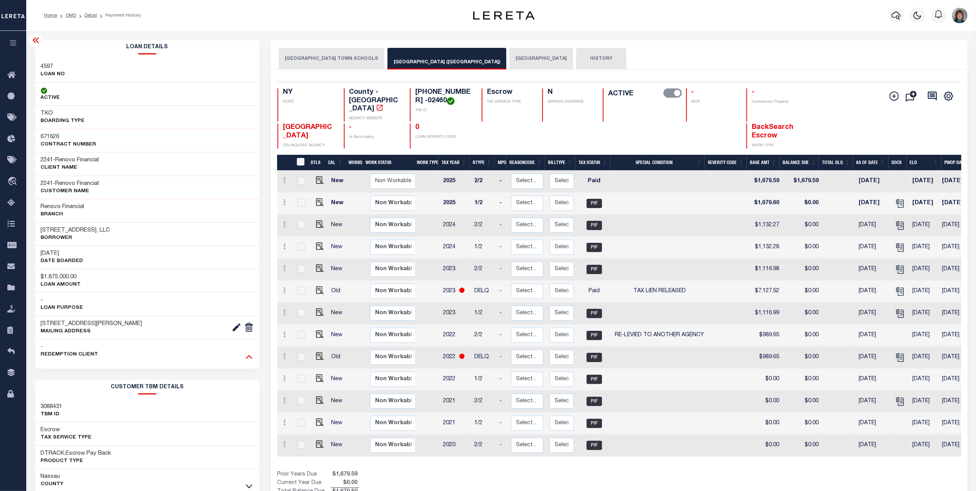
click at [249, 360] on icon at bounding box center [249, 356] width 7 height 8
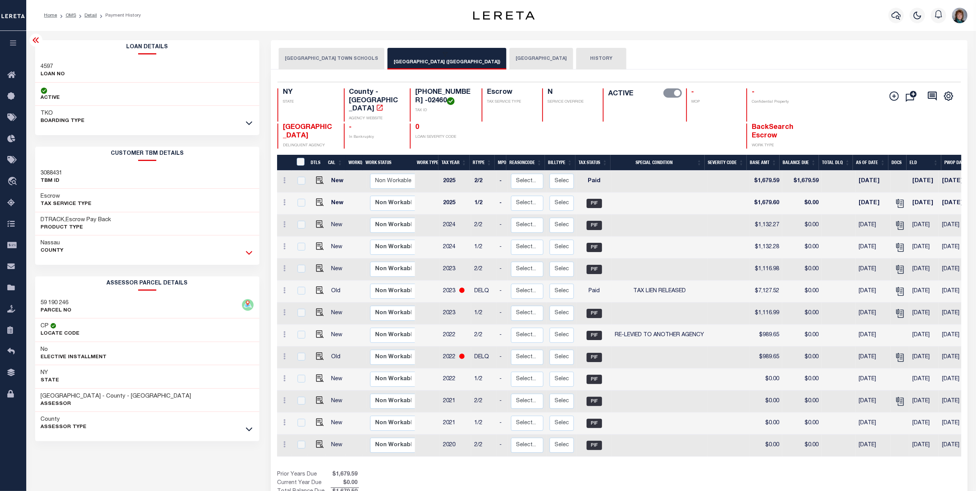
click at [249, 254] on icon at bounding box center [249, 253] width 7 height 8
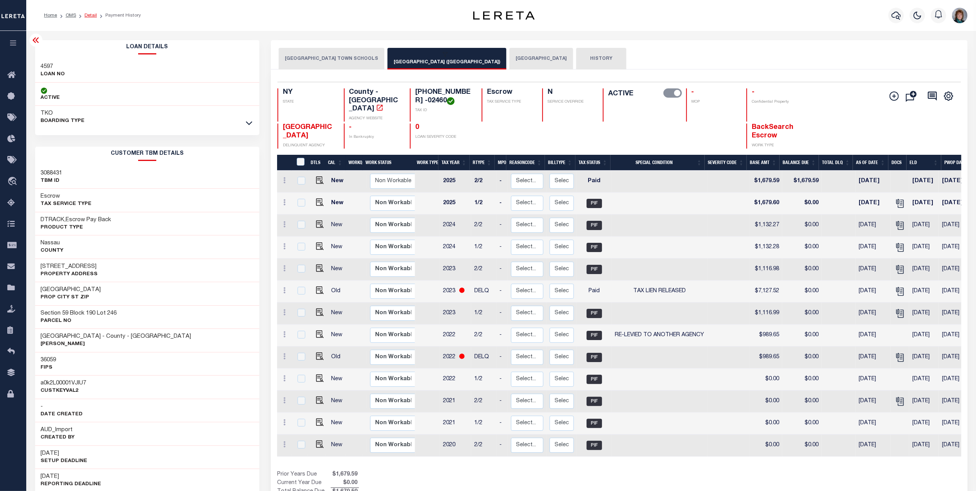
click at [88, 14] on link "Detail" at bounding box center [91, 15] width 12 height 5
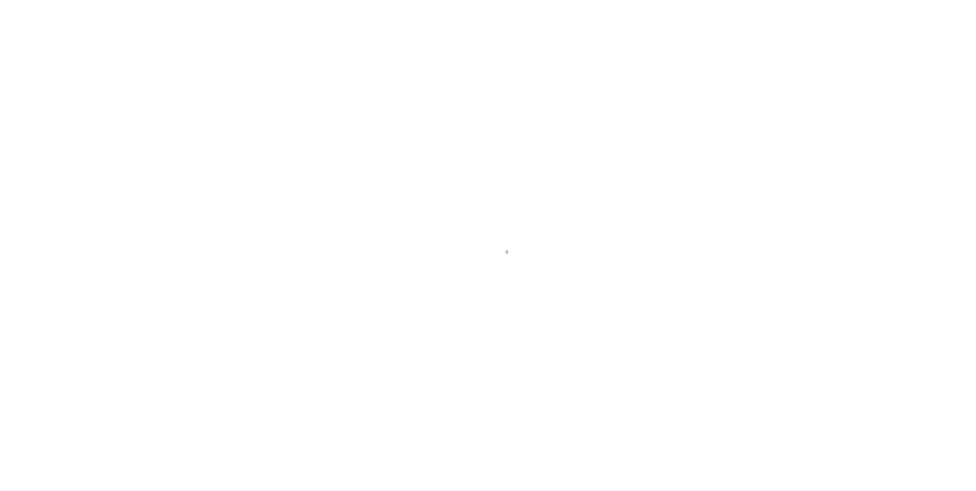
select select "Escrow"
type input "[STREET_ADDRESS]"
type input "Section 59 Block 190 Lot 246"
type input "[GEOGRAPHIC_DATA]"
type input "a0k2L00001VJlU7"
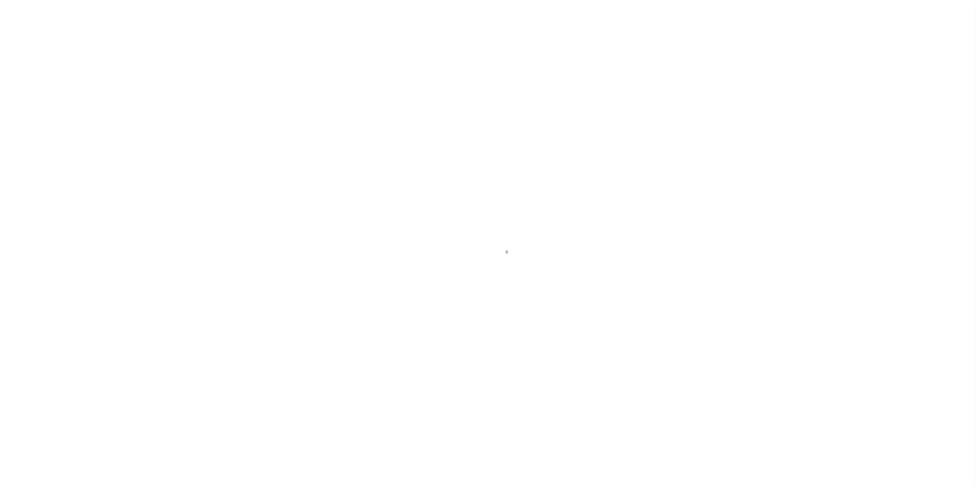
type input "NY"
select select
select select "25066"
select select
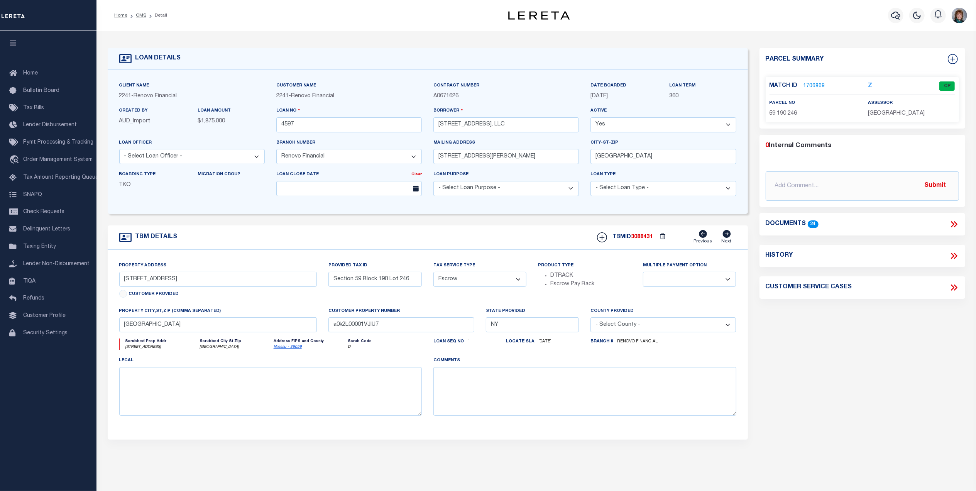
click at [809, 85] on link "1706869" at bounding box center [815, 86] width 22 height 8
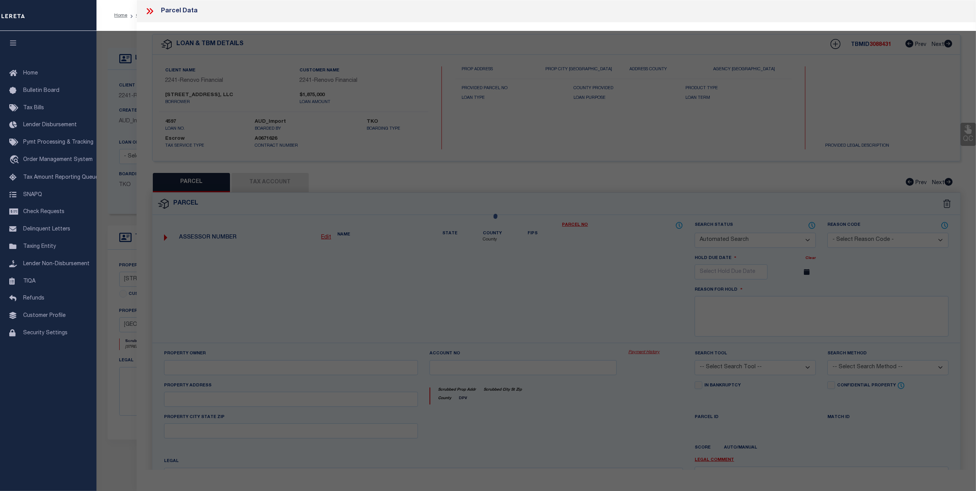
checkbox input "false"
select select "CP"
type input "Town: Long Beach"
select select
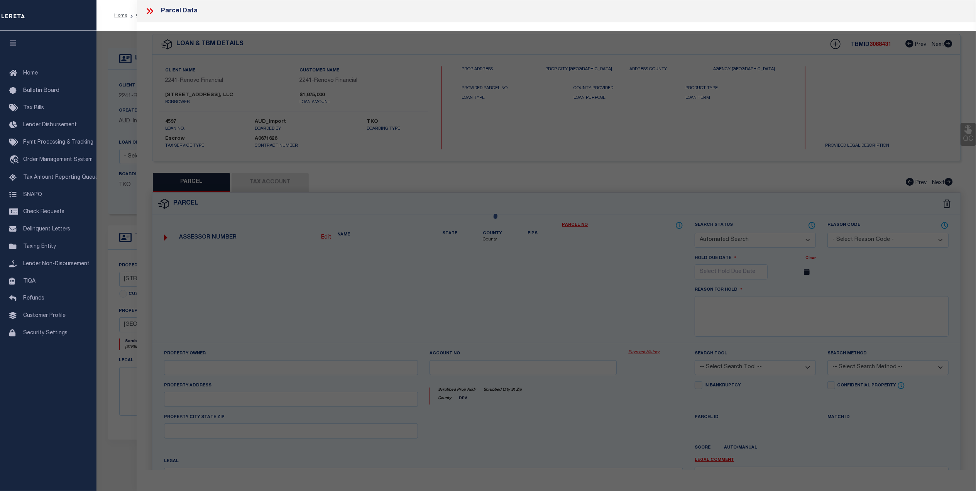
type input "[STREET_ADDRESS]"
checkbox input "false"
type input "NY"
type textarea "Section: 59Block: 190Lot: 246"
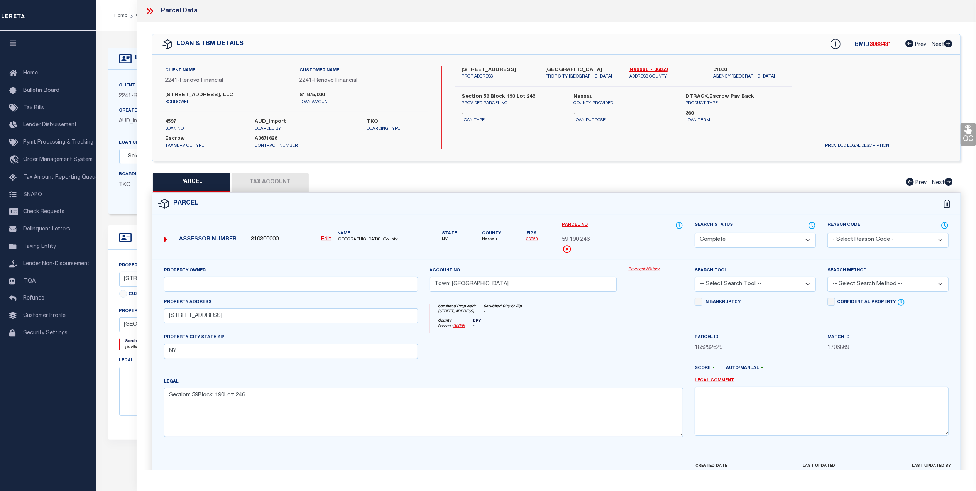
click at [641, 269] on link "Payment History" at bounding box center [656, 269] width 55 height 7
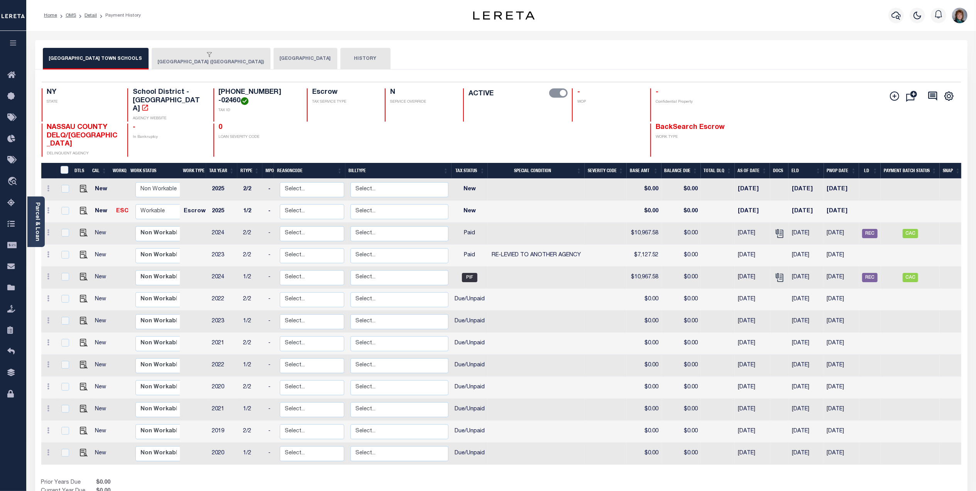
click at [181, 56] on div "button" at bounding box center [209, 55] width 103 height 7
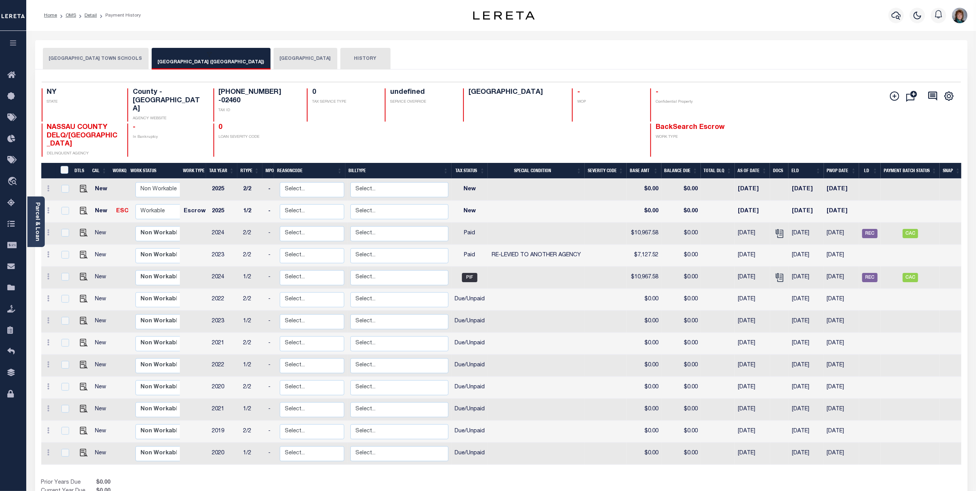
click at [274, 58] on button "[GEOGRAPHIC_DATA]" at bounding box center [306, 59] width 64 height 22
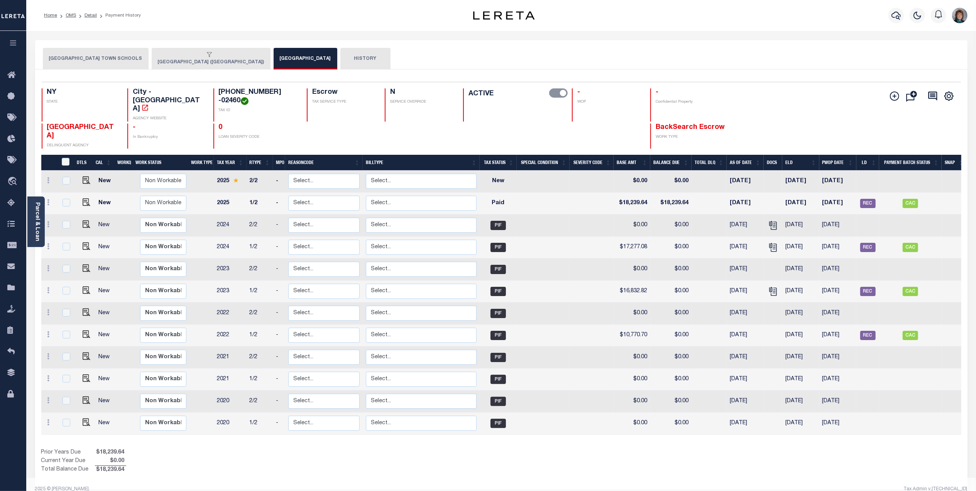
click at [195, 53] on div "button" at bounding box center [209, 55] width 103 height 7
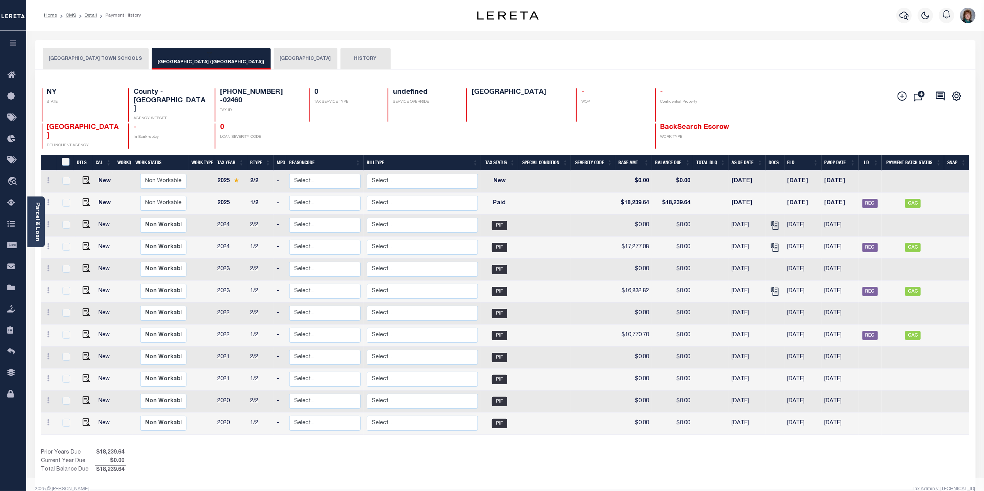
click at [193, 64] on button "[GEOGRAPHIC_DATA] ([GEOGRAPHIC_DATA])" at bounding box center [211, 59] width 119 height 22
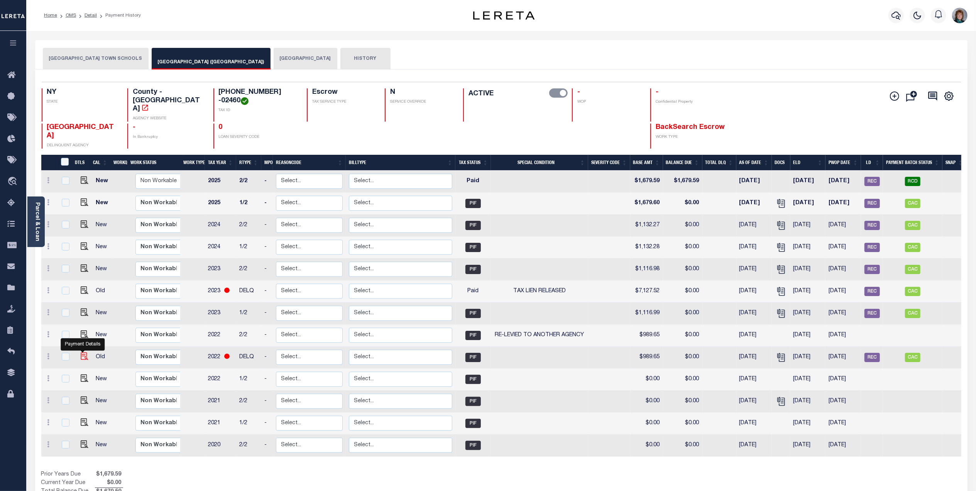
click at [81, 352] on img "" at bounding box center [85, 356] width 8 height 8
checkbox input "true"
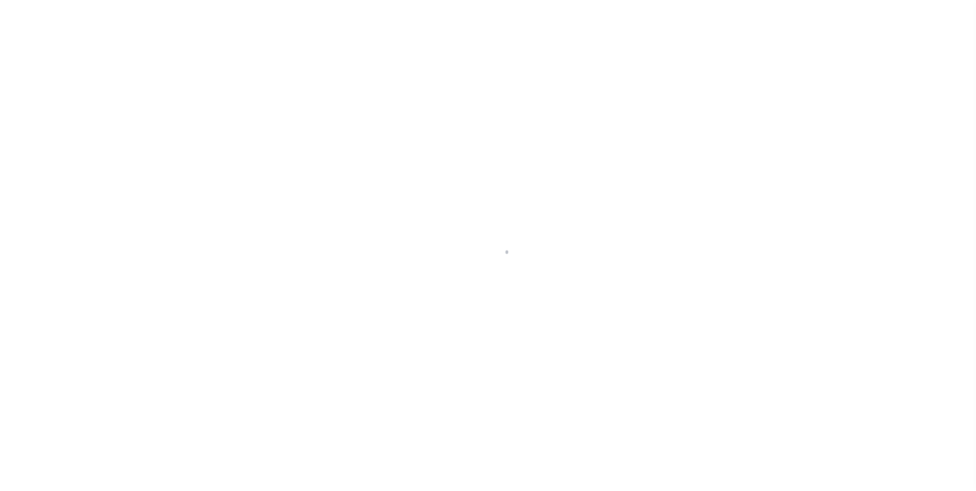
select select "PIF"
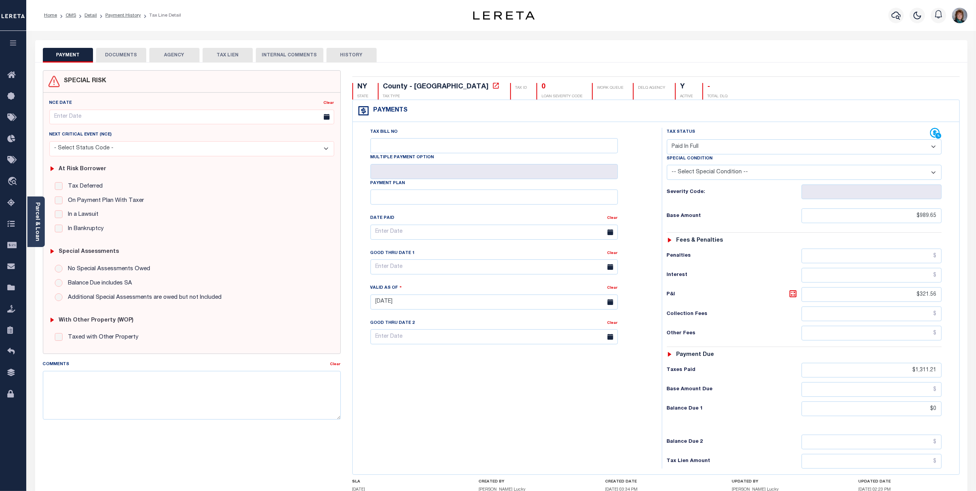
click at [128, 51] on button "DOCUMENTS" at bounding box center [121, 55] width 50 height 15
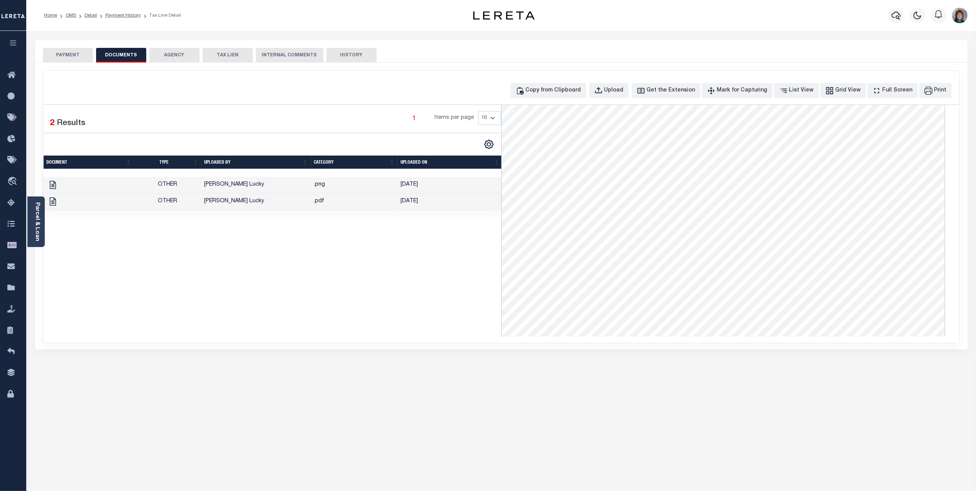
scroll to position [51, 0]
click at [358, 203] on td ".pdf" at bounding box center [354, 201] width 87 height 17
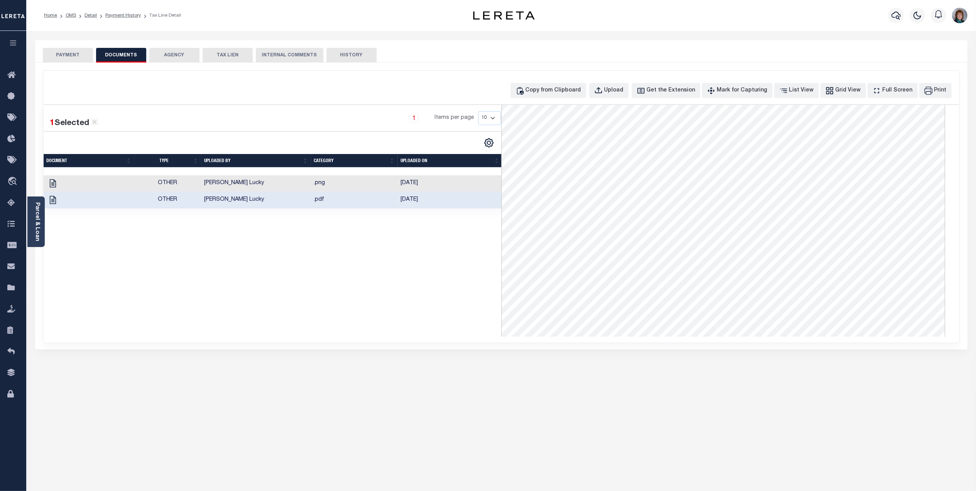
scroll to position [0, 0]
click at [72, 56] on button "PAYMENT" at bounding box center [68, 55] width 50 height 15
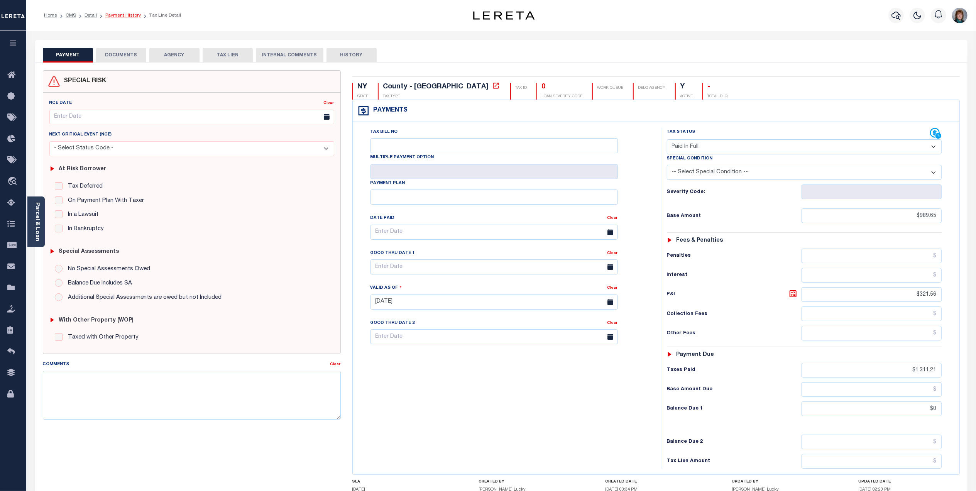
click at [120, 14] on link "Payment History" at bounding box center [123, 15] width 36 height 5
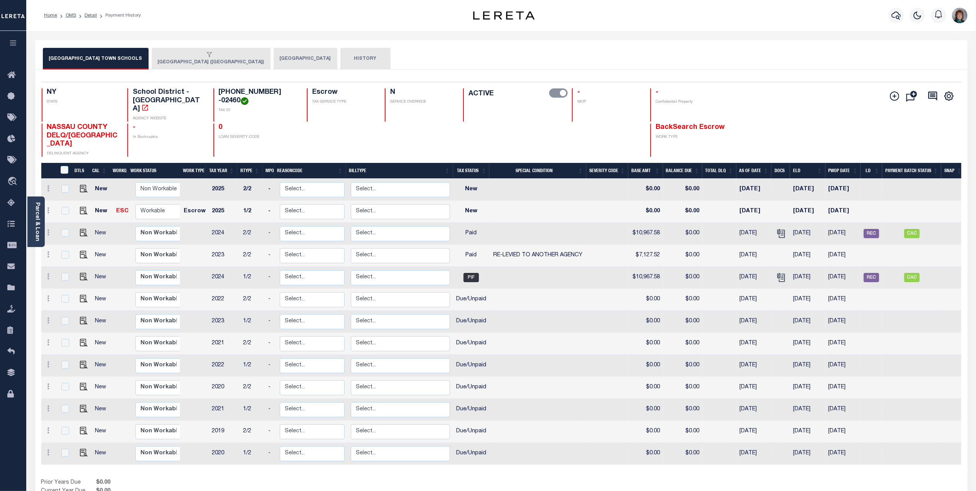
click at [196, 59] on button "[GEOGRAPHIC_DATA] ([GEOGRAPHIC_DATA])" at bounding box center [211, 59] width 119 height 22
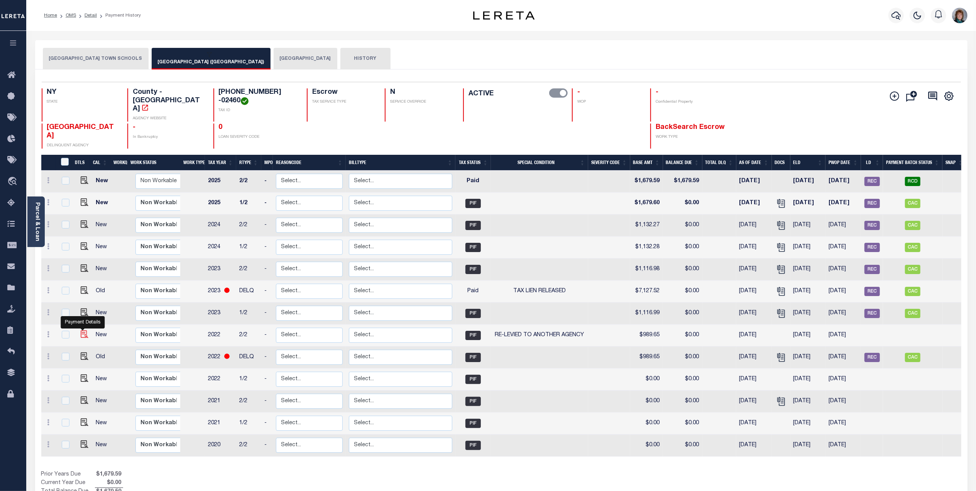
click at [81, 330] on img "" at bounding box center [85, 334] width 8 height 8
checkbox input "true"
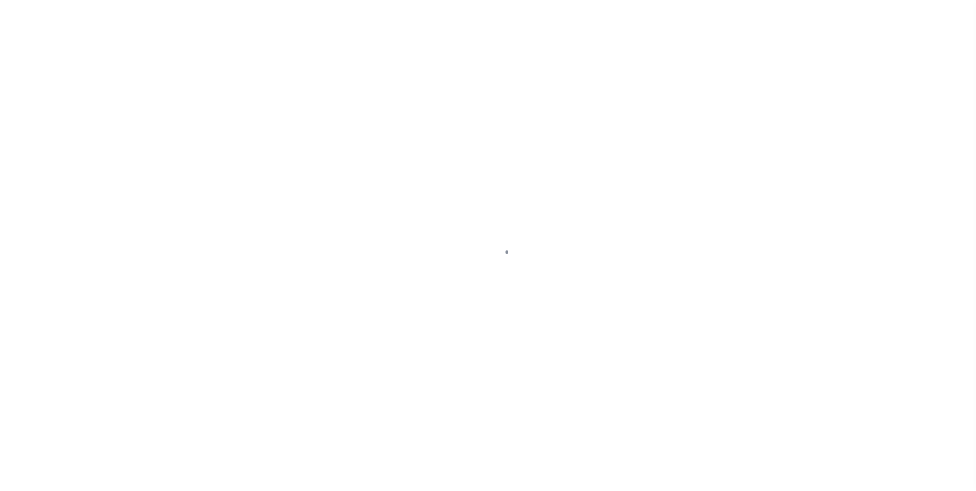
select select "PIF"
select select "31"
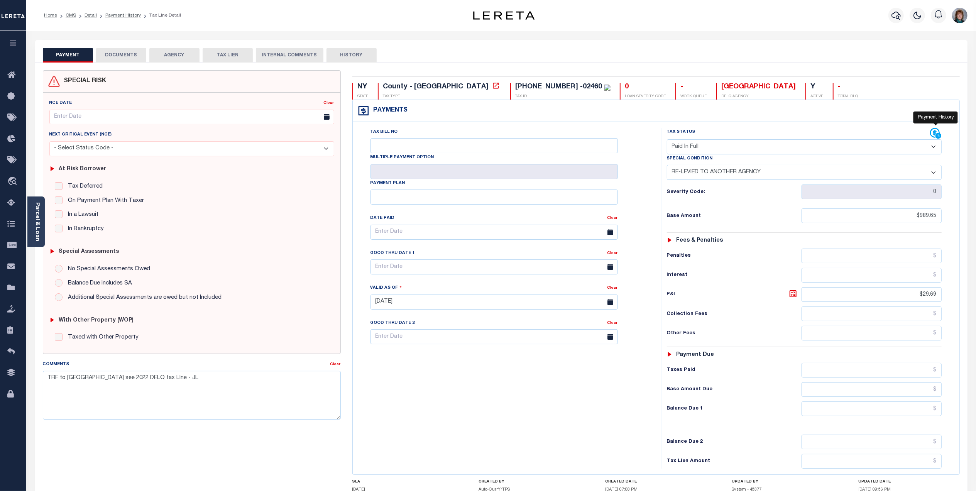
click at [936, 135] on icon at bounding box center [935, 133] width 10 height 10
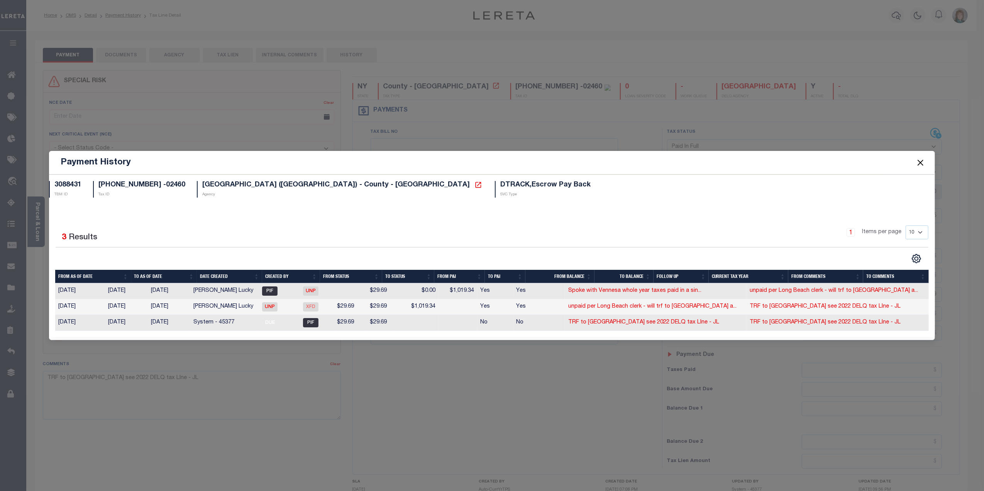
click at [919, 167] on button "Close" at bounding box center [920, 163] width 10 height 10
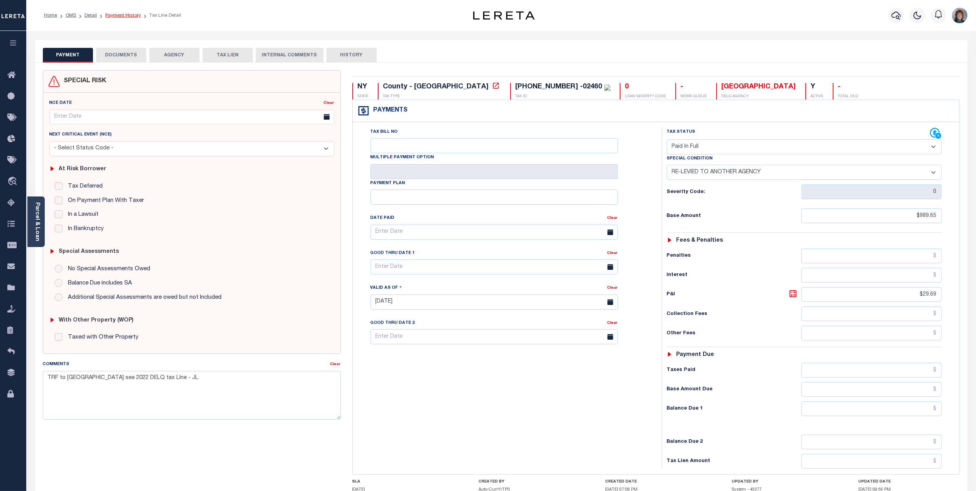
click at [119, 18] on link "Payment History" at bounding box center [123, 15] width 36 height 5
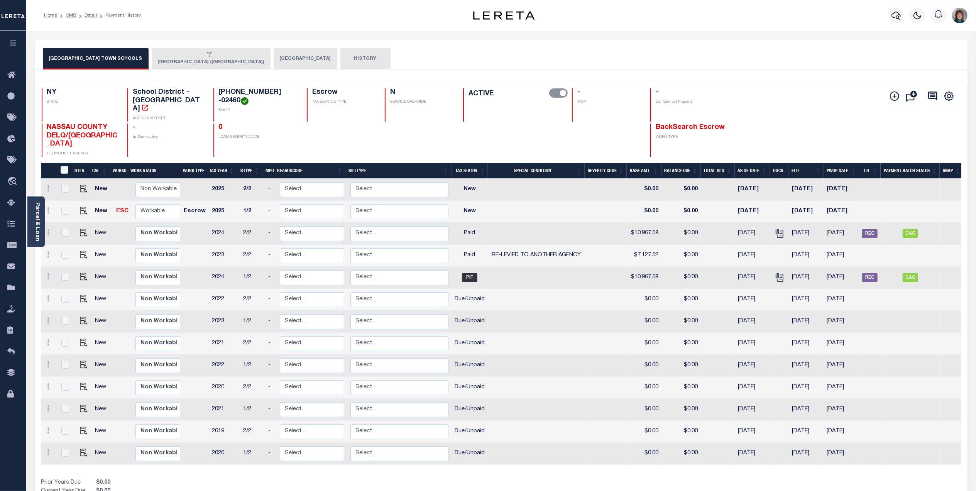
click at [166, 60] on button "[GEOGRAPHIC_DATA] ([GEOGRAPHIC_DATA])" at bounding box center [211, 59] width 119 height 22
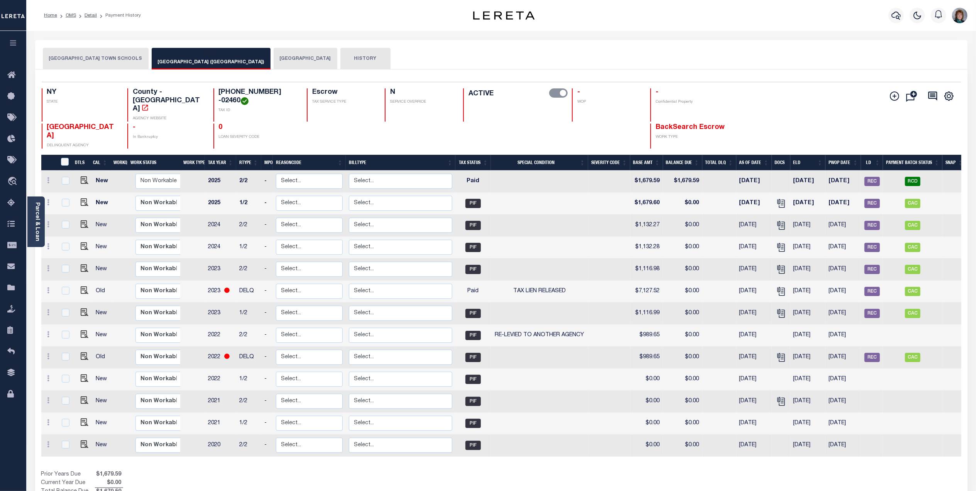
click at [89, 55] on button "HEMPSTEAD TOWN SCHOOLS" at bounding box center [96, 59] width 106 height 22
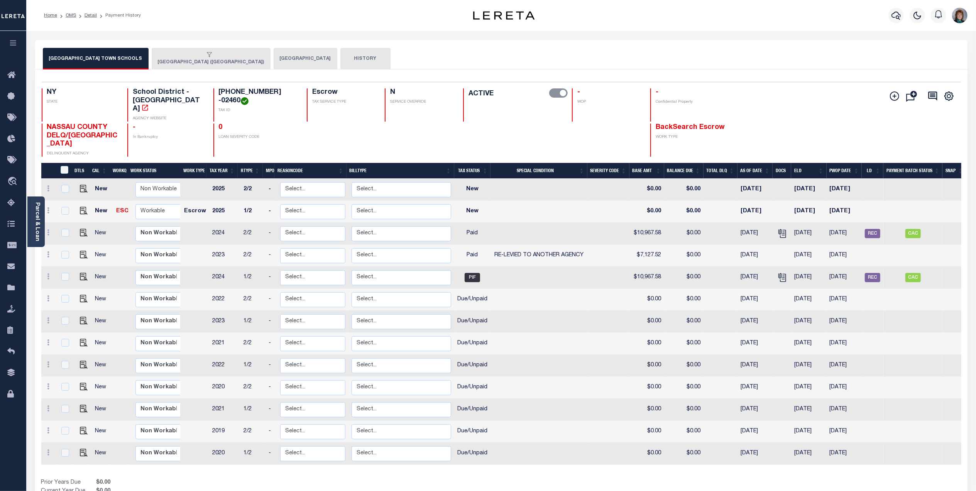
click at [188, 61] on button "LONG BEACH CITY (NASSAU COUNTY)" at bounding box center [211, 59] width 119 height 22
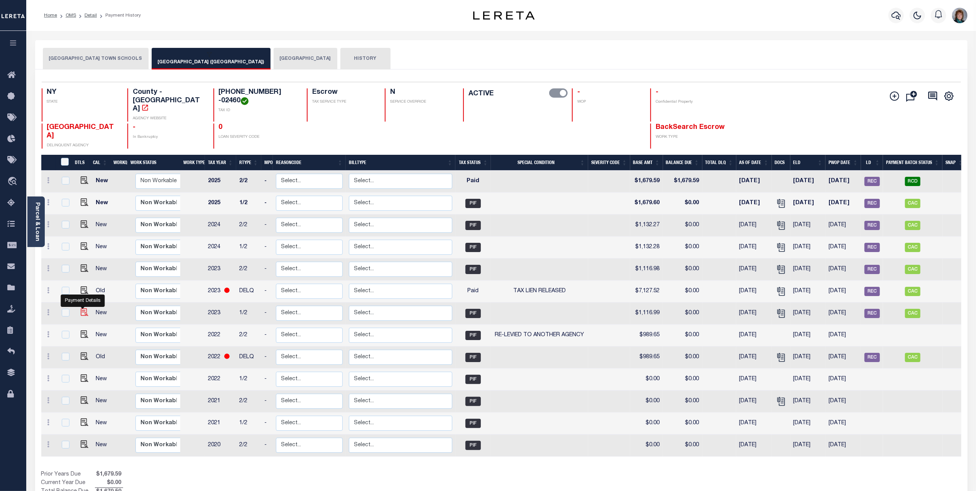
click at [81, 308] on img "" at bounding box center [85, 312] width 8 height 8
checkbox input "true"
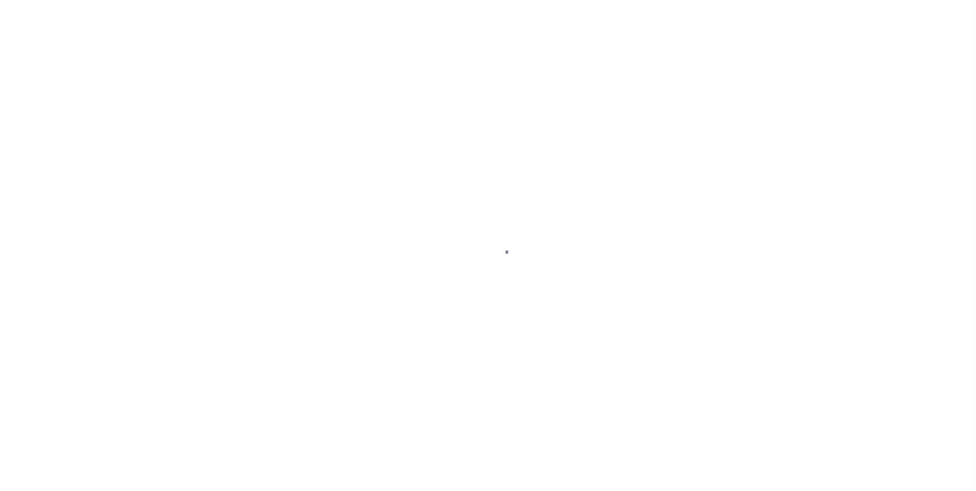
select select "PIF"
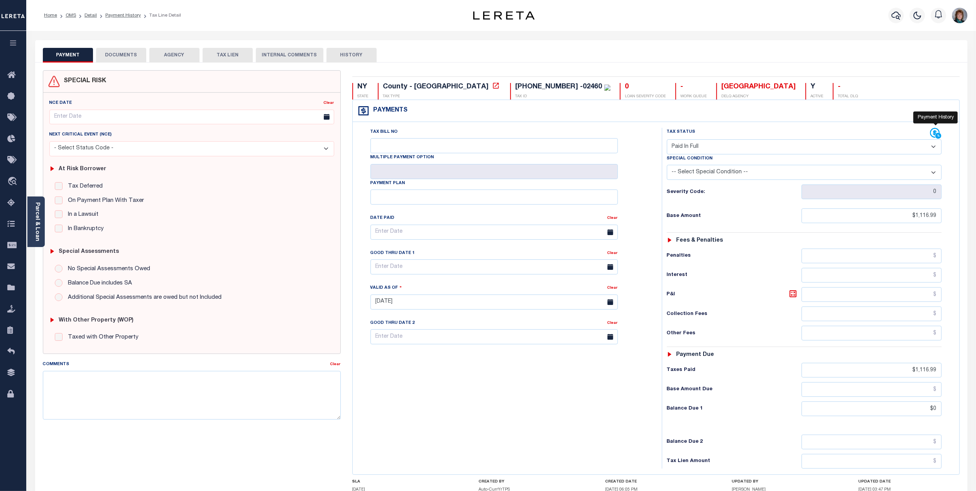
click at [934, 134] on icon at bounding box center [936, 134] width 12 height 12
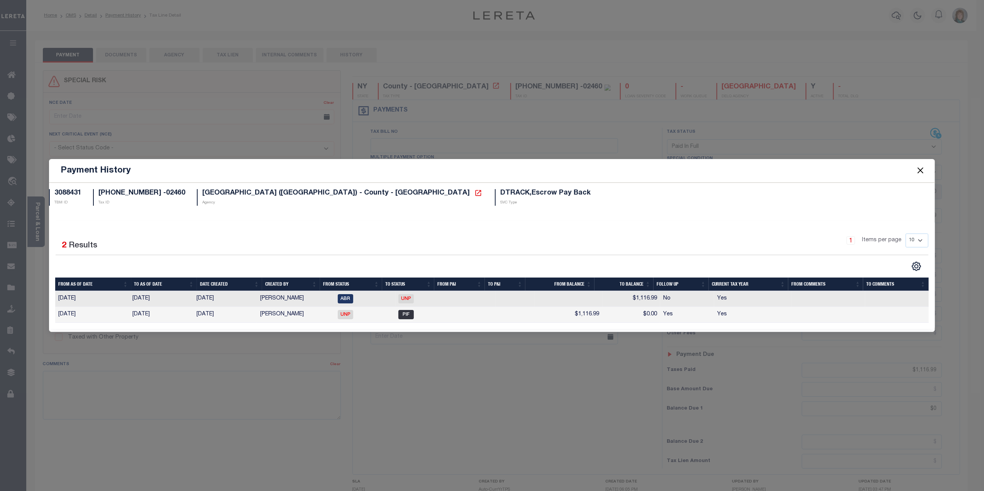
click at [921, 169] on button "Close" at bounding box center [920, 171] width 10 height 10
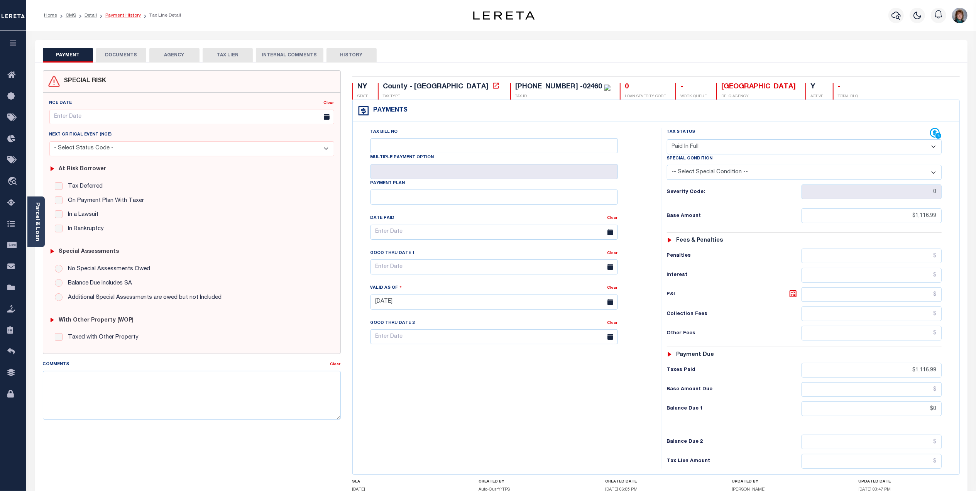
click at [126, 15] on link "Payment History" at bounding box center [123, 15] width 36 height 5
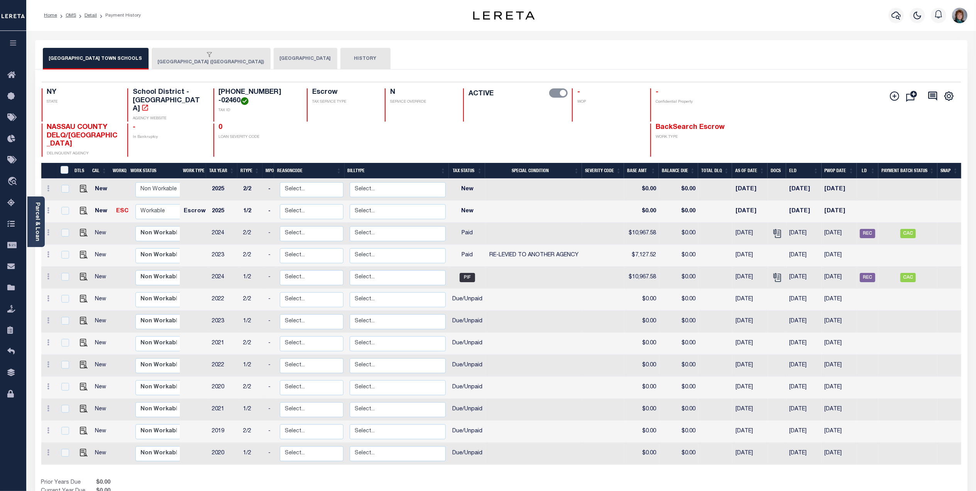
click at [187, 59] on button "[GEOGRAPHIC_DATA] ([GEOGRAPHIC_DATA])" at bounding box center [211, 59] width 119 height 22
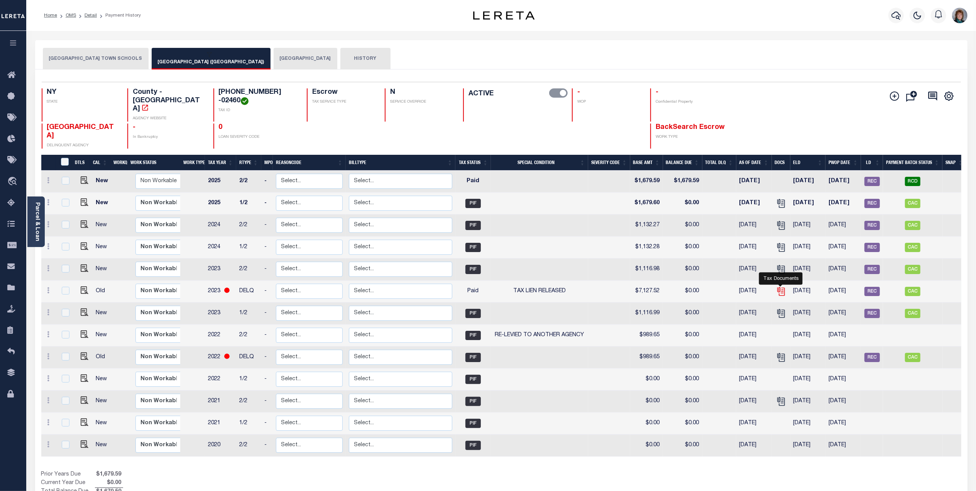
click at [783, 287] on icon "" at bounding box center [781, 290] width 6 height 6
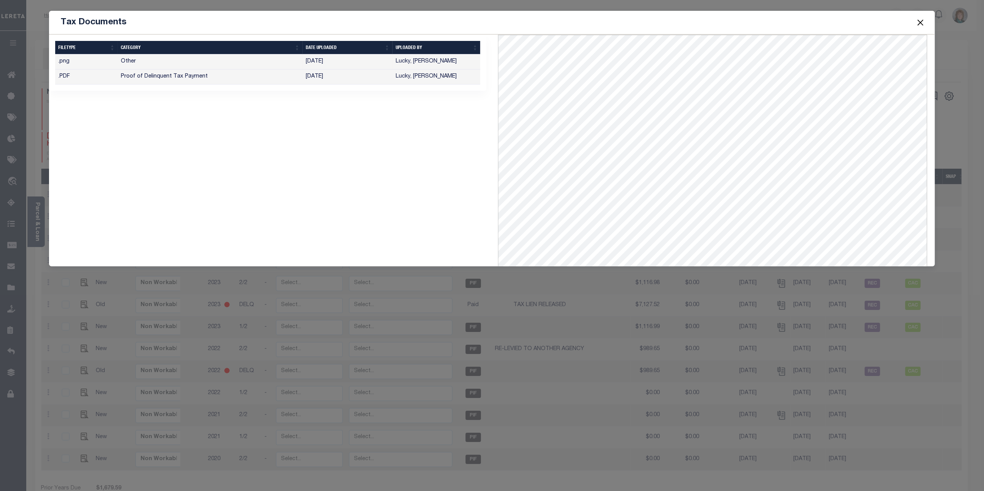
click at [356, 64] on td "03/18/2025" at bounding box center [348, 61] width 90 height 15
click at [923, 17] on button "Close" at bounding box center [920, 22] width 10 height 10
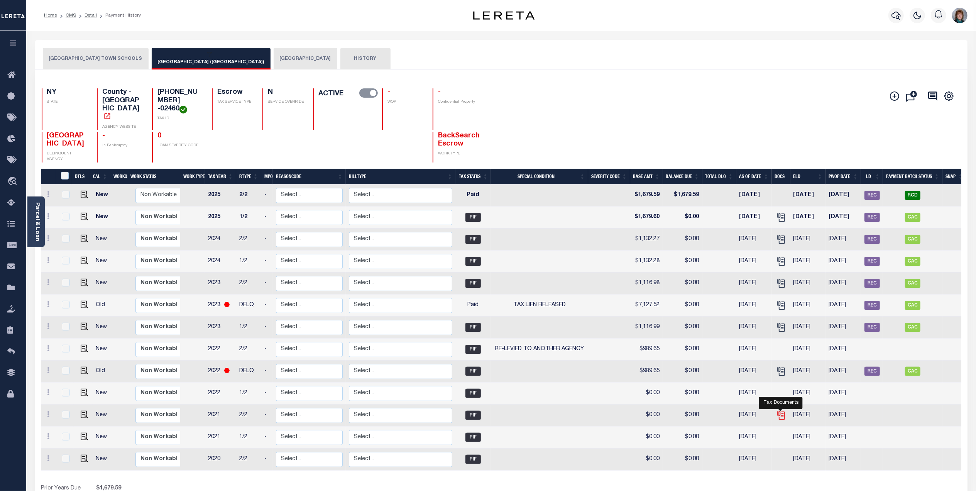
click at [784, 410] on icon "" at bounding box center [781, 415] width 10 height 10
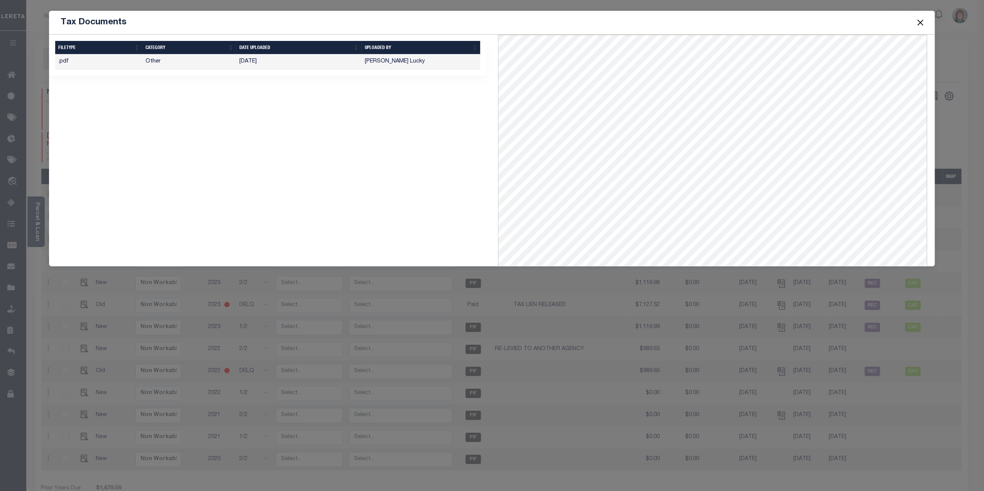
click at [919, 22] on button "Close" at bounding box center [920, 22] width 10 height 10
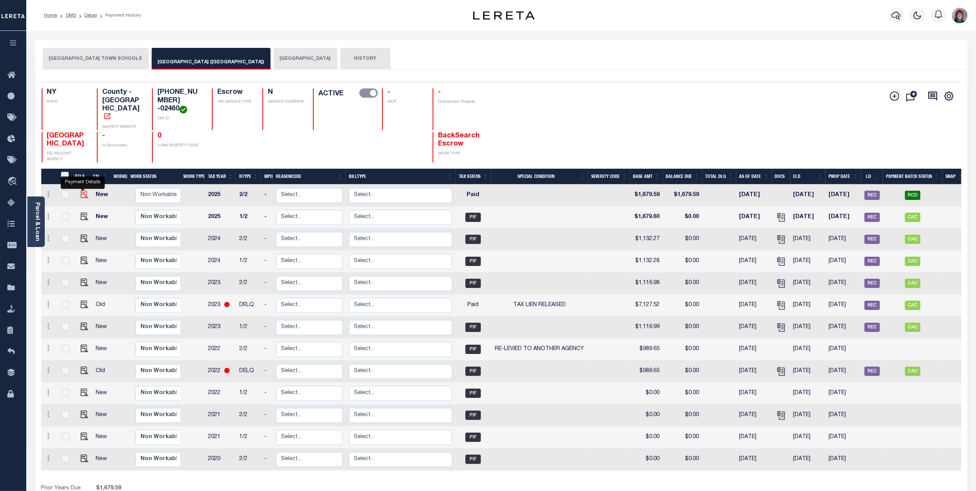
click at [81, 191] on img "" at bounding box center [85, 195] width 8 height 8
checkbox input "true"
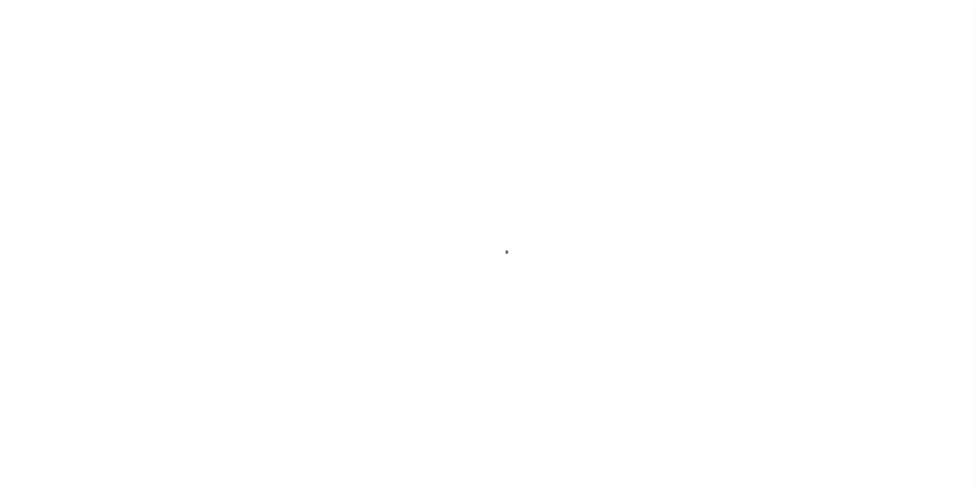
select select "PYD"
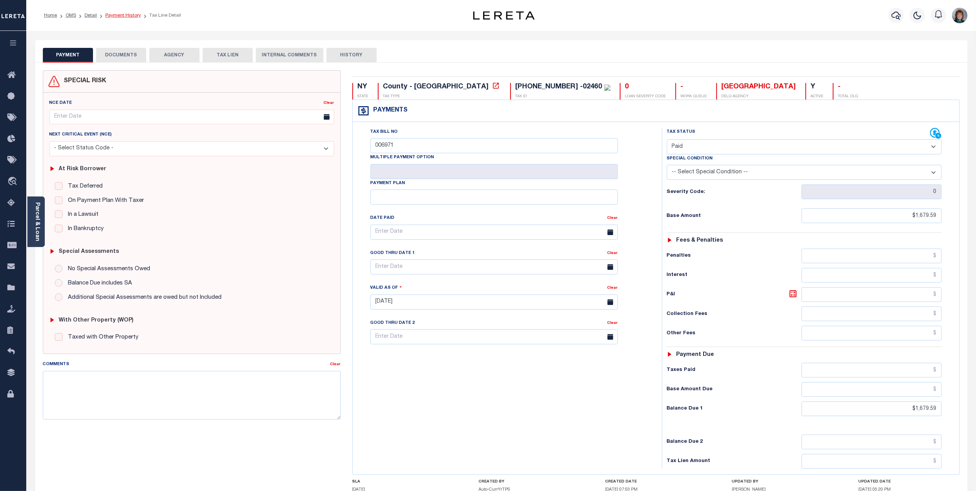
click at [123, 13] on link "Payment History" at bounding box center [123, 15] width 36 height 5
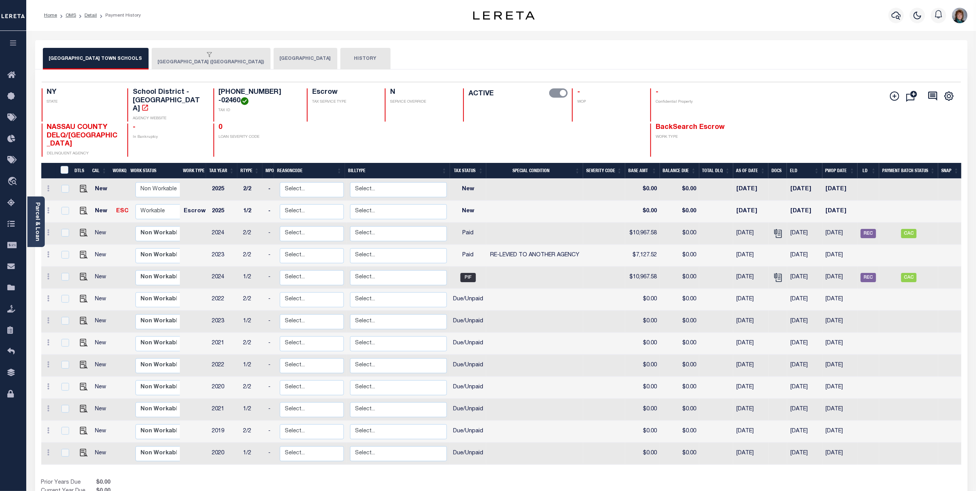
click at [214, 54] on div "button" at bounding box center [209, 55] width 103 height 7
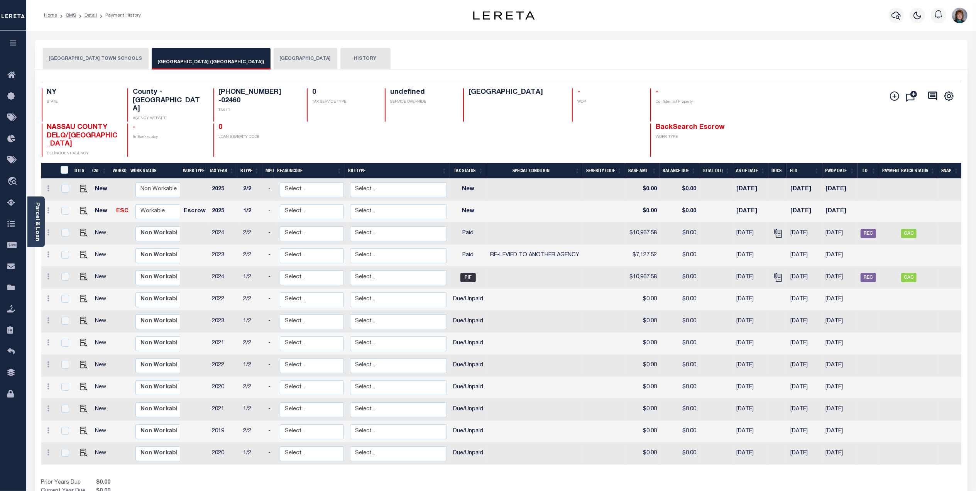
click at [167, 57] on div "button" at bounding box center [209, 55] width 103 height 7
click at [90, 59] on button "HEMPSTEAD TOWN SCHOOLS" at bounding box center [96, 59] width 106 height 22
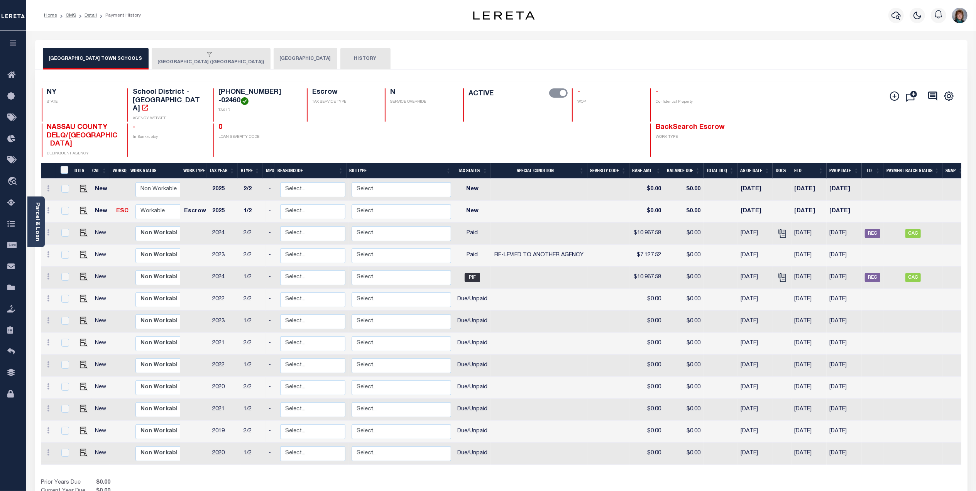
click at [207, 57] on icon "button" at bounding box center [209, 54] width 5 height 5
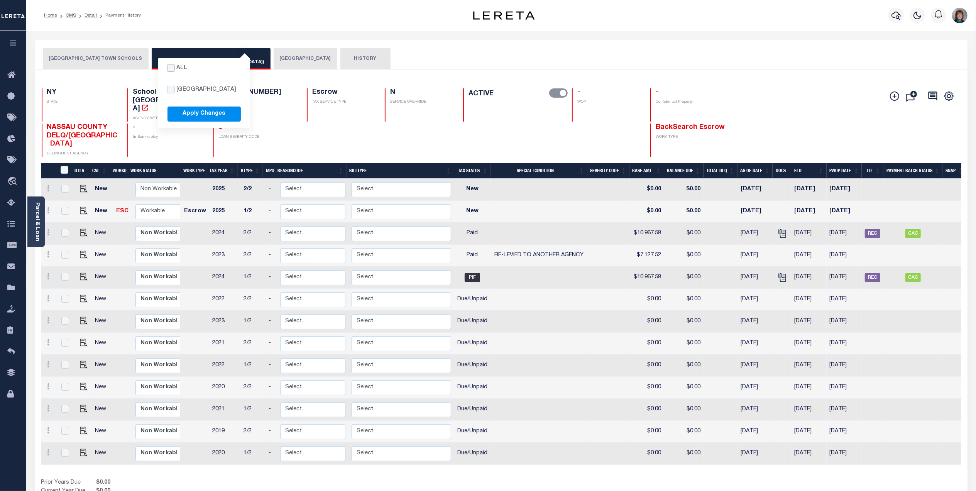
click at [167, 68] on input "checkbox" at bounding box center [171, 68] width 8 height 8
checkbox input "true"
click at [167, 64] on input "checkbox" at bounding box center [171, 68] width 8 height 8
checkbox input "false"
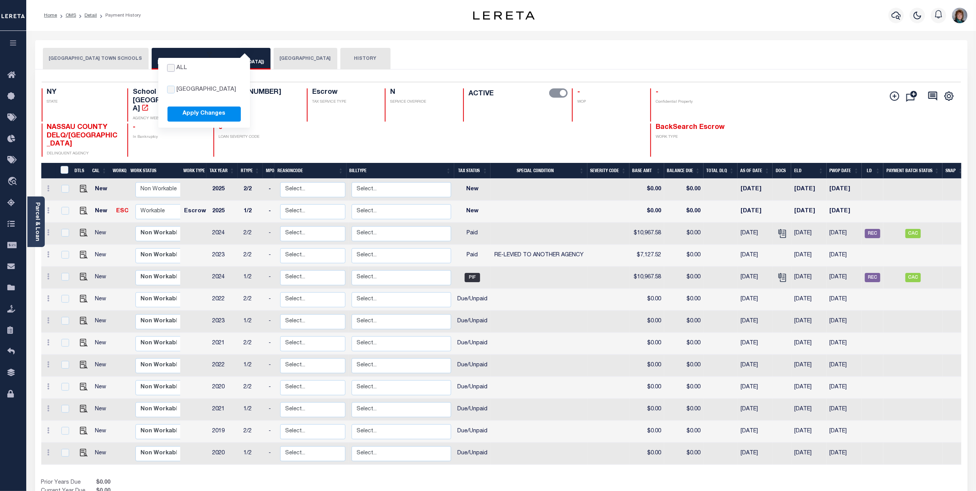
checkbox input "false"
click at [167, 67] on input "checkbox" at bounding box center [171, 68] width 8 height 8
checkbox input "true"
click at [168, 110] on button "Apply Changes" at bounding box center [204, 114] width 73 height 15
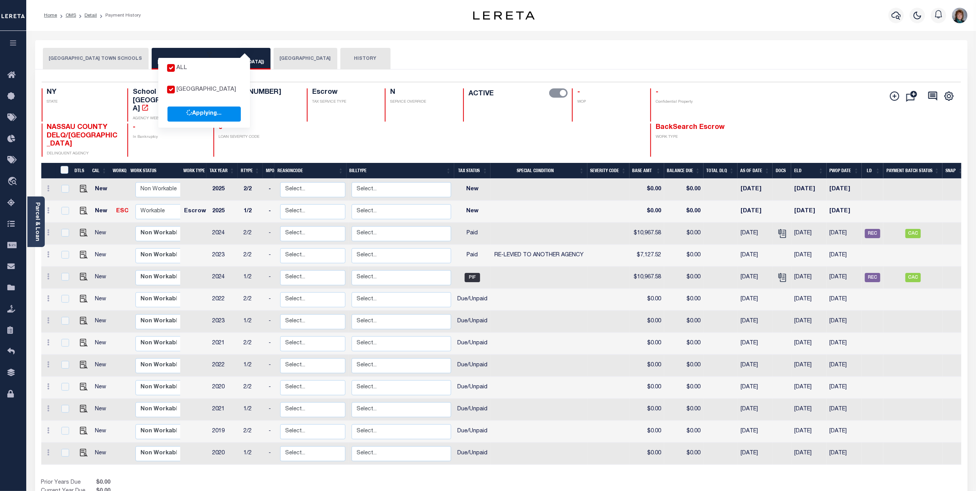
click at [264, 124] on h4 "0" at bounding box center [258, 128] width 79 height 8
click at [186, 60] on button "All NASSAU COUNTY Applying... LONG BEACH CITY (NASSAU COUNTY)" at bounding box center [211, 59] width 119 height 22
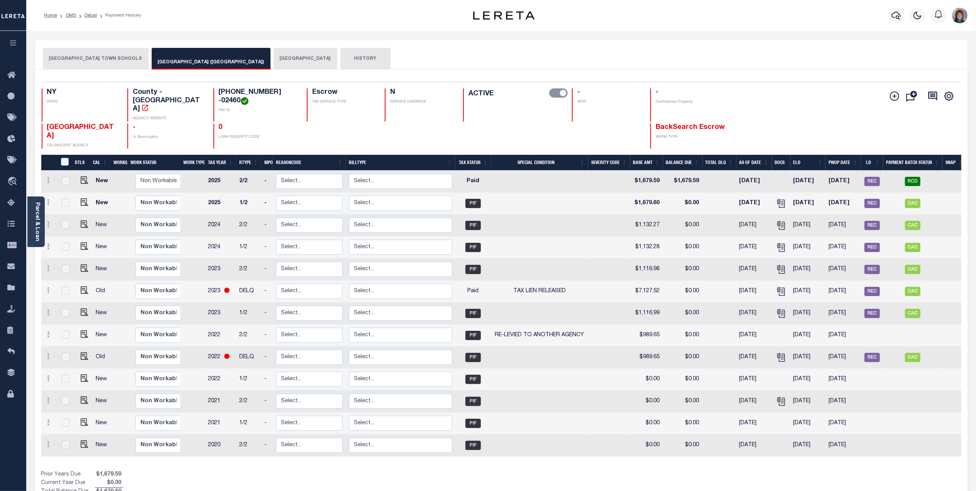
click at [173, 59] on button "All NASSAU COUNTY Applying... LONG BEACH CITY (NASSAU COUNTY)" at bounding box center [211, 59] width 119 height 22
click at [174, 59] on button "All NASSAU COUNTY Applying... LONG BEACH CITY (NASSAU COUNTY)" at bounding box center [211, 59] width 119 height 22
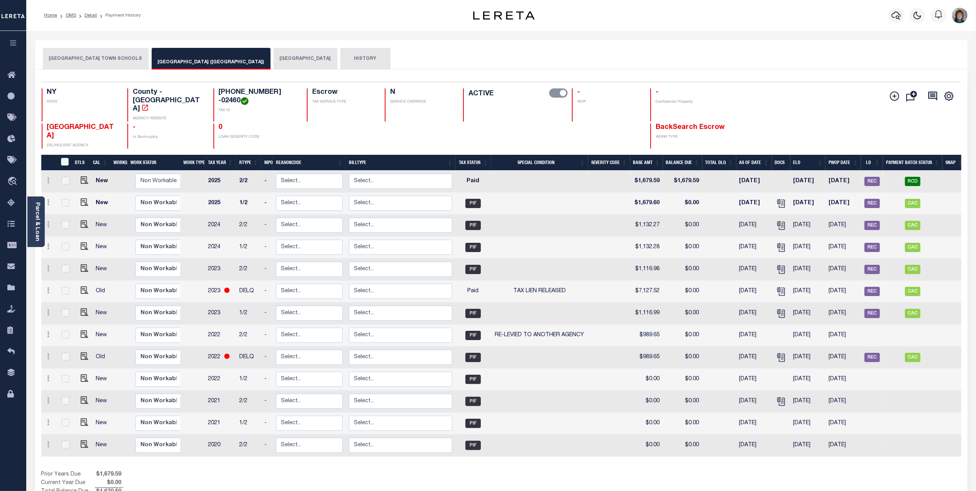
click at [164, 54] on div "All NASSAU COUNTY Applying..." at bounding box center [209, 55] width 103 height 7
click at [197, 65] on button "All NASSAU COUNTY Applying... LONG BEACH CITY (NASSAU COUNTY)" at bounding box center [211, 59] width 119 height 22
click at [190, 64] on button "All NASSAU COUNTY Applying... LONG BEACH CITY (NASSAU COUNTY)" at bounding box center [211, 59] width 119 height 22
click at [186, 63] on button "All NASSAU COUNTY Applying... LONG BEACH CITY (NASSAU COUNTY)" at bounding box center [211, 59] width 119 height 22
click at [163, 61] on button "All NASSAU COUNTY Applying... LONG BEACH CITY (NASSAU COUNTY)" at bounding box center [211, 59] width 119 height 22
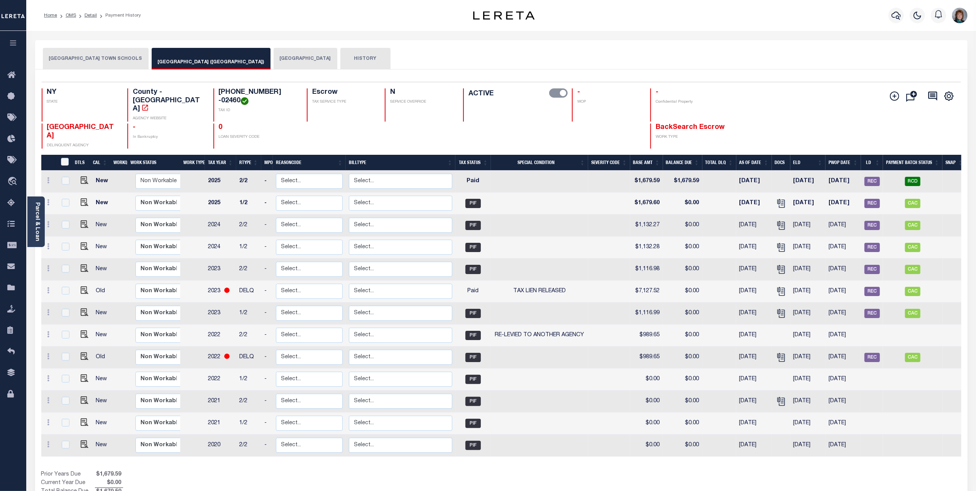
click at [163, 61] on button "All NASSAU COUNTY Applying... LONG BEACH CITY (NASSAU COUNTY)" at bounding box center [211, 59] width 119 height 22
click at [204, 70] on div "Selected 13 Results 1 Items per page 25 50 100 NY STATE TAX ID N" at bounding box center [501, 290] width 933 height 442
click at [199, 67] on button "All NASSAU COUNTY Applying... LONG BEACH CITY (NASSAU COUNTY)" at bounding box center [211, 59] width 119 height 22
click at [176, 62] on button "All NASSAU COUNTY Applying... LONG BEACH CITY (NASSAU COUNTY)" at bounding box center [211, 59] width 119 height 22
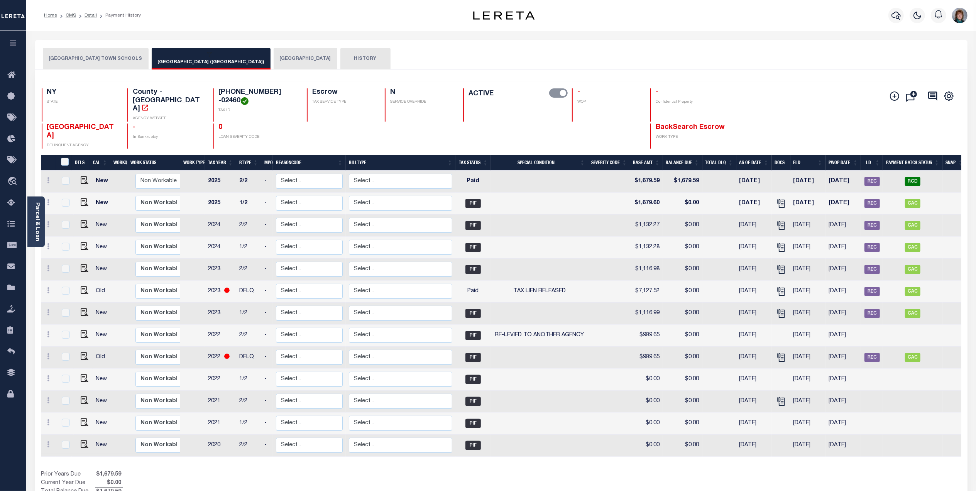
click at [274, 64] on button "LONG BEACH CITY" at bounding box center [306, 59] width 64 height 22
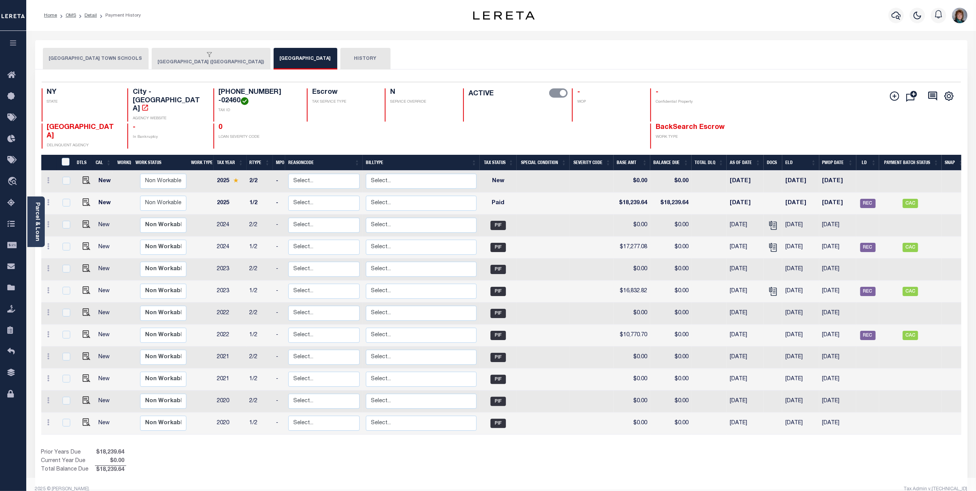
click at [207, 57] on icon "button" at bounding box center [209, 54] width 5 height 5
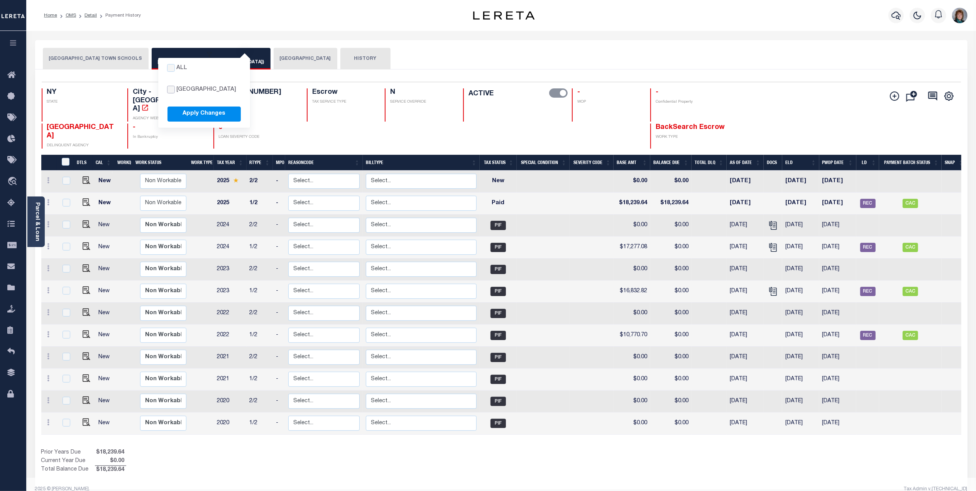
click at [167, 87] on input "NASSAU COUNTY" at bounding box center [171, 90] width 8 height 8
checkbox input "true"
click at [167, 68] on input "checkbox" at bounding box center [171, 68] width 8 height 8
checkbox input "false"
click at [158, 90] on div "NASSAU COUNTY" at bounding box center [204, 90] width 92 height 21
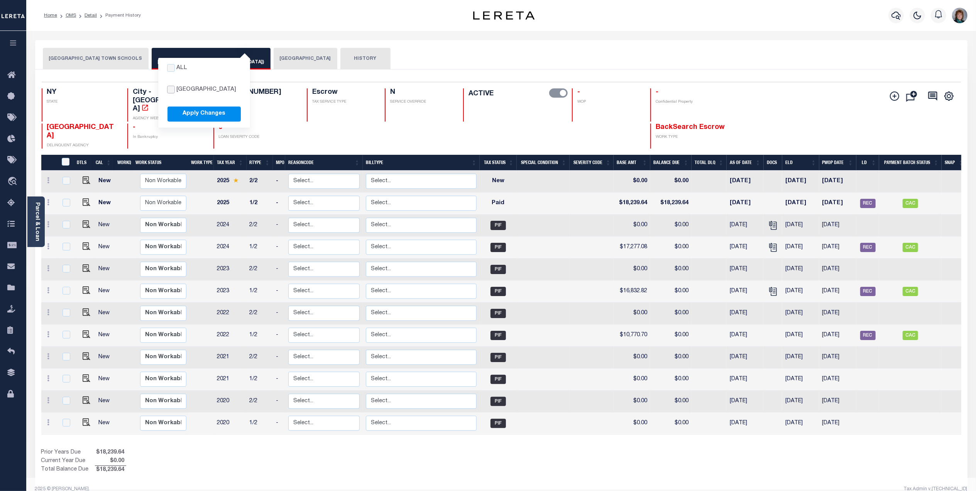
click at [167, 90] on input "NASSAU COUNTY" at bounding box center [171, 90] width 8 height 8
checkbox input "true"
click at [167, 67] on input "checkbox" at bounding box center [171, 68] width 8 height 8
checkbox input "false"
click at [177, 90] on label "NASSAU COUNTY" at bounding box center [207, 90] width 60 height 8
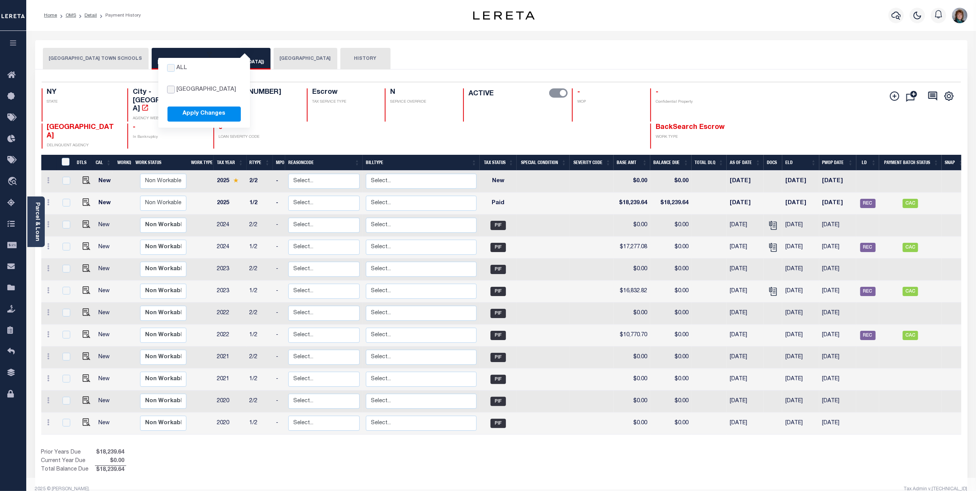
click at [167, 90] on input "NASSAU COUNTY" at bounding box center [171, 90] width 8 height 8
checkbox input "true"
click at [167, 67] on input "checkbox" at bounding box center [171, 68] width 8 height 8
checkbox input "false"
click at [167, 87] on input "NASSAU COUNTY" at bounding box center [171, 90] width 8 height 8
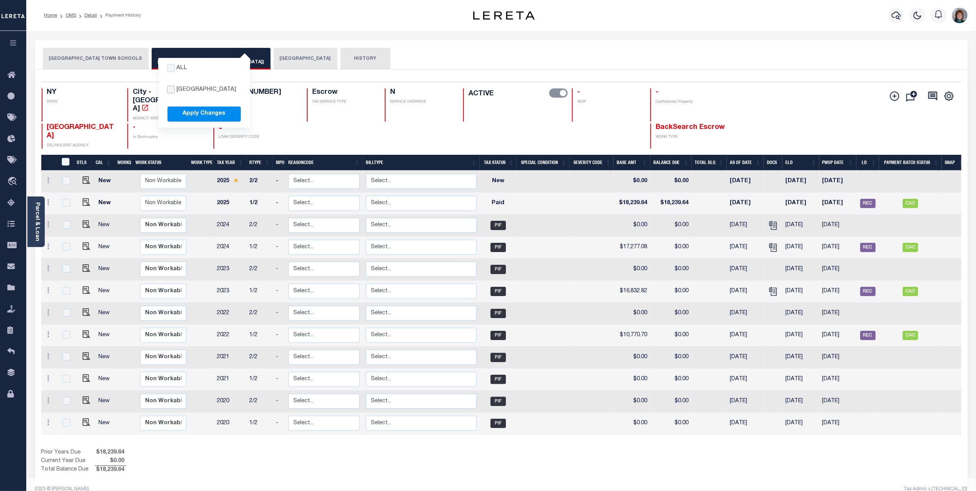
checkbox input "true"
click at [158, 63] on div "All" at bounding box center [204, 68] width 92 height 21
click at [167, 66] on input "checkbox" at bounding box center [171, 68] width 8 height 8
checkbox input "false"
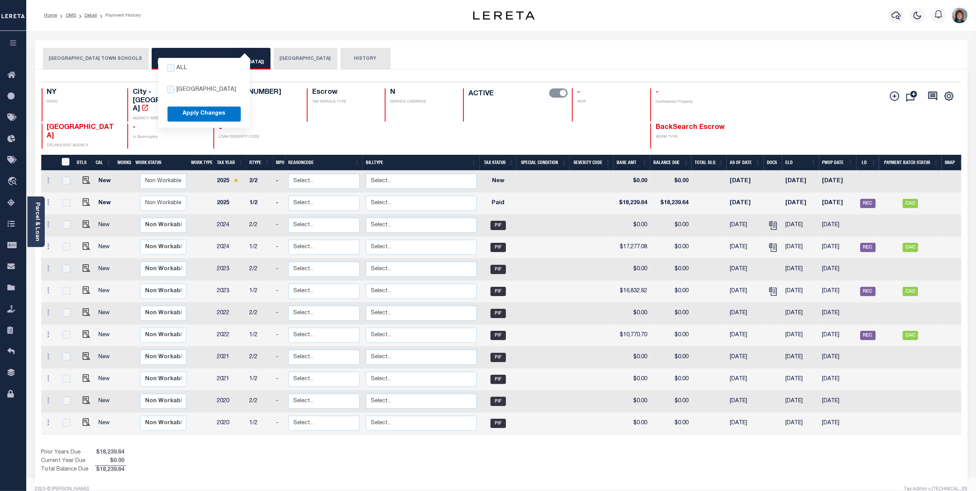
click at [183, 114] on button "Apply Changes" at bounding box center [204, 114] width 73 height 15
click at [170, 64] on button "All NASSAU COUNTY Applying... LONG BEACH CITY (NASSAU COUNTY)" at bounding box center [211, 59] width 119 height 22
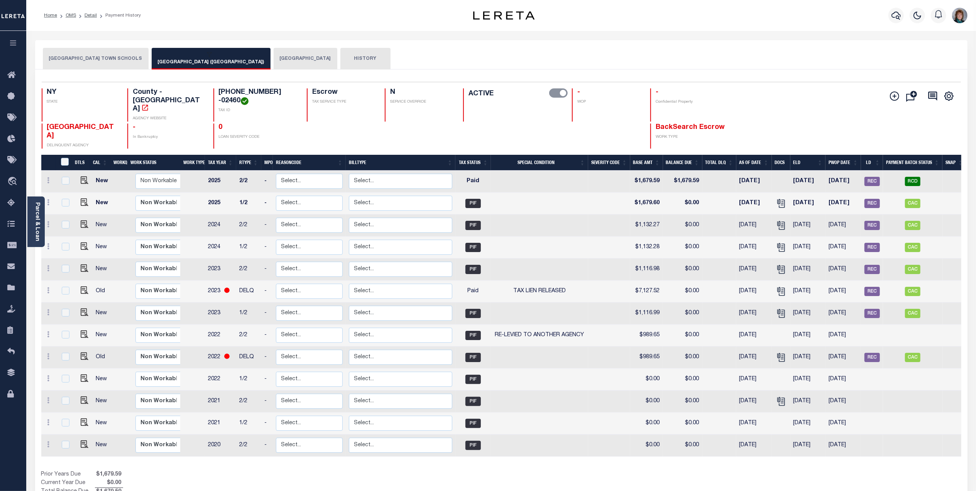
click at [193, 61] on button "All NASSAU COUNTY Applying... LONG BEACH CITY (NASSAU COUNTY)" at bounding box center [211, 59] width 119 height 22
click at [96, 65] on button "HEMPSTEAD TOWN SCHOOLS" at bounding box center [96, 59] width 106 height 22
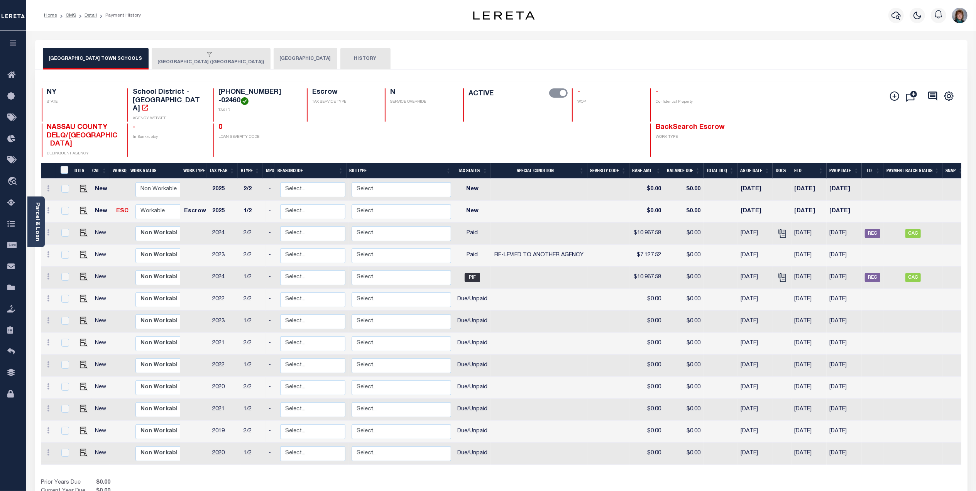
click at [152, 59] on button "All NASSAU COUNTY Applying... LONG BEACH CITY (NASSAU COUNTY)" at bounding box center [211, 59] width 119 height 22
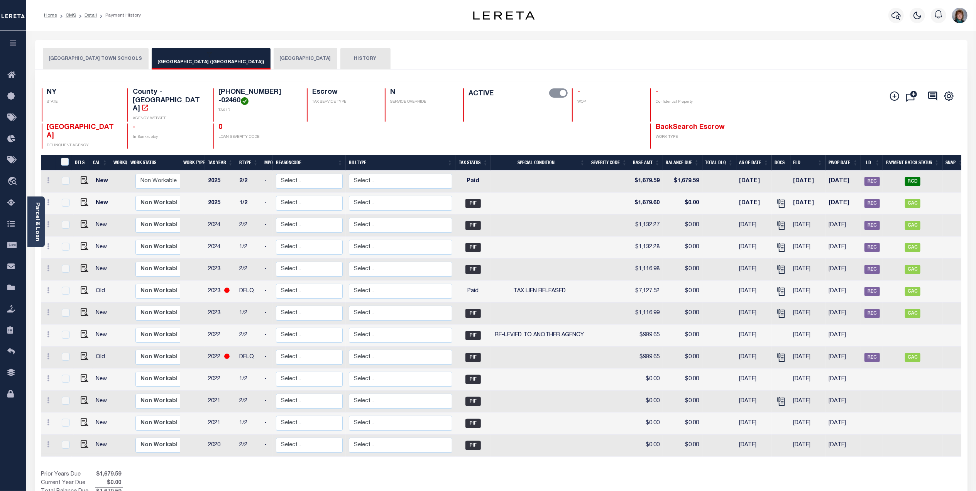
click at [180, 57] on div "All NASSAU COUNTY Applying..." at bounding box center [209, 55] width 103 height 7
click at [176, 59] on button "All NASSAU COUNTY Applying... LONG BEACH CITY (NASSAU COUNTY)" at bounding box center [211, 59] width 119 height 22
click at [172, 52] on div "All NASSAU COUNTY Applying..." at bounding box center [209, 55] width 103 height 7
click at [166, 61] on button "All NASSAU COUNTY Applying... LONG BEACH CITY (NASSAU COUNTY)" at bounding box center [211, 59] width 119 height 22
click at [186, 60] on button "All NASSAU COUNTY Applying... LONG BEACH CITY (NASSAU COUNTY)" at bounding box center [211, 59] width 119 height 22
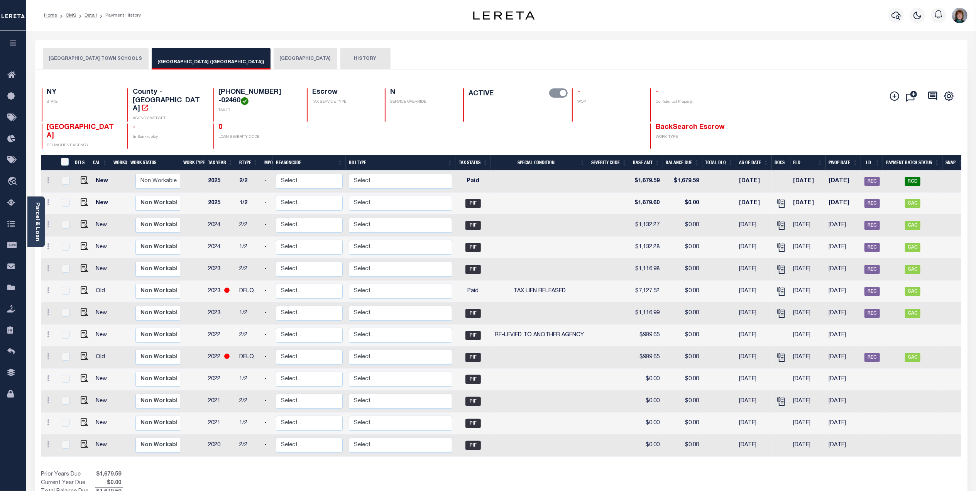
click at [170, 51] on button "All NASSAU COUNTY Applying... LONG BEACH CITY (NASSAU COUNTY)" at bounding box center [211, 59] width 119 height 22
click at [341, 53] on button "HISTORY" at bounding box center [366, 59] width 50 height 22
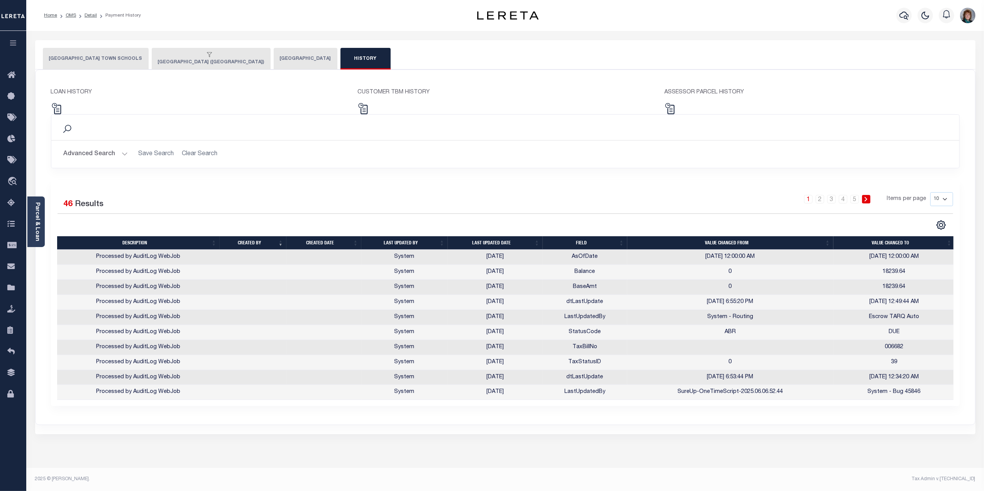
click at [480, 244] on th "Last updated date" at bounding box center [495, 243] width 95 height 14
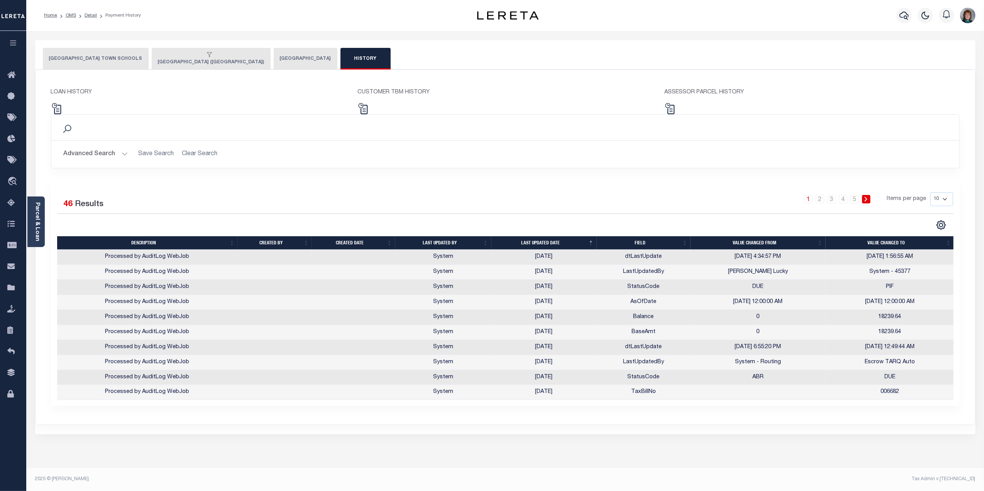
click at [526, 242] on th "Last updated date" at bounding box center [543, 243] width 105 height 14
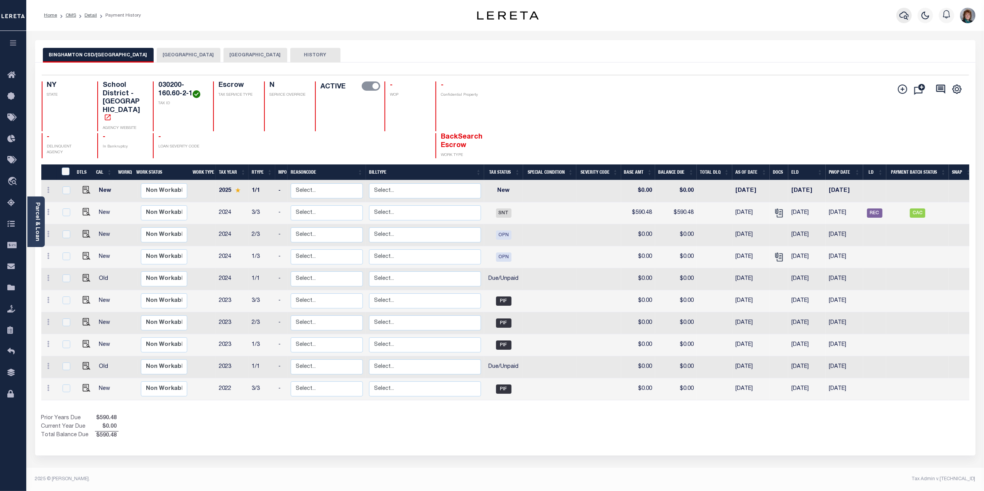
click at [897, 20] on button "button" at bounding box center [903, 15] width 15 height 15
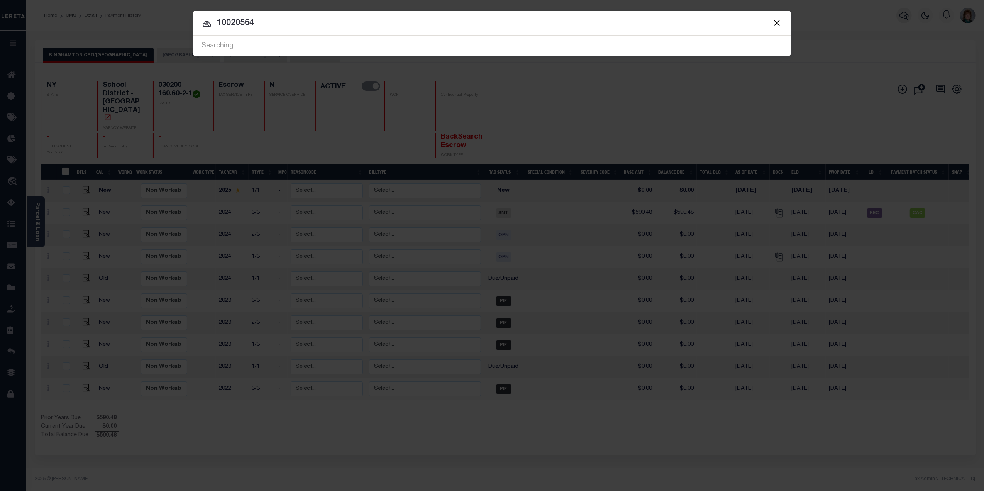
type input "10020564"
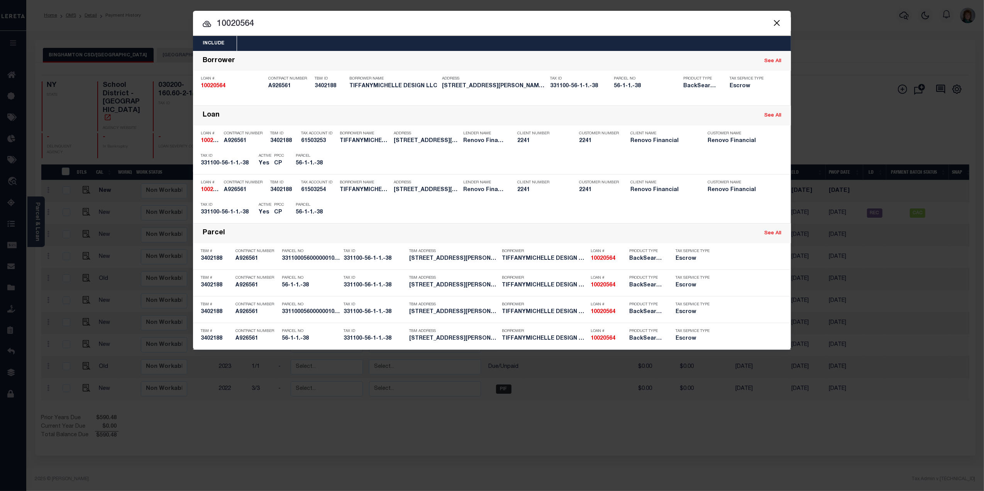
click at [778, 19] on button "Close" at bounding box center [777, 23] width 10 height 10
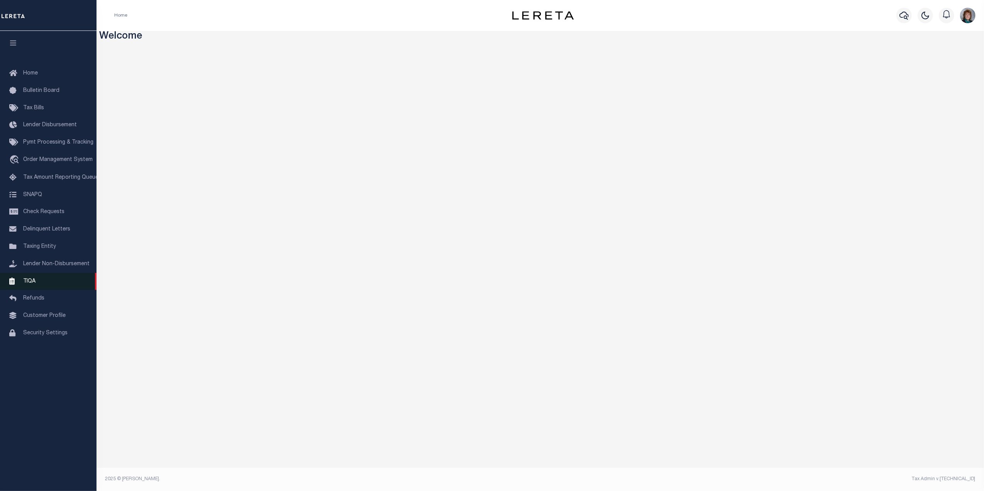
click at [36, 278] on link "TIQA" at bounding box center [48, 281] width 97 height 17
